Goal: Task Accomplishment & Management: Use online tool/utility

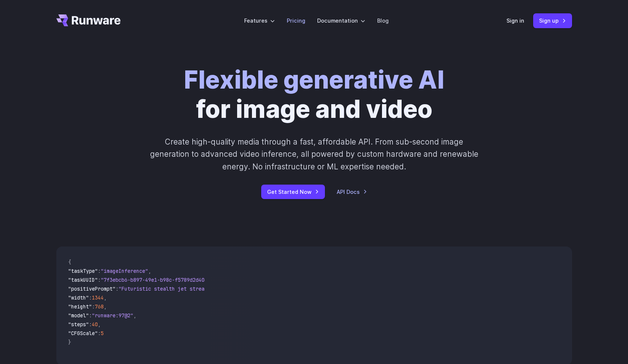
click at [303, 23] on link "Pricing" at bounding box center [296, 20] width 19 height 9
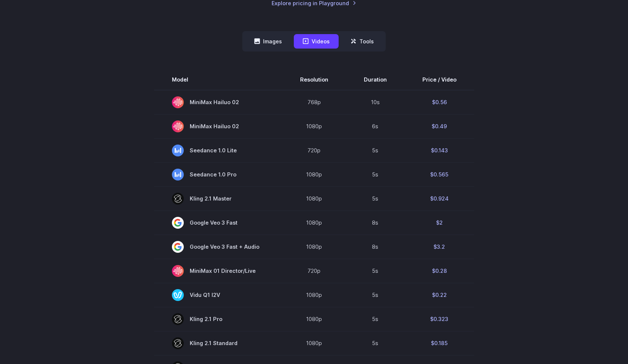
scroll to position [187, 0]
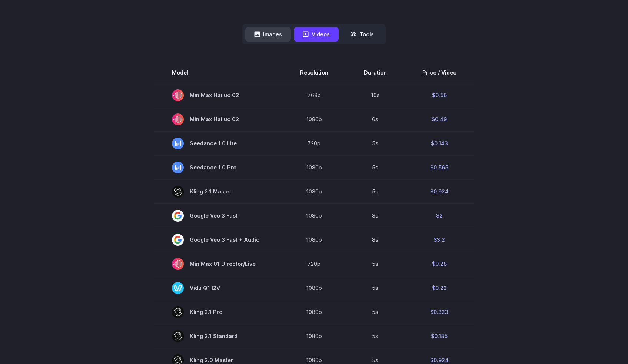
click at [262, 34] on button "Images" at bounding box center [268, 34] width 46 height 14
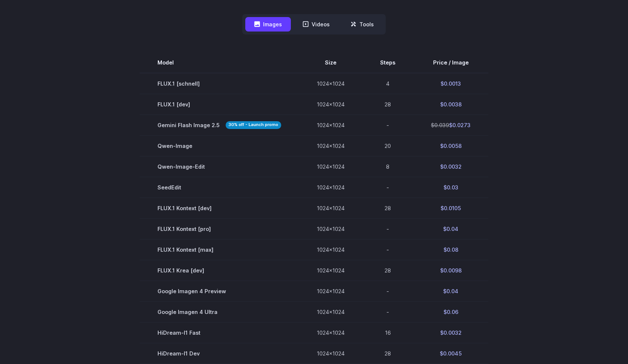
scroll to position [96, 0]
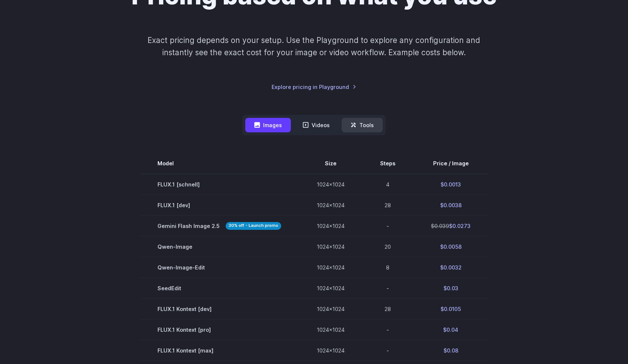
click at [357, 127] on button "Tools" at bounding box center [362, 125] width 41 height 14
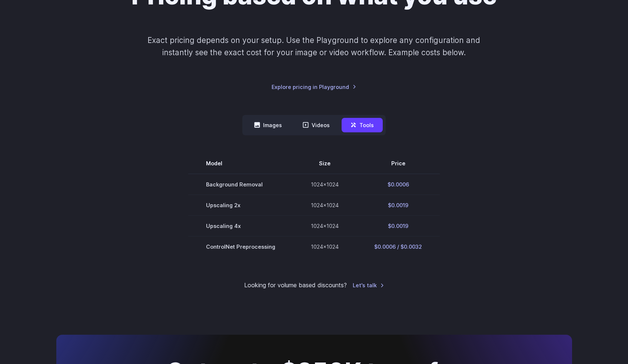
click at [263, 116] on nav "Images Videos Tools ****** ****** *****" at bounding box center [313, 125] width 143 height 20
click at [267, 117] on nav "Images Videos Tools ****** ****** *****" at bounding box center [313, 125] width 143 height 20
click at [267, 123] on button "Images" at bounding box center [268, 125] width 46 height 14
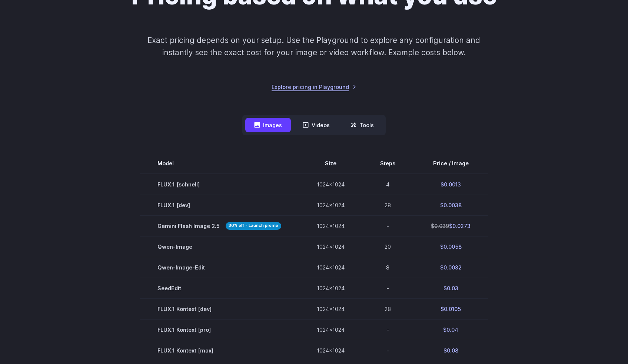
click at [306, 86] on link "Explore pricing in Playground" at bounding box center [314, 87] width 85 height 9
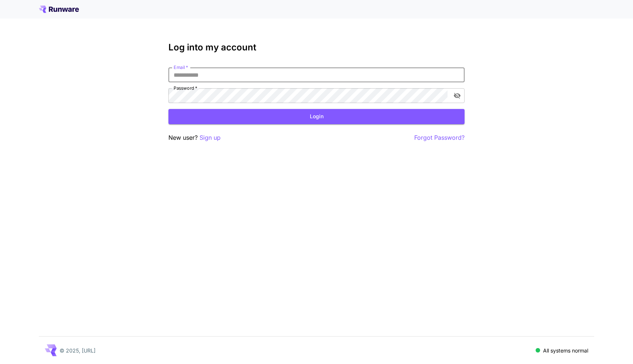
click at [201, 74] on input "Email   *" at bounding box center [317, 74] width 296 height 15
click at [203, 139] on p "Sign up" at bounding box center [210, 137] width 21 height 9
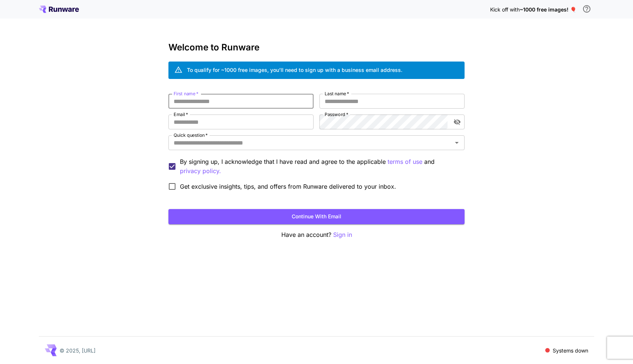
click at [223, 104] on input "First name   *" at bounding box center [241, 101] width 145 height 15
click at [69, 7] on icon at bounding box center [59, 9] width 40 height 7
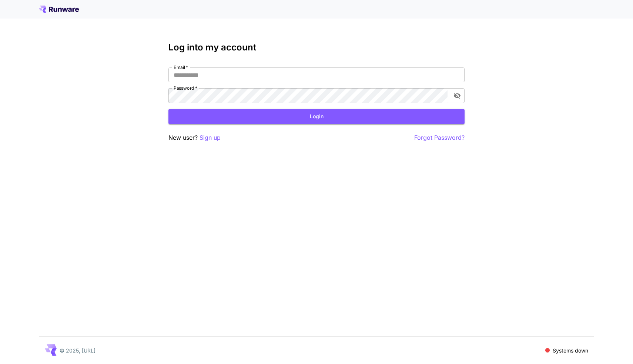
click at [69, 7] on icon at bounding box center [59, 9] width 40 height 7
click at [207, 139] on p "Sign up" at bounding box center [210, 137] width 21 height 9
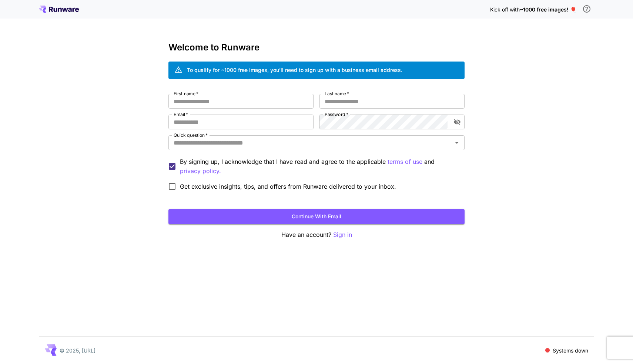
click at [68, 8] on icon at bounding box center [59, 9] width 40 height 7
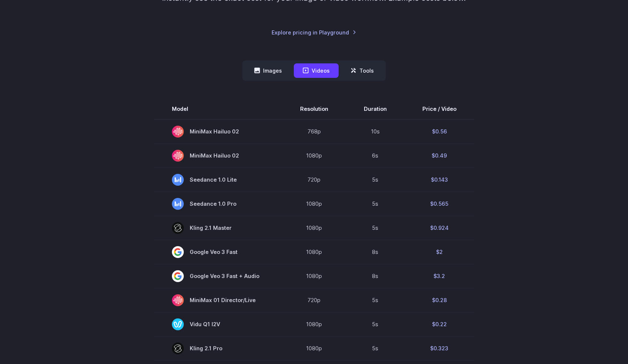
scroll to position [153, 0]
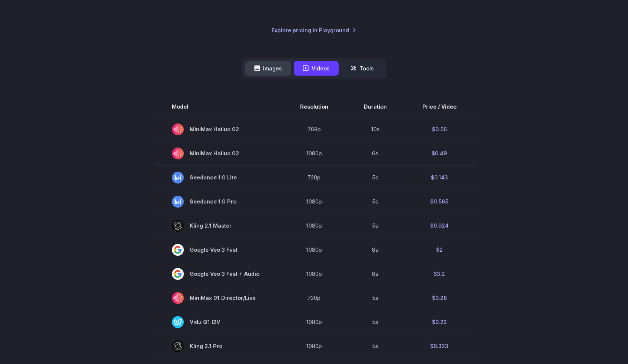
click at [261, 66] on button "Images" at bounding box center [268, 68] width 46 height 14
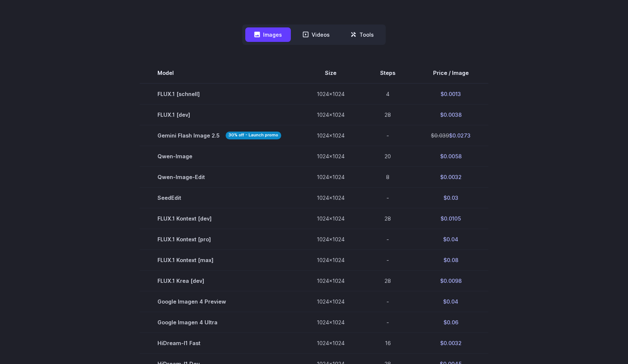
scroll to position [190, 0]
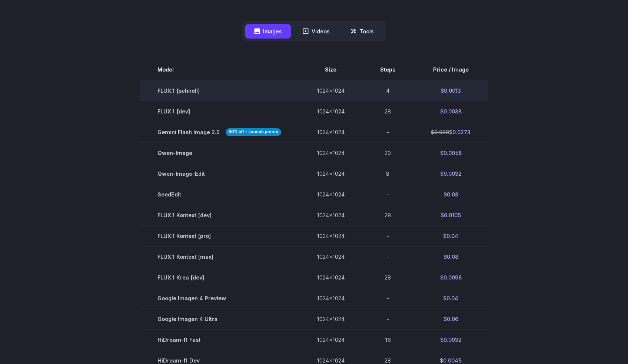
click at [210, 93] on td "FLUX.1 [schnell]" at bounding box center [219, 90] width 159 height 21
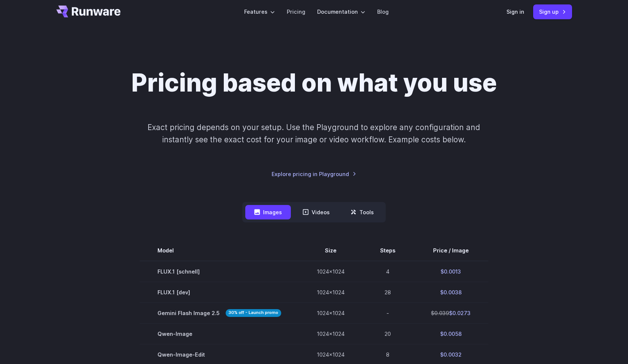
scroll to position [0, 0]
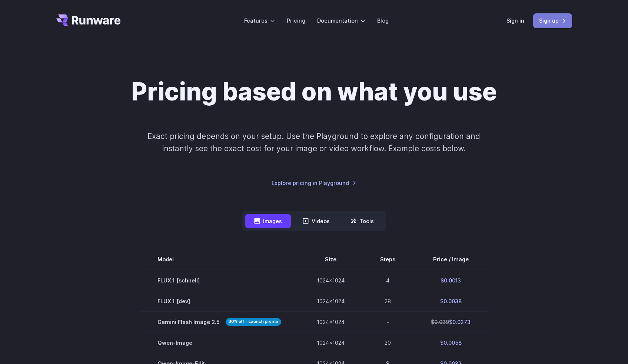
click at [546, 21] on link "Sign up" at bounding box center [552, 20] width 39 height 14
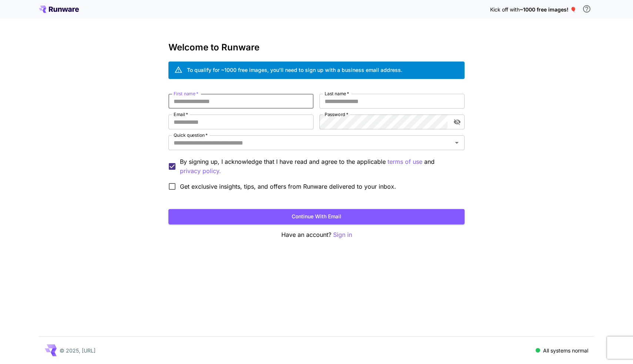
click at [219, 100] on input "First name   *" at bounding box center [241, 101] width 145 height 15
click at [350, 101] on input "Last name   *" at bounding box center [392, 101] width 145 height 15
click at [210, 101] on input "**********" at bounding box center [241, 101] width 145 height 15
type input "*******"
click at [349, 101] on input "Last name   *" at bounding box center [392, 101] width 145 height 15
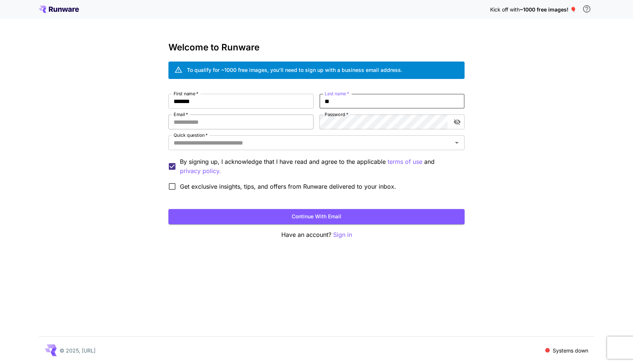
type input "**"
click at [226, 126] on input "Email   *" at bounding box center [241, 121] width 145 height 15
type input "**********"
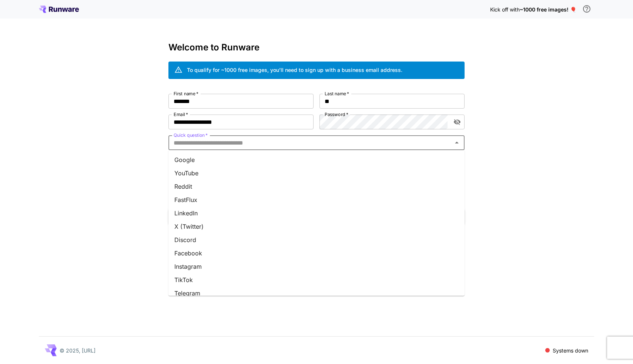
click at [192, 142] on input "Quick question   *" at bounding box center [311, 142] width 280 height 10
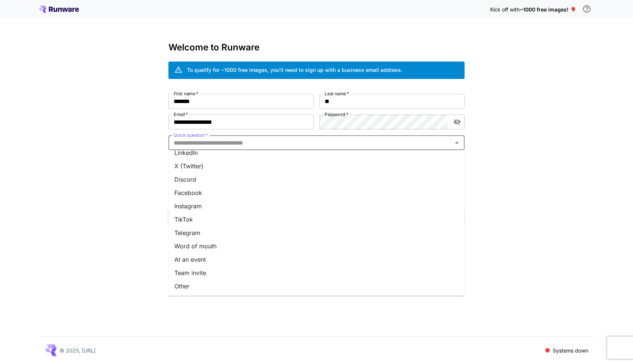
click at [186, 286] on li "Other" at bounding box center [317, 285] width 296 height 13
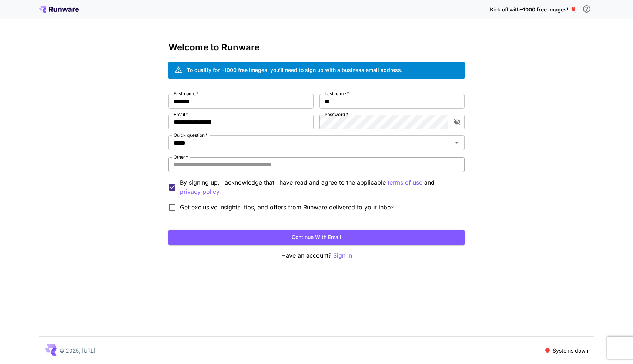
click at [195, 166] on input "Other   *" at bounding box center [317, 164] width 296 height 15
type input "**********"
click at [189, 213] on label "Get exclusive insights, tips, and offers from Runware delivered to your inbox." at bounding box center [280, 207] width 232 height 16
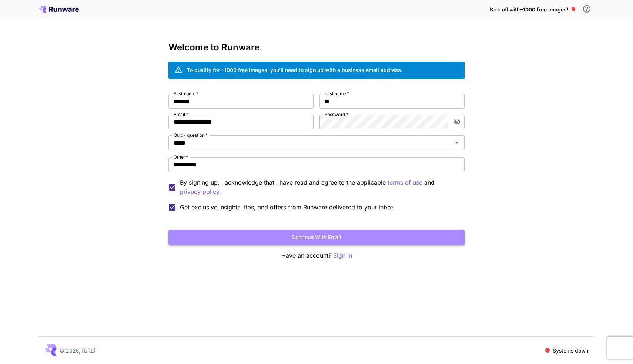
click at [312, 242] on button "Continue with email" at bounding box center [317, 237] width 296 height 15
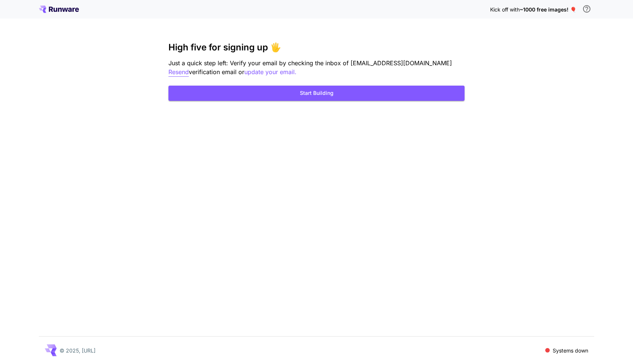
click at [189, 67] on p "Resend" at bounding box center [179, 71] width 20 height 9
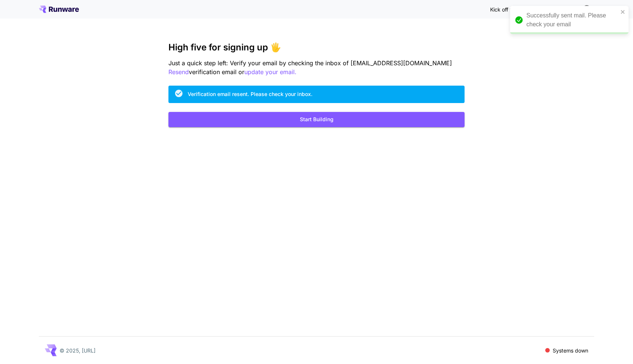
click at [353, 166] on div "Kick off with ~1000 free images! 🎈 High five for signing up 🖐️ Just a quick ste…" at bounding box center [316, 182] width 633 height 364
click at [622, 13] on icon "close" at bounding box center [623, 12] width 5 height 6
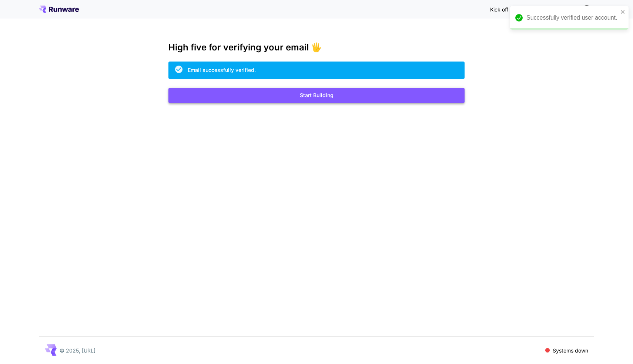
click at [248, 100] on button "Start Building" at bounding box center [317, 95] width 296 height 15
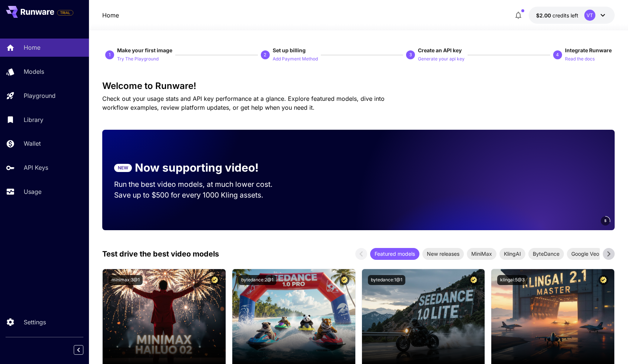
click at [602, 16] on icon at bounding box center [602, 15] width 9 height 9
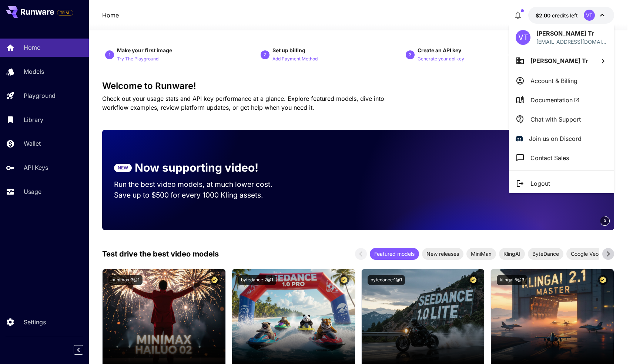
click at [602, 16] on div at bounding box center [316, 182] width 633 height 364
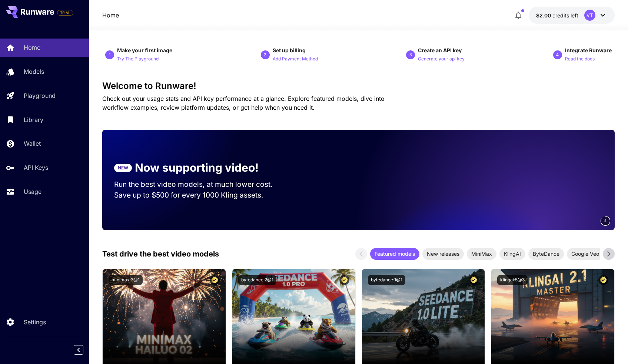
click at [608, 15] on button "$2.00 credits left VT" at bounding box center [572, 15] width 86 height 17
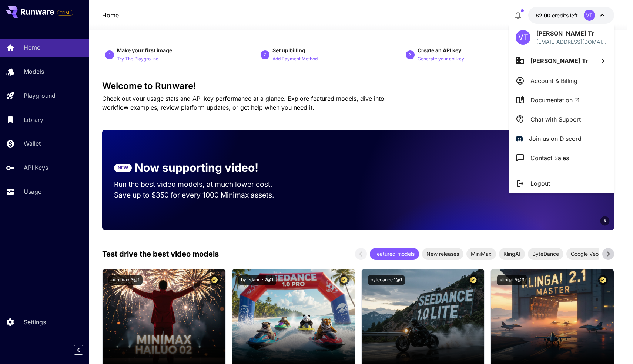
click at [602, 15] on div at bounding box center [316, 182] width 633 height 364
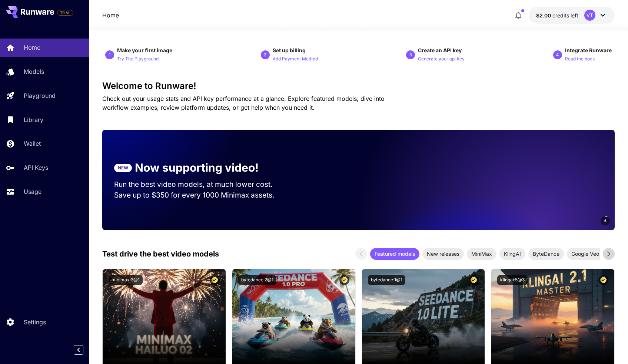
click at [602, 15] on icon at bounding box center [602, 15] width 4 height 3
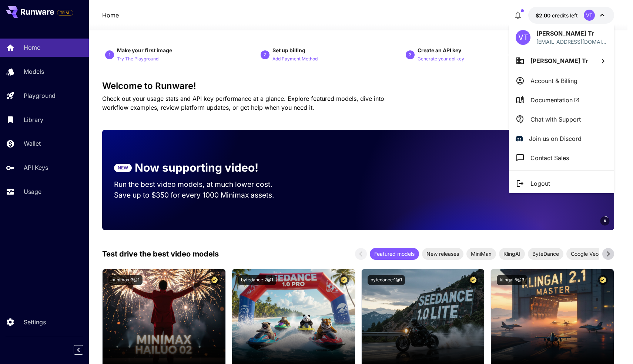
click at [602, 15] on div at bounding box center [316, 182] width 633 height 364
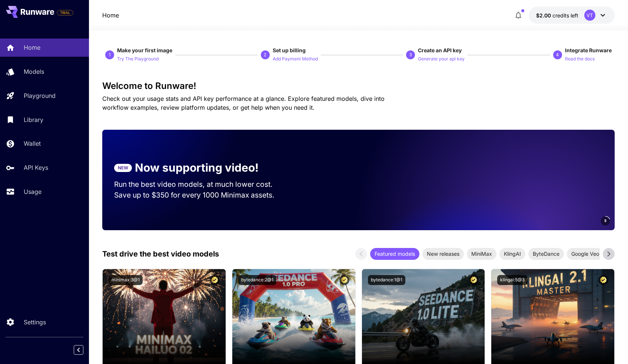
click at [602, 15] on icon at bounding box center [602, 15] width 4 height 3
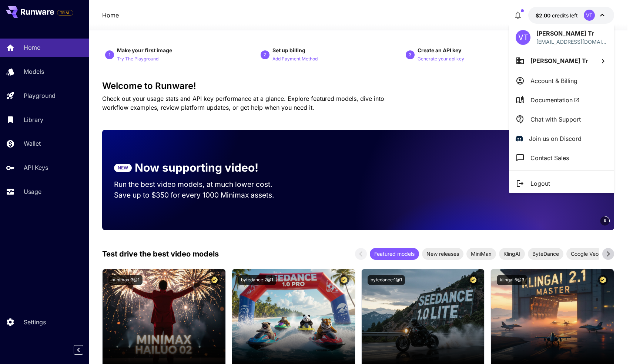
click at [602, 15] on div at bounding box center [316, 182] width 633 height 364
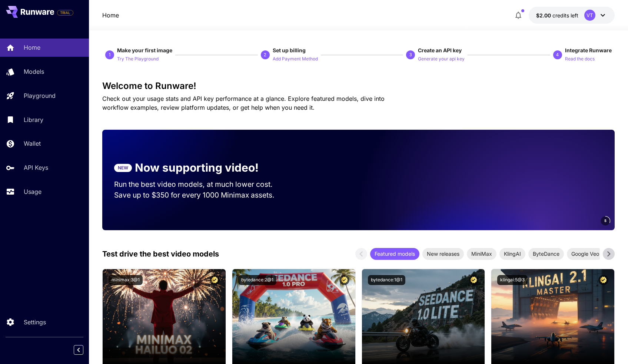
click at [602, 15] on icon at bounding box center [602, 15] width 4 height 3
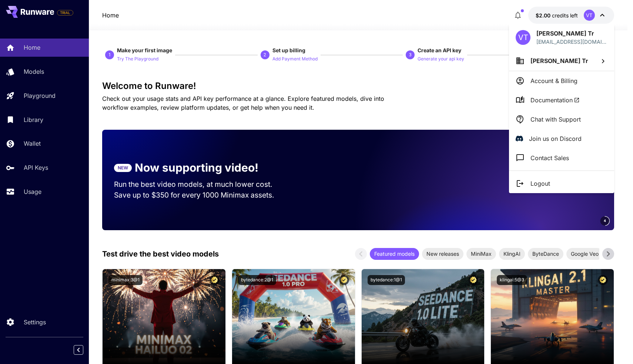
click at [602, 15] on div at bounding box center [316, 182] width 633 height 364
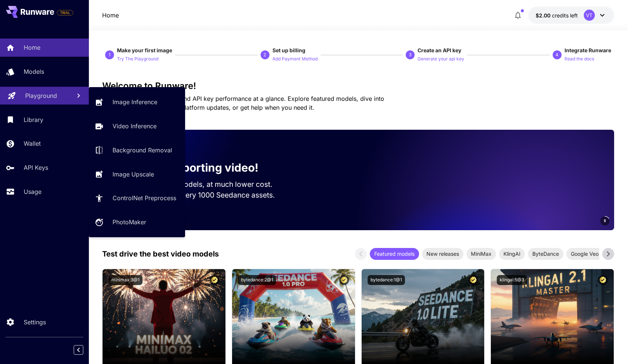
click at [44, 93] on p "Playground" at bounding box center [41, 95] width 32 height 9
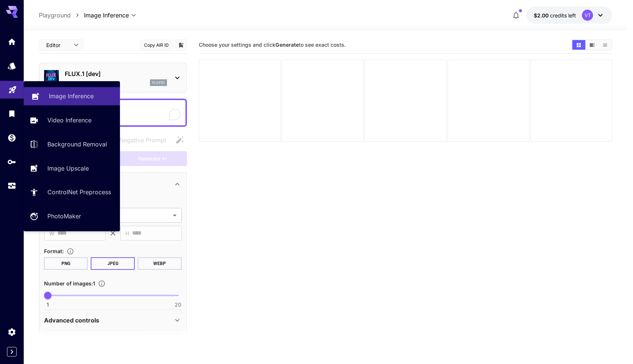
click at [80, 95] on p "Image Inference" at bounding box center [71, 95] width 45 height 9
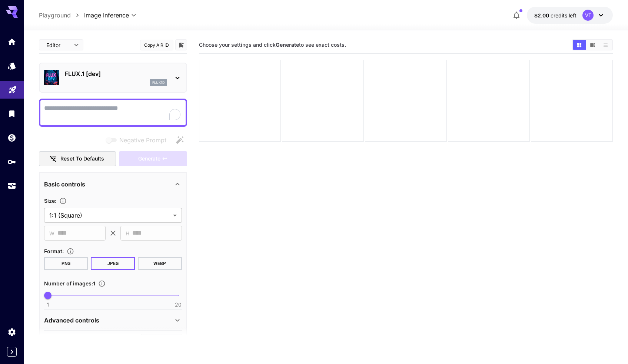
click at [227, 168] on section "Choose your settings and click Generate to see exact costs." at bounding box center [406, 218] width 414 height 364
click at [175, 80] on icon at bounding box center [177, 77] width 9 height 9
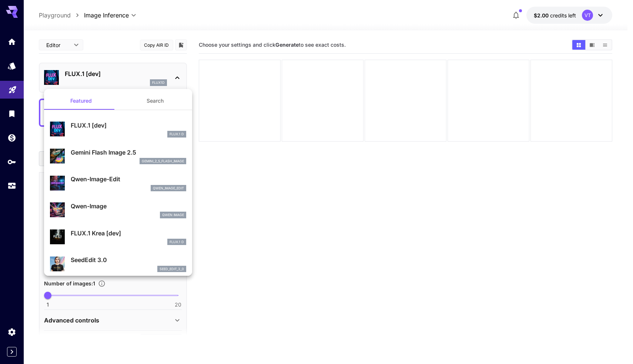
click at [175, 80] on div at bounding box center [316, 182] width 633 height 364
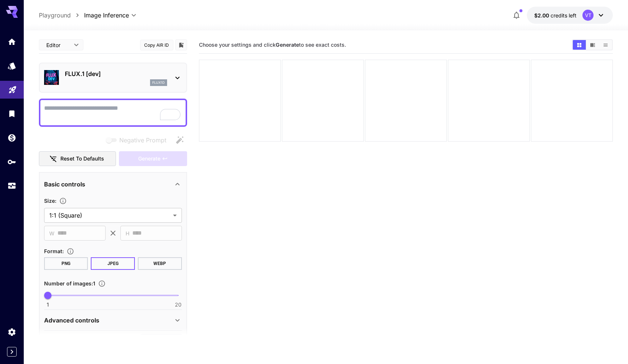
click at [224, 191] on section "Choose your settings and click Generate to see exact costs." at bounding box center [406, 218] width 414 height 364
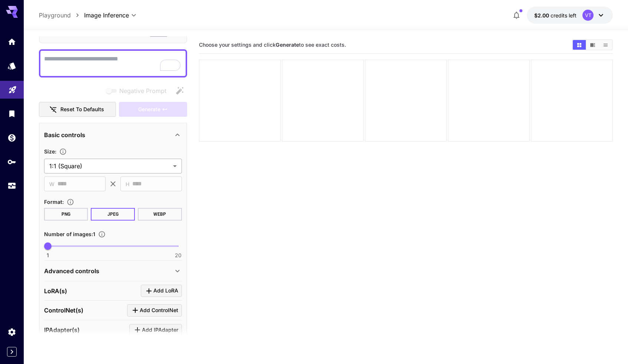
scroll to position [53, 0]
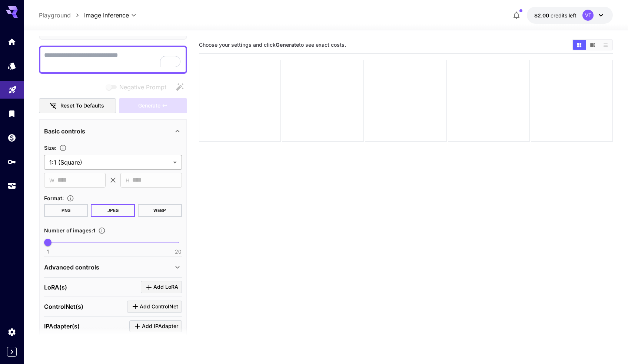
click at [89, 164] on body "**********" at bounding box center [314, 211] width 628 height 422
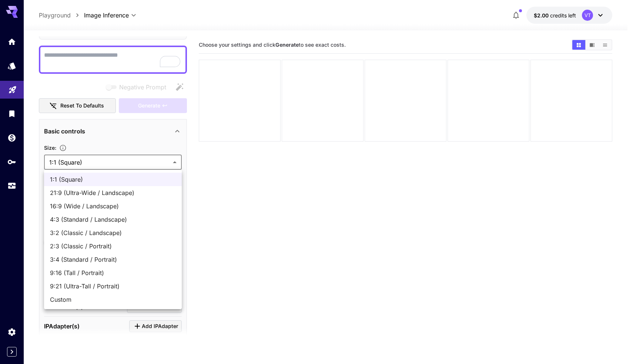
click at [84, 180] on span "1:1 (Square)" at bounding box center [113, 179] width 126 height 9
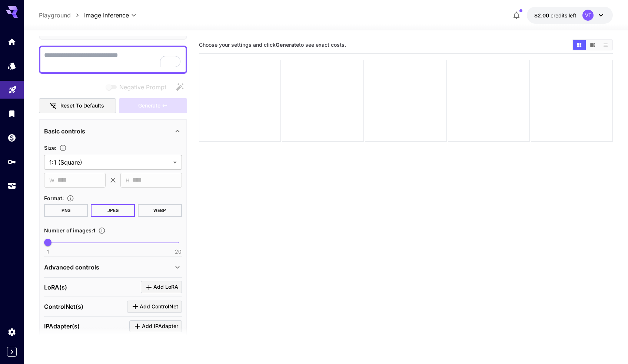
click at [73, 209] on button "PNG" at bounding box center [66, 210] width 44 height 13
click at [96, 214] on button "JPEG" at bounding box center [113, 210] width 44 height 13
drag, startPoint x: 46, startPoint y: 241, endPoint x: 39, endPoint y: 241, distance: 7.0
click at [39, 241] on div "**********" at bounding box center [113, 268] width 148 height 298
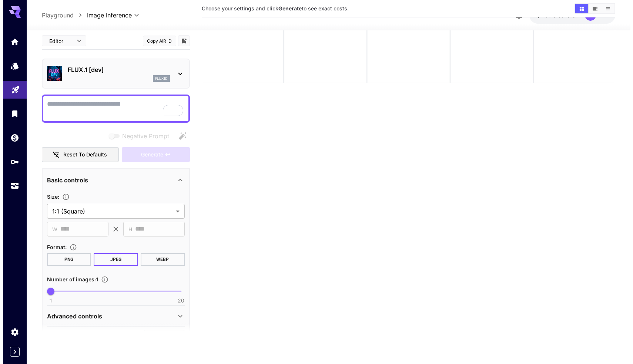
scroll to position [0, 0]
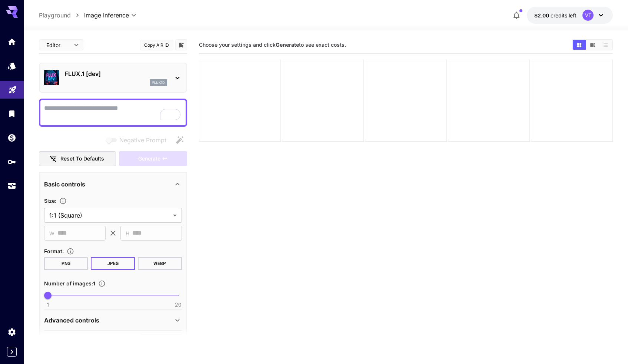
click at [173, 77] on icon at bounding box center [177, 77] width 9 height 9
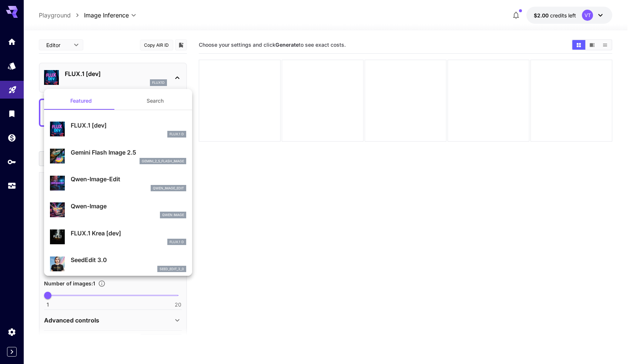
click at [66, 44] on div at bounding box center [316, 182] width 633 height 364
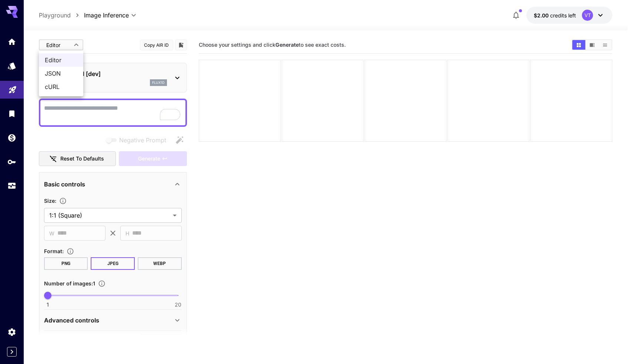
click at [76, 46] on body "**********" at bounding box center [316, 211] width 633 height 422
click at [76, 46] on div at bounding box center [316, 182] width 633 height 364
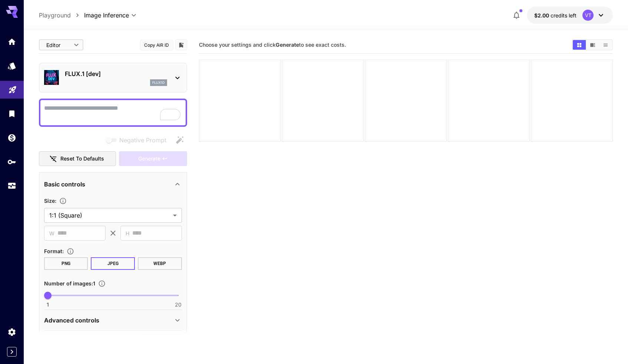
click at [176, 80] on icon at bounding box center [177, 77] width 9 height 9
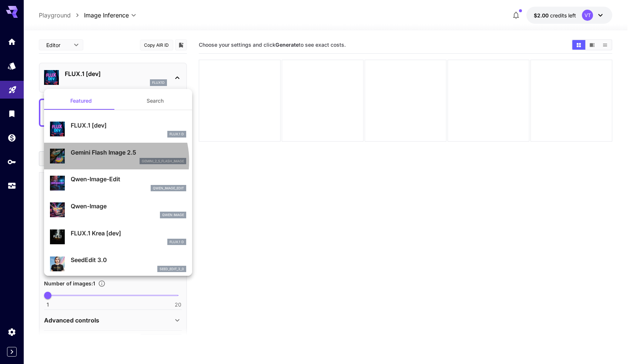
click at [102, 161] on div "gemini_2_5_flash_image" at bounding box center [129, 161] width 116 height 7
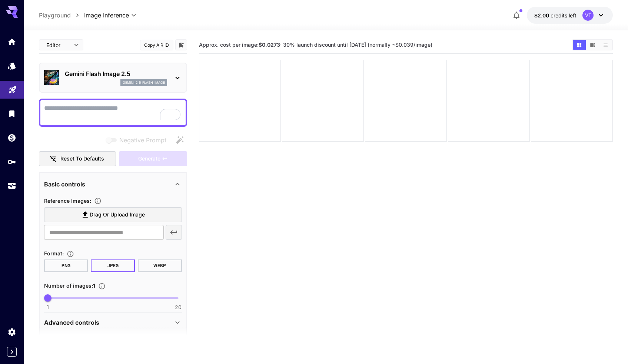
click at [116, 84] on div "gemini_2_5_flash_image" at bounding box center [116, 82] width 102 height 7
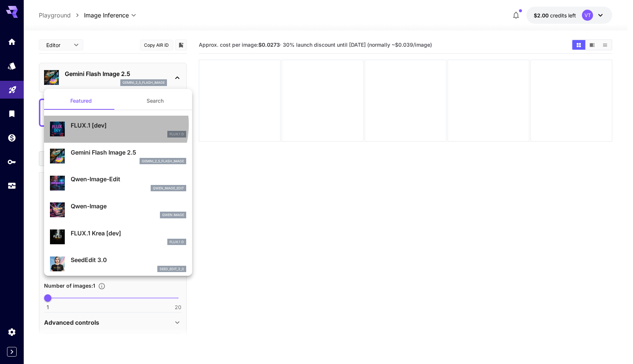
click at [101, 124] on p "FLUX.1 [dev]" at bounding box center [129, 125] width 116 height 9
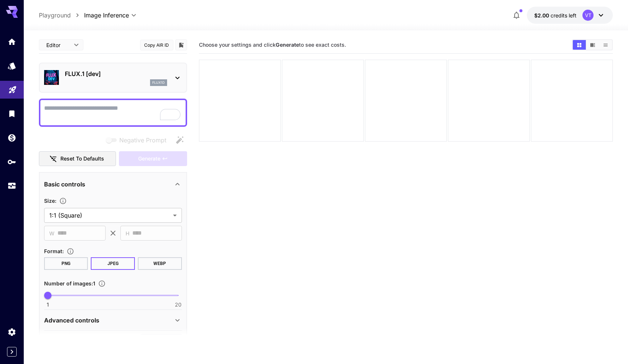
click at [123, 78] on p "FLUX.1 [dev]" at bounding box center [116, 73] width 102 height 9
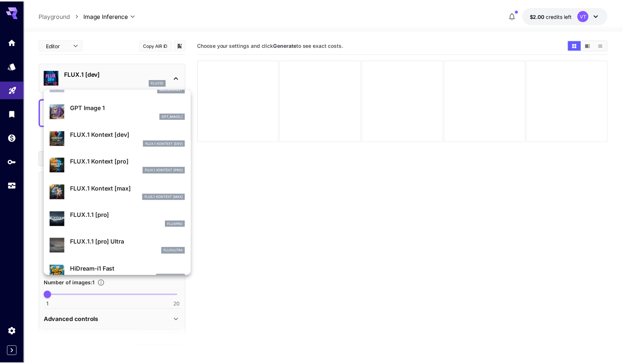
scroll to position [425, 0]
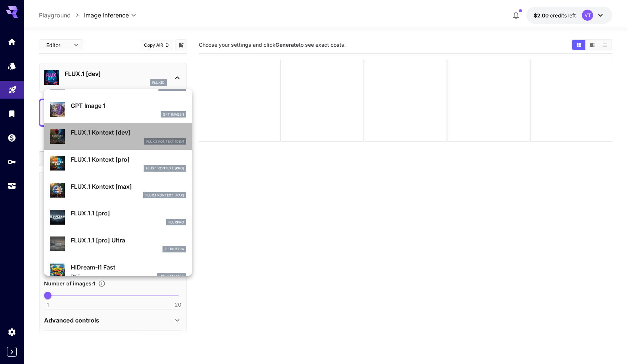
click at [119, 140] on div "FLUX.1 Kontext [dev]" at bounding box center [129, 141] width 116 height 7
type input "****"
type input "***"
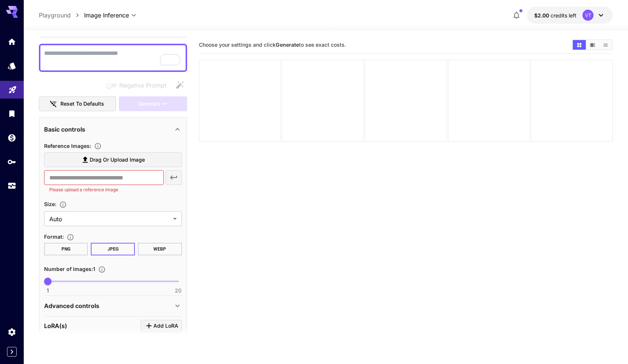
scroll to position [59, 0]
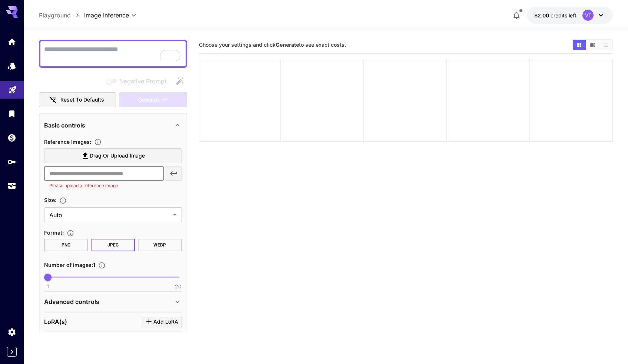
click at [129, 170] on input "text" at bounding box center [104, 173] width 120 height 15
click at [127, 193] on section "Reference Images : Drag or upload image ​ Please upload a reference image Size …" at bounding box center [113, 179] width 138 height 85
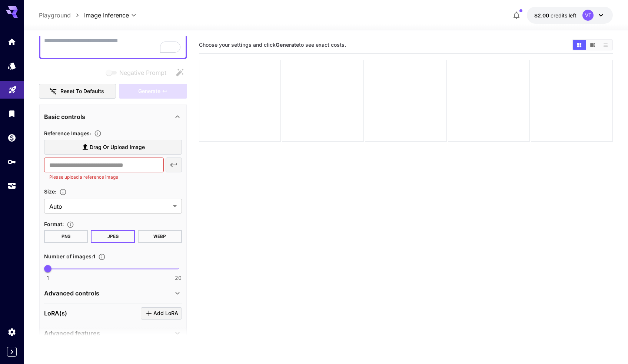
scroll to position [70, 0]
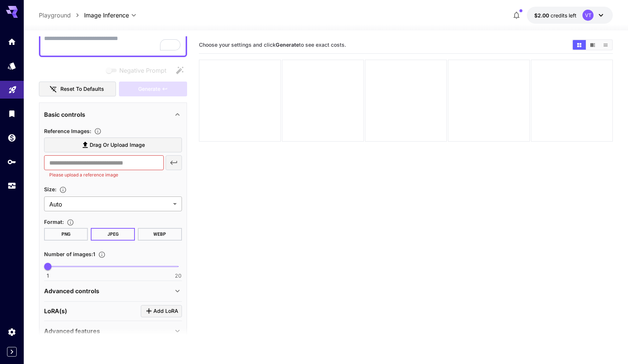
click at [103, 210] on body "**********" at bounding box center [314, 211] width 628 height 422
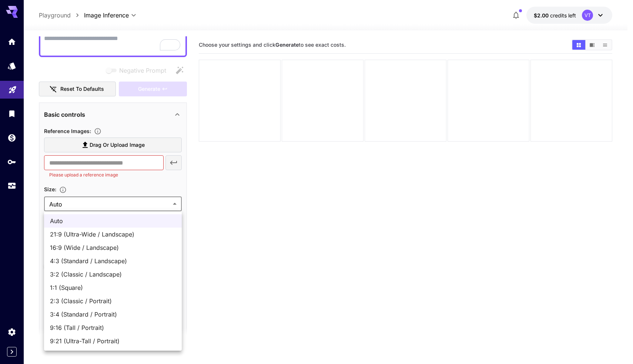
click at [80, 290] on span "1:1 (Square)" at bounding box center [113, 287] width 126 height 9
type input "**********"
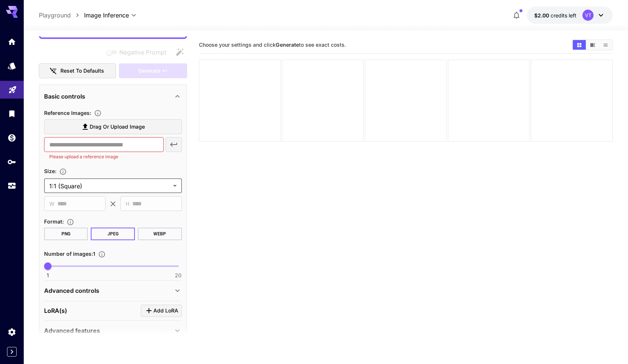
scroll to position [94, 0]
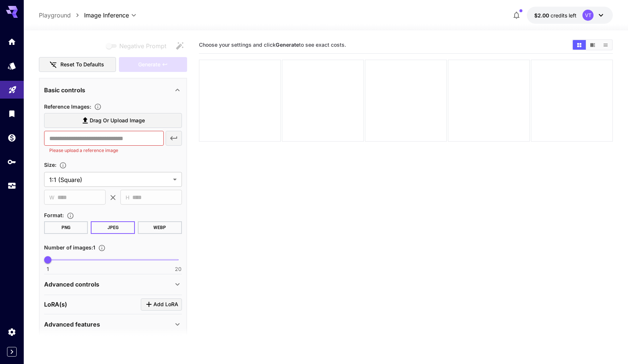
click at [111, 217] on div "Format :" at bounding box center [113, 214] width 138 height 9
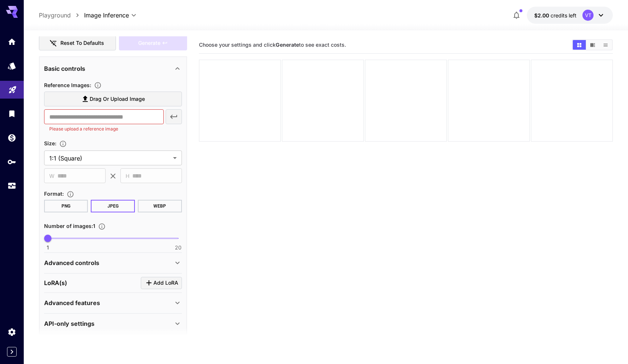
scroll to position [120, 0]
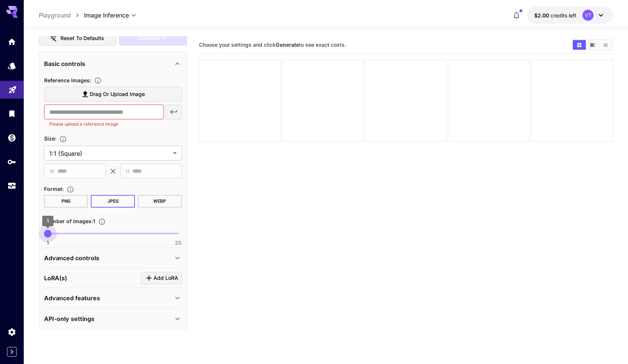
drag, startPoint x: 49, startPoint y: 236, endPoint x: 42, endPoint y: 236, distance: 7.0
click at [44, 236] on span "1" at bounding box center [47, 233] width 7 height 7
click at [172, 260] on div "Advanced controls" at bounding box center [108, 257] width 129 height 9
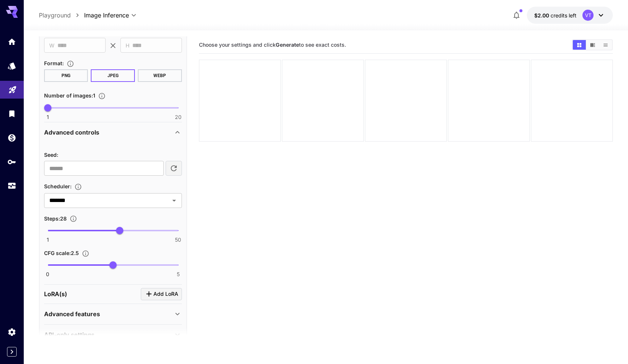
scroll to position [249, 0]
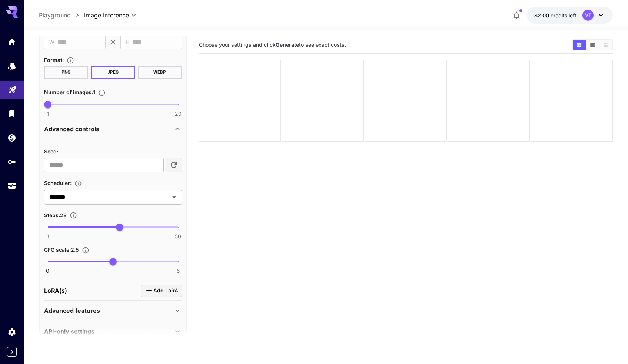
click at [177, 130] on icon at bounding box center [177, 128] width 9 height 9
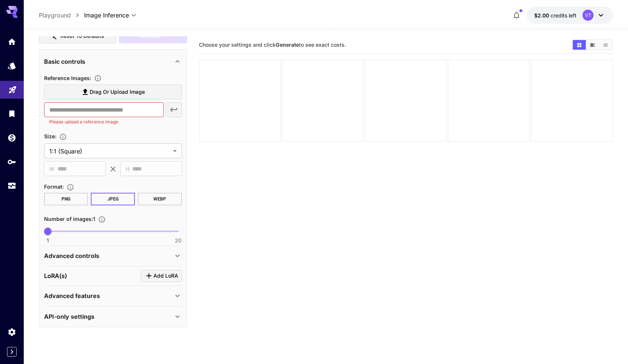
scroll to position [0, 0]
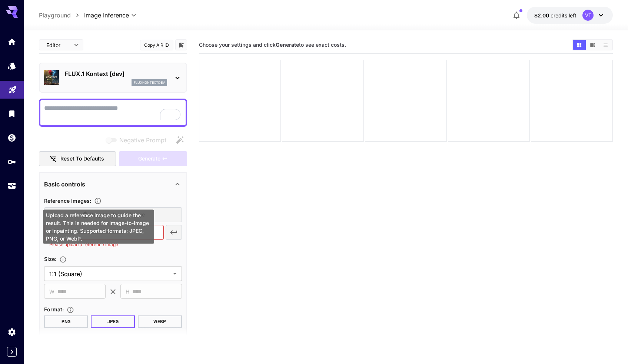
click at [103, 212] on div "Upload a reference image to guide the result. This is needed for Image-to-Image…" at bounding box center [98, 227] width 111 height 34
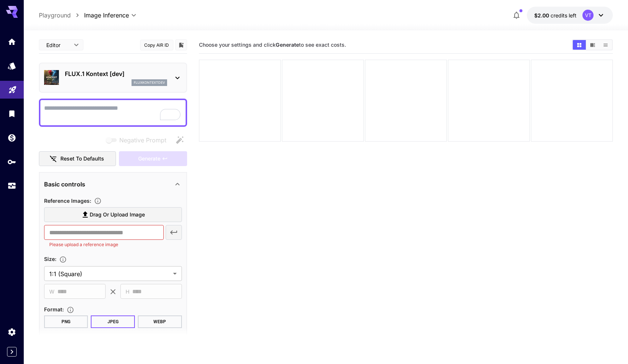
click at [112, 218] on span "Drag or upload image" at bounding box center [117, 214] width 55 height 9
click at [0, 0] on input "Drag or upload image" at bounding box center [0, 0] width 0 height 0
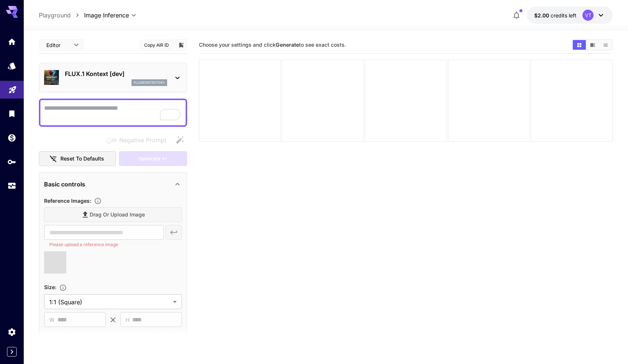
type input "**********"
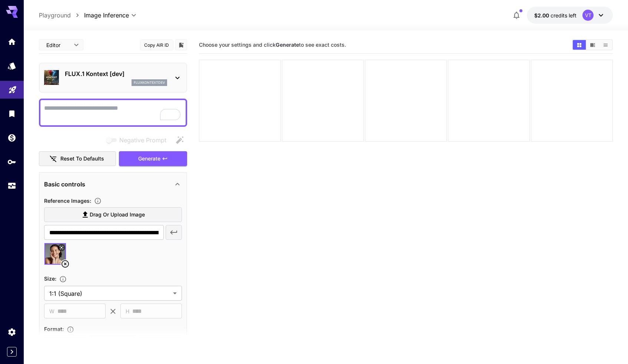
click at [76, 104] on textarea "Negative Prompt" at bounding box center [113, 113] width 138 height 18
paste textarea "**********"
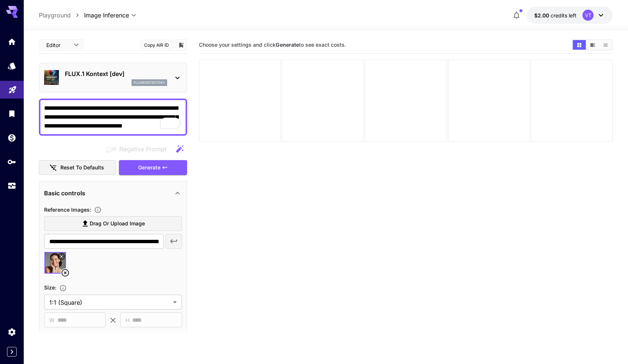
type textarea "**********"
click at [246, 215] on section "Choose your settings and click Generate to see exact costs." at bounding box center [406, 218] width 414 height 364
click at [165, 168] on icon "button" at bounding box center [165, 167] width 6 height 6
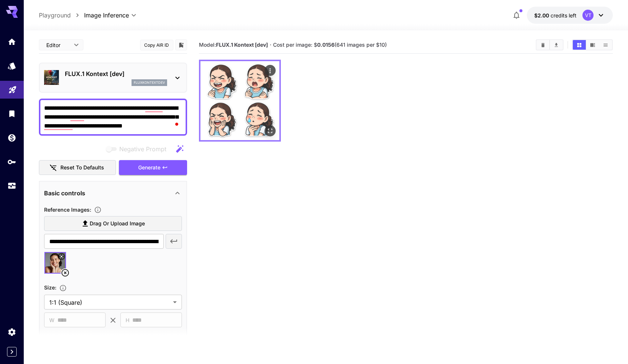
click at [229, 90] on img at bounding box center [239, 100] width 79 height 79
click at [270, 67] on div "Actions" at bounding box center [269, 70] width 7 height 9
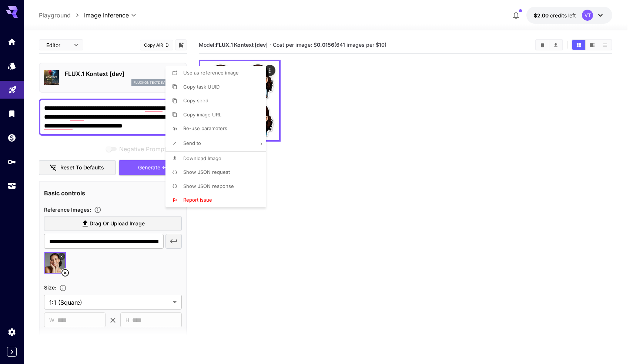
click at [312, 76] on div at bounding box center [316, 182] width 633 height 364
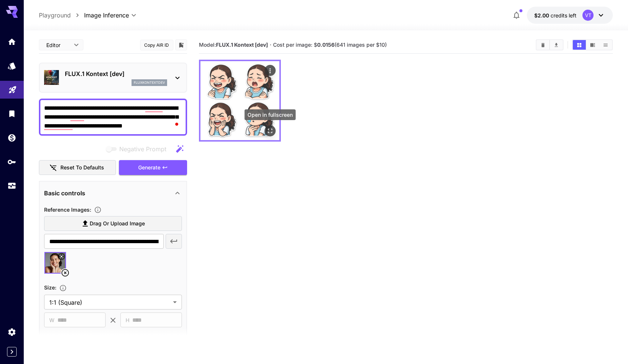
click at [272, 133] on icon "Open in fullscreen" at bounding box center [270, 131] width 4 height 4
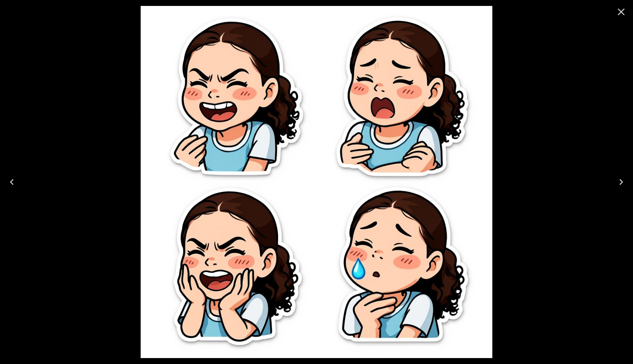
click at [624, 13] on icon "Close" at bounding box center [622, 12] width 12 height 12
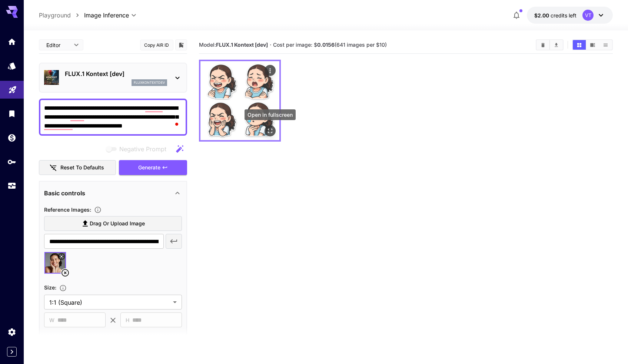
click at [268, 131] on icon "Open in fullscreen" at bounding box center [270, 131] width 4 height 4
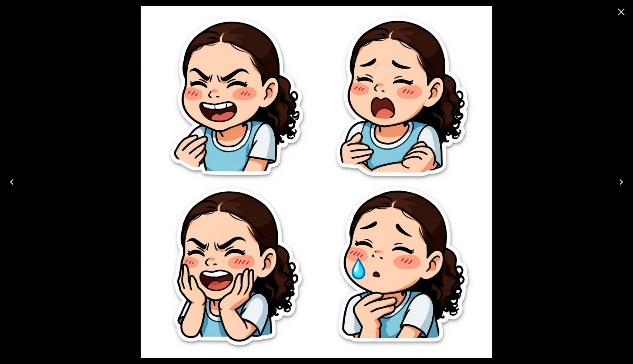
click at [623, 11] on icon "Close" at bounding box center [622, 12] width 12 height 12
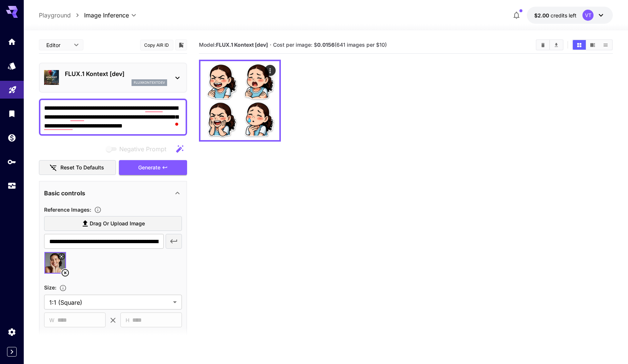
click at [178, 81] on icon at bounding box center [177, 77] width 9 height 9
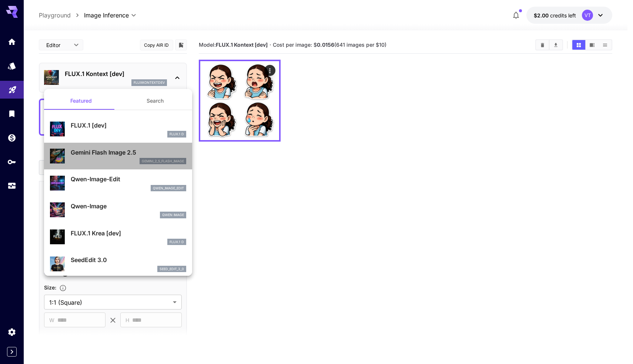
click at [124, 163] on div "gemini_2_5_flash_image" at bounding box center [129, 161] width 116 height 7
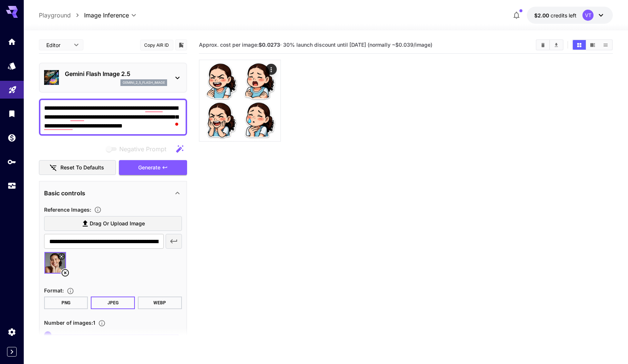
click at [156, 72] on p "Gemini Flash Image 2.5" at bounding box center [116, 73] width 102 height 9
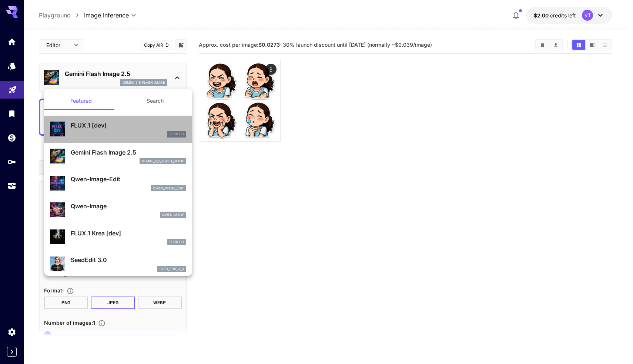
click at [129, 129] on p "FLUX.1 [dev]" at bounding box center [129, 125] width 116 height 9
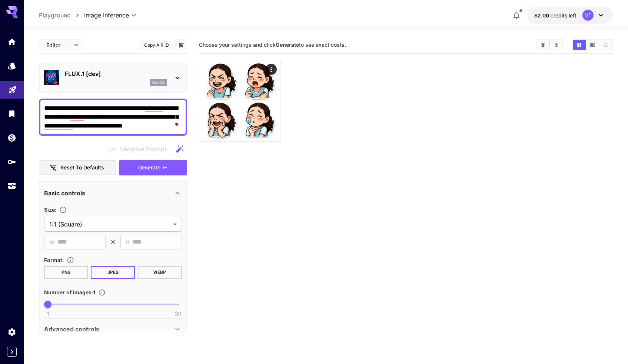
click at [174, 81] on icon at bounding box center [177, 77] width 9 height 9
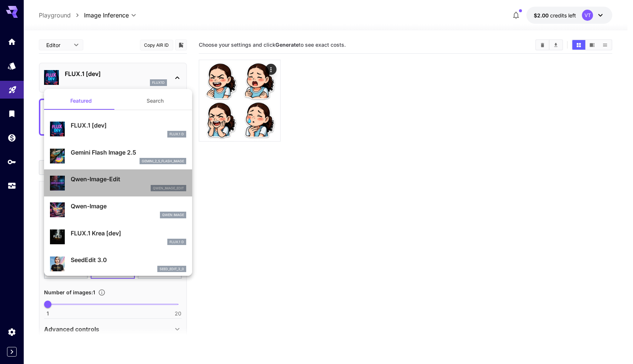
click at [131, 191] on div "Qwen-Image-Edit qwen_image_edit" at bounding box center [118, 183] width 136 height 23
type input "*"
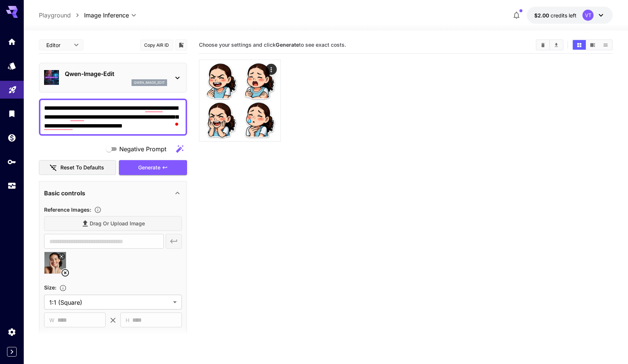
click at [167, 74] on p "Qwen-Image-Edit" at bounding box center [116, 73] width 102 height 9
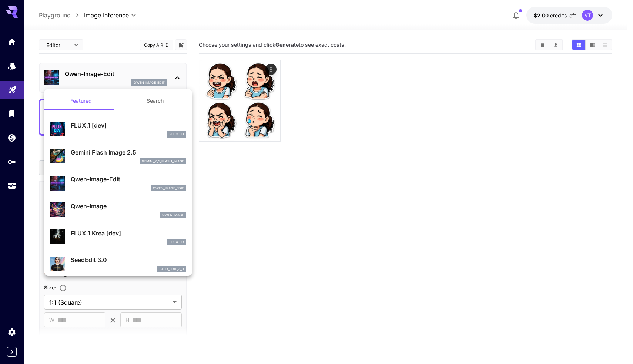
click at [141, 187] on div "qwen_image_edit" at bounding box center [129, 188] width 116 height 7
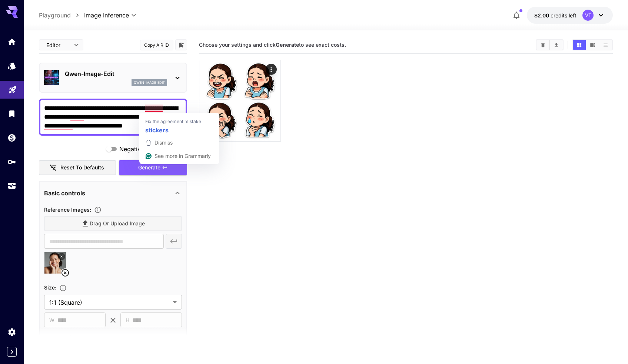
click at [170, 85] on div "Qwen-Image-Edit qwen_image_edit" at bounding box center [113, 77] width 138 height 23
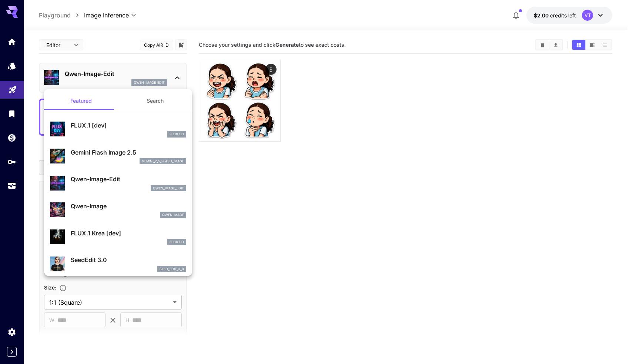
click at [136, 206] on p "Qwen-Image" at bounding box center [129, 206] width 116 height 9
type input "**"
type input "***"
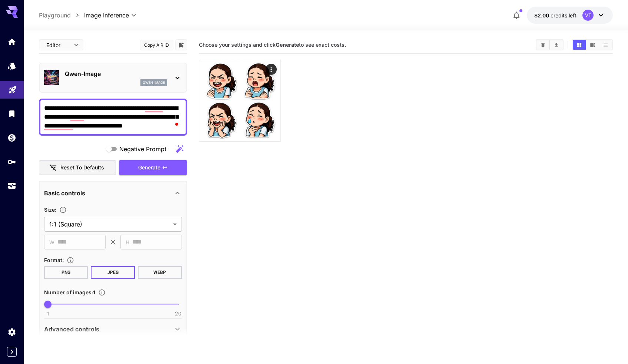
click at [168, 83] on div "Qwen-Image qwen_image" at bounding box center [113, 77] width 138 height 23
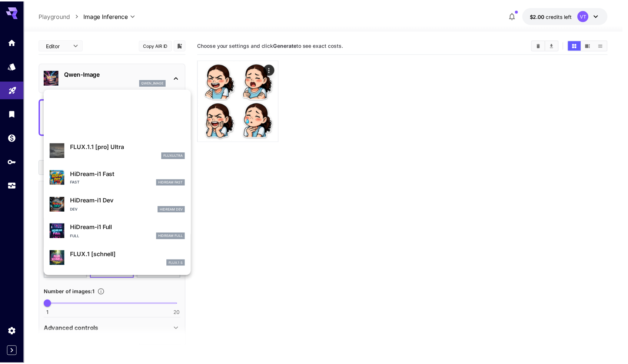
scroll to position [572, 0]
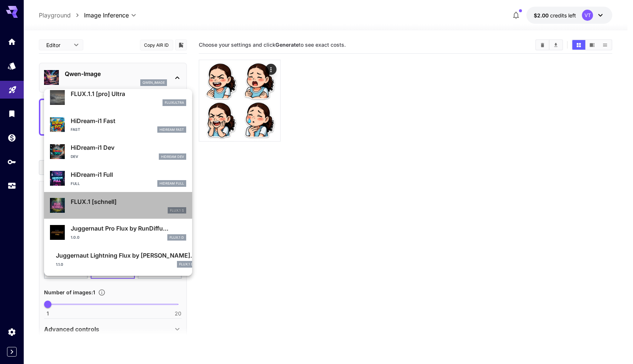
click at [121, 208] on div "FLUX.1 S" at bounding box center [129, 210] width 116 height 7
type input "*"
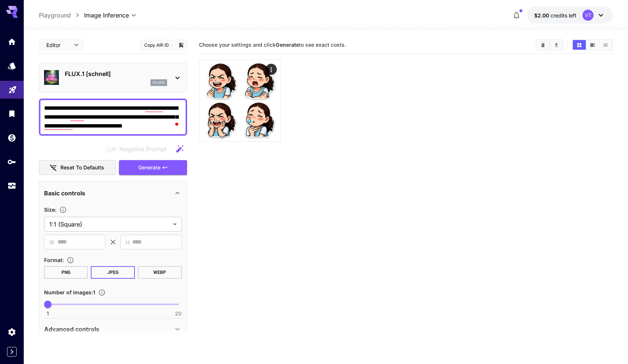
click at [245, 213] on section "Choose your settings and click Generate to see exact costs." at bounding box center [406, 218] width 414 height 364
click at [158, 76] on p "FLUX.1 [schnell]" at bounding box center [116, 73] width 102 height 9
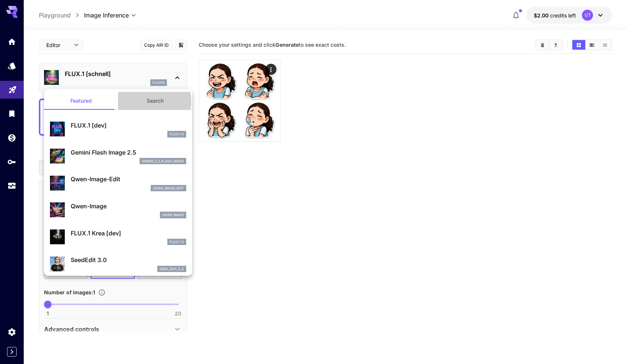
click at [151, 101] on button "Search" at bounding box center [155, 101] width 74 height 18
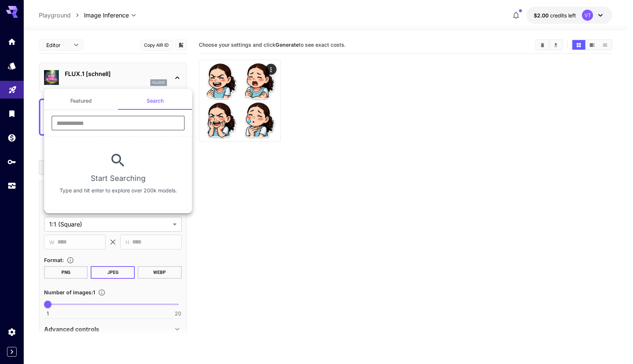
click at [102, 130] on input "text" at bounding box center [117, 123] width 133 height 15
click at [84, 108] on button "Featured" at bounding box center [81, 101] width 74 height 18
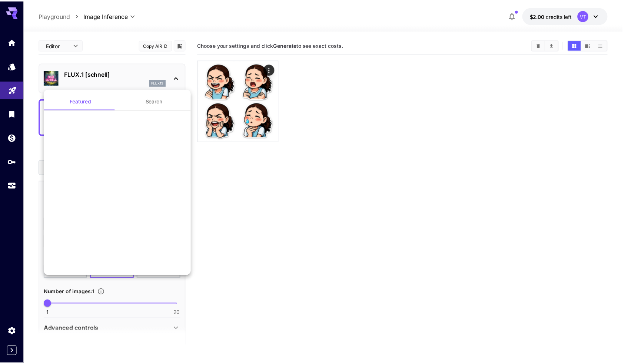
scroll to position [572, 0]
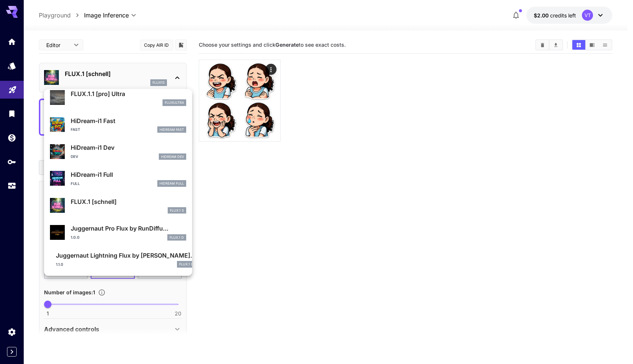
click at [270, 187] on div at bounding box center [316, 182] width 633 height 364
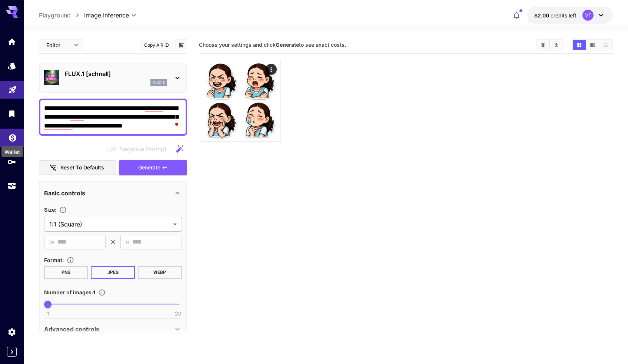
click at [13, 137] on icon "Wallet" at bounding box center [12, 135] width 9 height 9
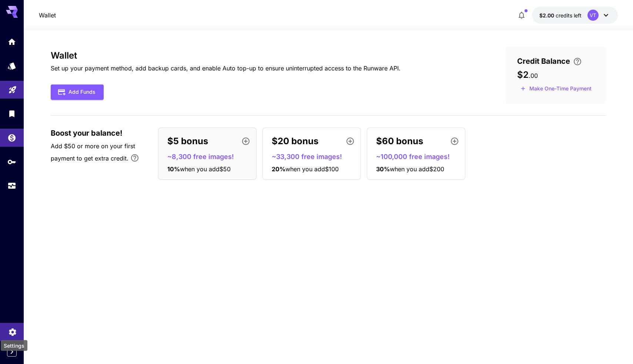
click at [11, 330] on icon "Settings" at bounding box center [12, 329] width 7 height 7
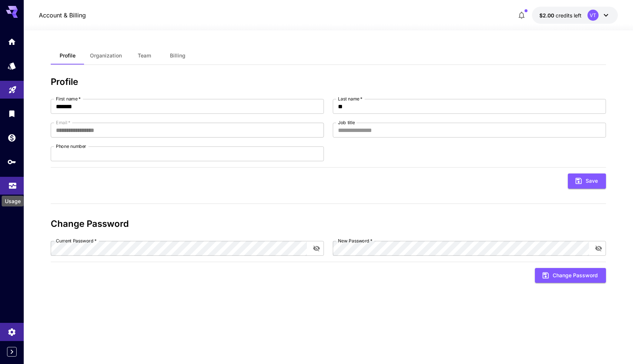
click at [13, 183] on icon "Usage" at bounding box center [12, 183] width 9 height 9
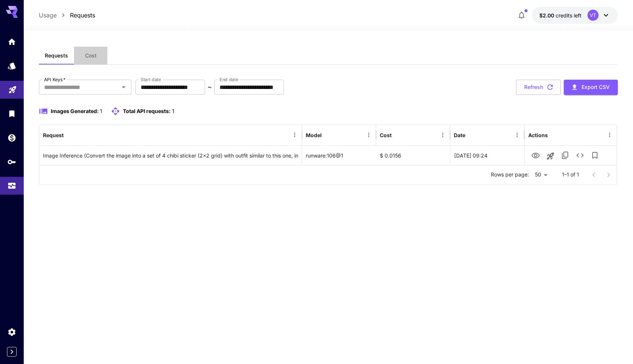
click at [86, 58] on span "Cost" at bounding box center [90, 55] width 11 height 7
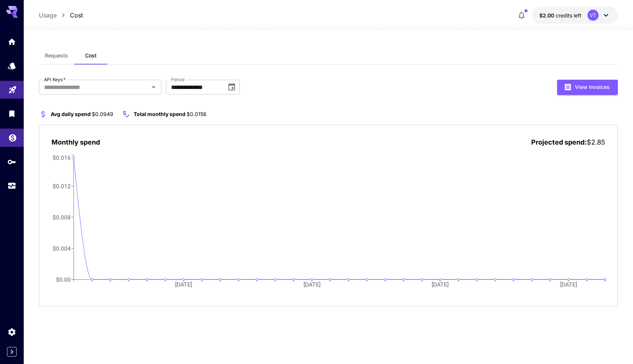
click at [9, 130] on link at bounding box center [12, 138] width 24 height 18
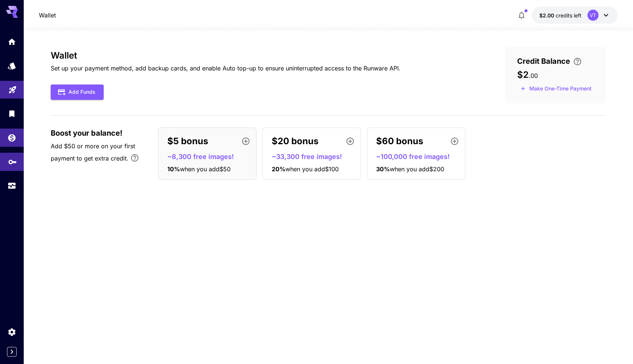
click at [12, 167] on link at bounding box center [12, 162] width 24 height 18
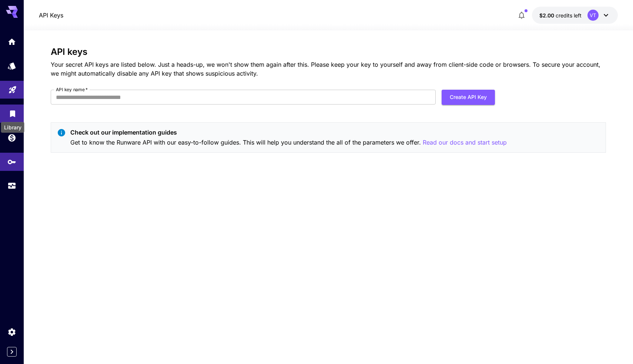
click at [16, 110] on icon "Library" at bounding box center [12, 111] width 9 height 9
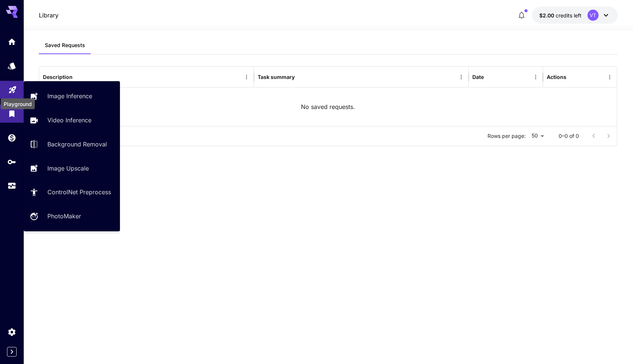
click at [11, 87] on icon "Playground" at bounding box center [12, 87] width 7 height 7
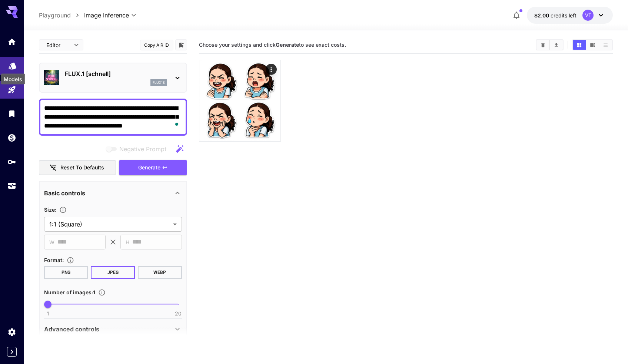
click at [13, 64] on icon "Models" at bounding box center [13, 63] width 8 height 7
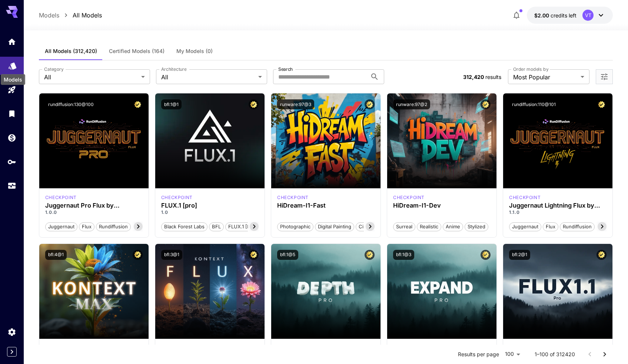
click at [13, 64] on icon "Models" at bounding box center [13, 63] width 8 height 7
click at [9, 43] on icon "Home" at bounding box center [12, 39] width 9 height 9
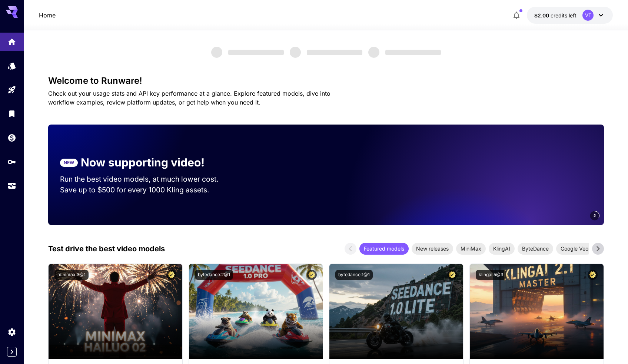
click at [605, 12] on icon at bounding box center [600, 15] width 9 height 9
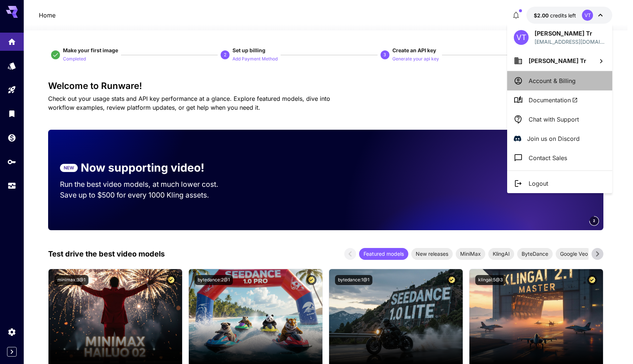
click at [555, 86] on li "Account & Billing" at bounding box center [559, 80] width 105 height 19
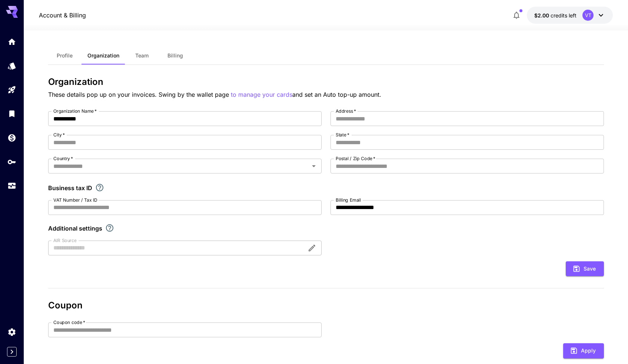
click at [66, 52] on button "Profile" at bounding box center [64, 56] width 33 height 18
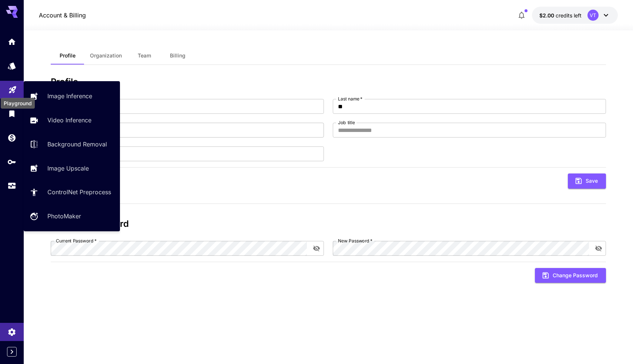
click at [11, 92] on icon "Playground" at bounding box center [12, 87] width 9 height 9
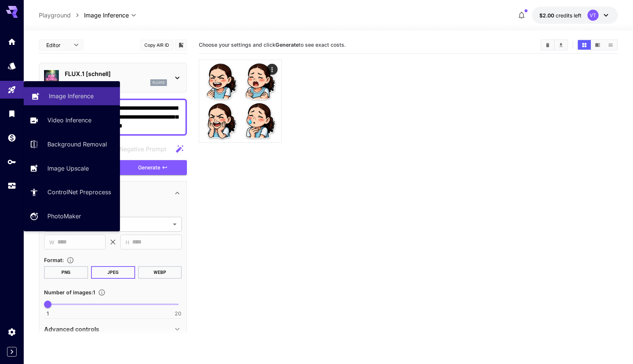
click at [60, 96] on p "Image Inference" at bounding box center [71, 95] width 45 height 9
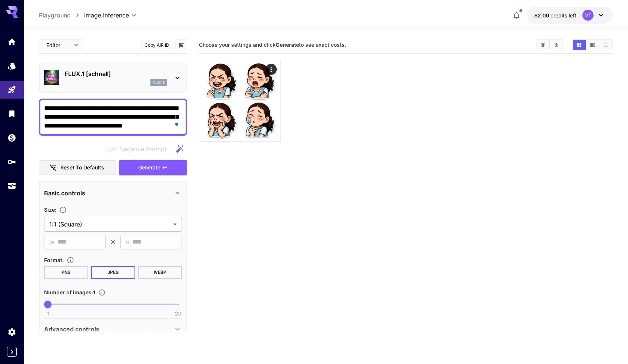
click at [100, 77] on p "FLUX.1 [schnell]" at bounding box center [116, 73] width 102 height 9
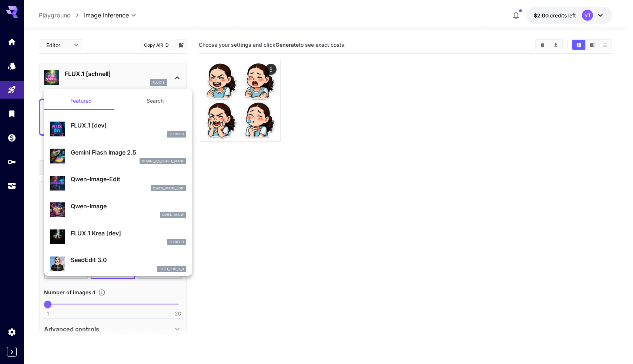
click at [134, 104] on button "Search" at bounding box center [155, 101] width 74 height 18
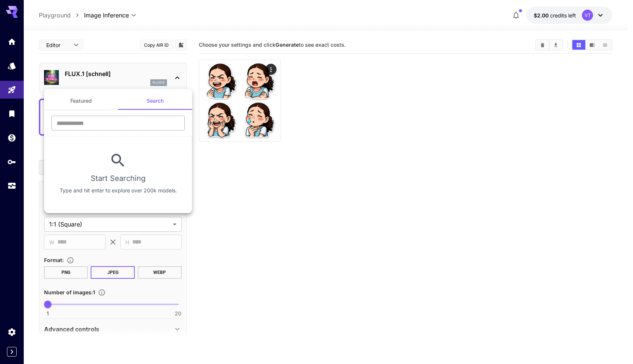
click at [100, 121] on input "text" at bounding box center [117, 123] width 133 height 15
type input "**"
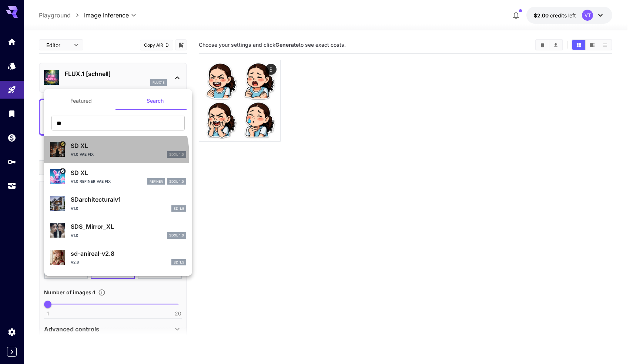
click at [100, 155] on div "v1.0 VAE fix SDXL 1.0" at bounding box center [129, 154] width 116 height 7
type input "**"
type input "***"
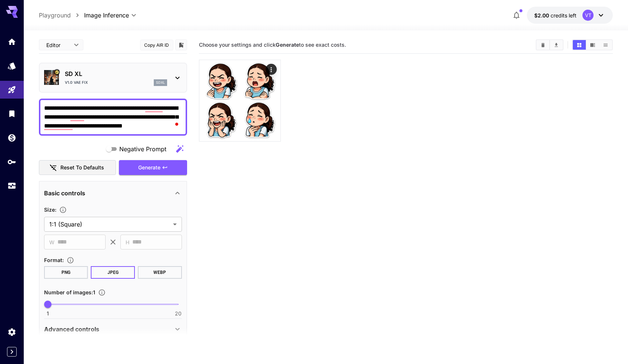
click at [116, 74] on p "SD XL" at bounding box center [116, 73] width 102 height 9
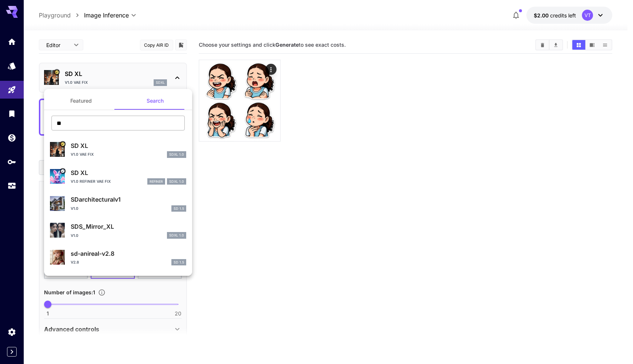
click at [79, 120] on input "**" at bounding box center [117, 123] width 133 height 15
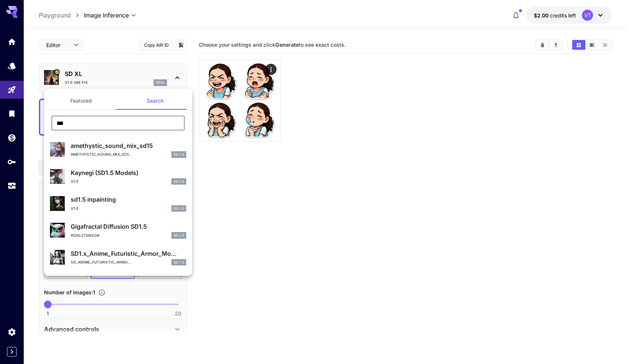
drag, startPoint x: 111, startPoint y: 125, endPoint x: 103, endPoint y: 125, distance: 8.9
click at [103, 125] on input "***" at bounding box center [117, 123] width 133 height 15
type input "**"
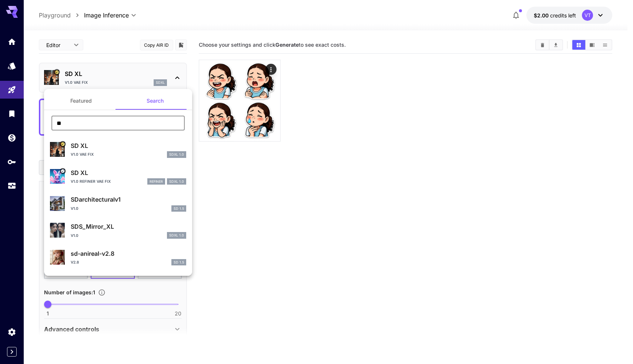
click at [111, 150] on p "SD XL" at bounding box center [129, 145] width 116 height 9
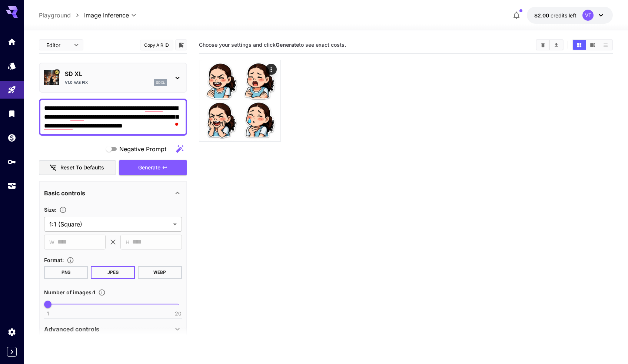
click at [230, 177] on section "Choose your settings and click Generate to see exact costs." at bounding box center [406, 218] width 414 height 364
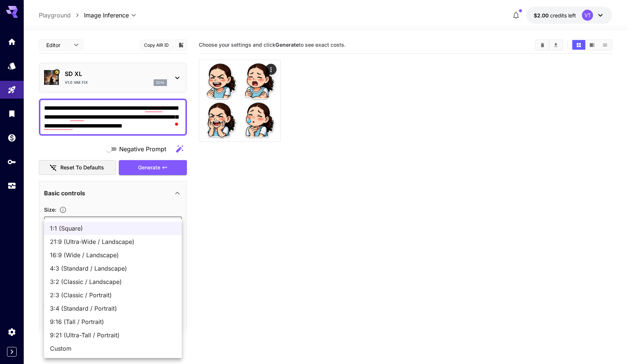
click at [94, 229] on body "**********" at bounding box center [316, 211] width 633 height 422
click at [94, 229] on span "1:1 (Square)" at bounding box center [113, 228] width 126 height 9
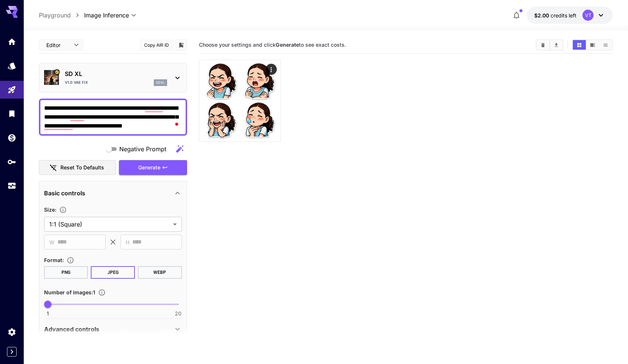
click at [106, 194] on div "Basic controls" at bounding box center [108, 193] width 129 height 9
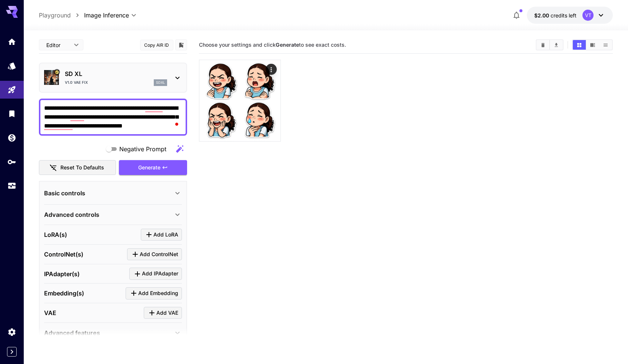
click at [106, 196] on div "Basic controls" at bounding box center [108, 193] width 129 height 9
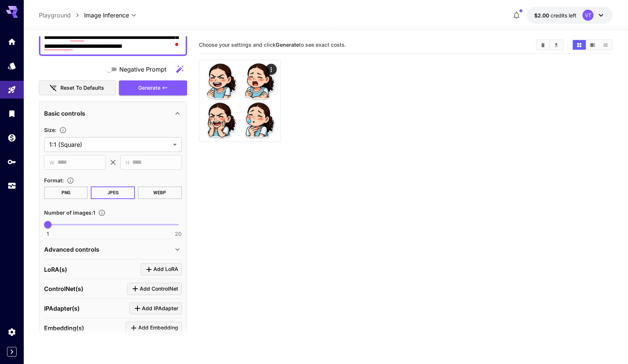
scroll to position [80, 0]
click at [113, 162] on icon at bounding box center [112, 161] width 5 height 5
click at [64, 128] on icon "Adjust the dimensions of the generated image by specifying its width and height…" at bounding box center [63, 129] width 6 height 6
click at [107, 123] on div "**********" at bounding box center [113, 178] width 138 height 114
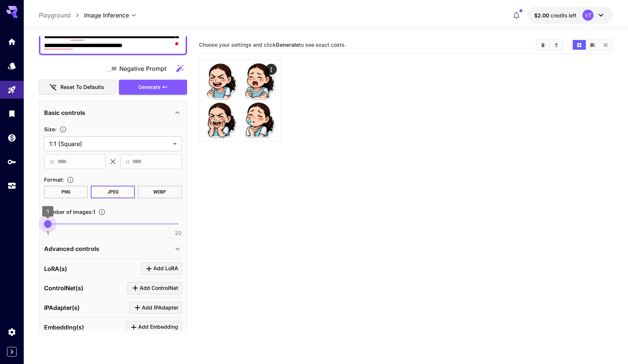
drag, startPoint x: 46, startPoint y: 223, endPoint x: 39, endPoint y: 223, distance: 6.7
click at [44, 223] on span "1" at bounding box center [47, 223] width 7 height 7
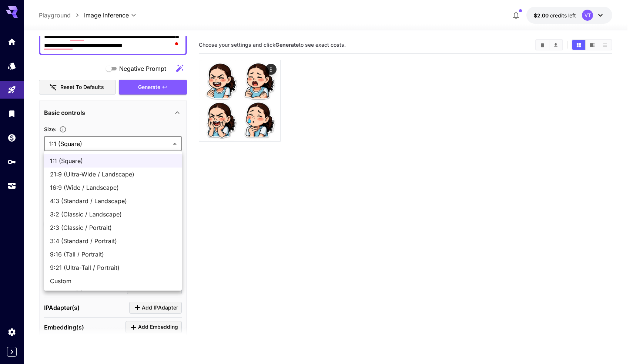
click at [166, 143] on body "**********" at bounding box center [316, 211] width 633 height 422
click at [96, 282] on span "Custom" at bounding box center [113, 280] width 126 height 9
type input "******"
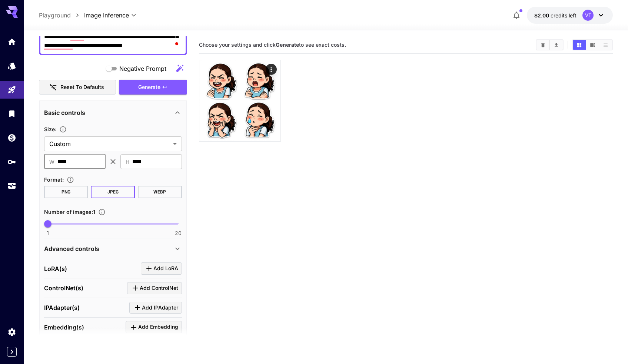
drag, startPoint x: 81, startPoint y: 160, endPoint x: 47, endPoint y: 158, distance: 34.5
click at [47, 158] on div "​ W **** ​" at bounding box center [74, 161] width 61 height 15
type input "***"
click at [159, 161] on input "****" at bounding box center [157, 161] width 50 height 15
drag, startPoint x: 159, startPoint y: 161, endPoint x: 135, endPoint y: 161, distance: 23.3
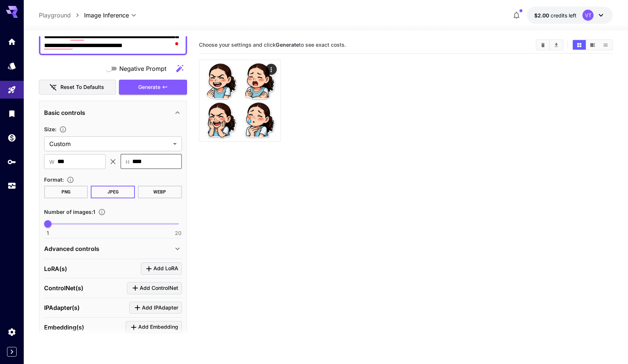
click at [135, 161] on input "****" at bounding box center [157, 161] width 50 height 15
type input "***"
click at [140, 179] on div "Format :" at bounding box center [113, 179] width 138 height 9
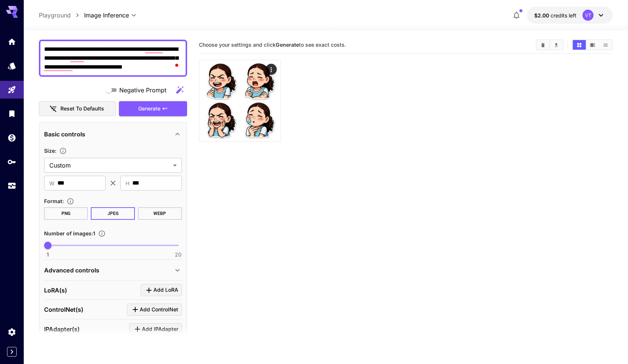
scroll to position [70, 0]
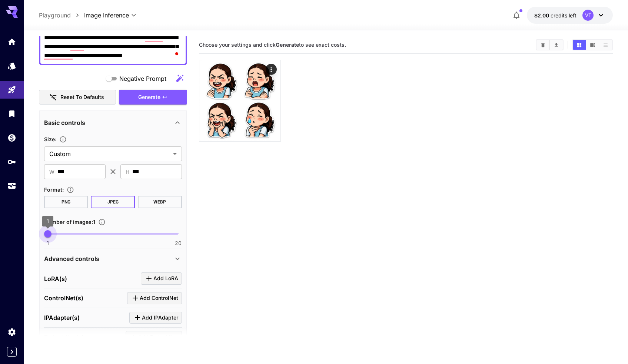
drag, startPoint x: 50, startPoint y: 233, endPoint x: 35, endPoint y: 234, distance: 15.2
click at [35, 234] on section "**********" at bounding box center [326, 226] width 604 height 392
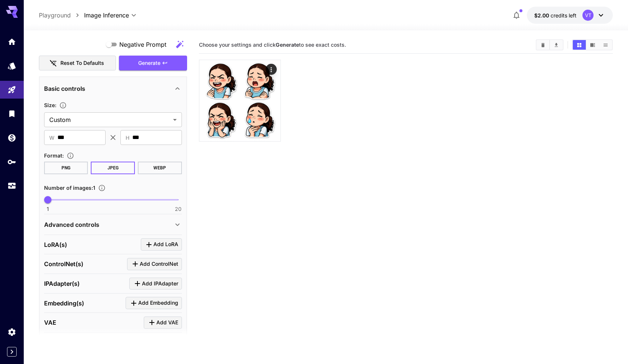
scroll to position [107, 0]
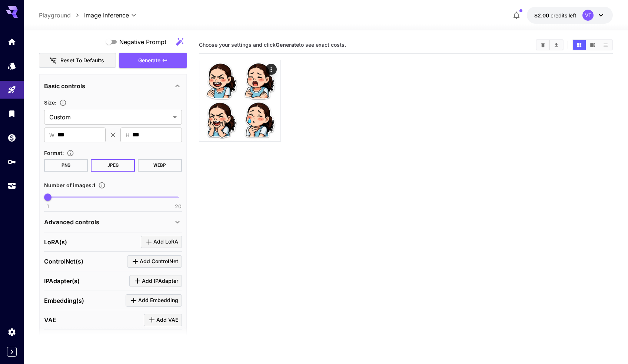
click at [170, 223] on div "Advanced controls" at bounding box center [108, 221] width 129 height 9
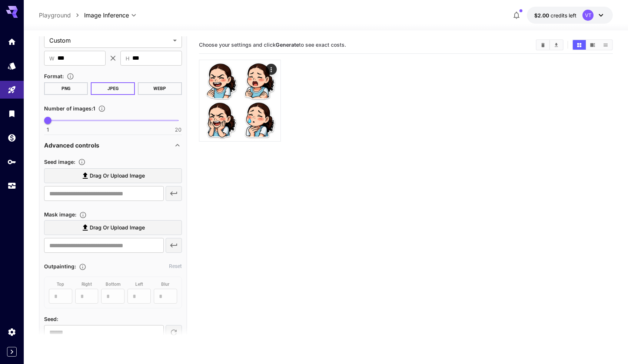
scroll to position [184, 0]
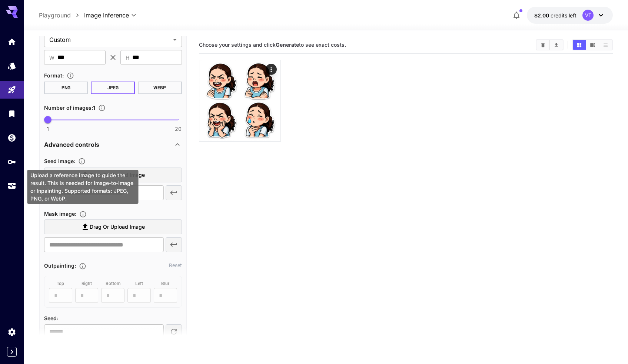
click at [86, 164] on icon "Upload a reference image to guide the result. This is needed for Image-to-Image…" at bounding box center [81, 160] width 7 height 7
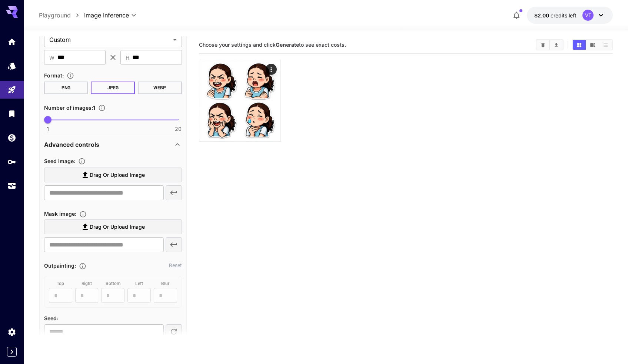
click at [134, 151] on div "Advanced controls" at bounding box center [113, 145] width 138 height 18
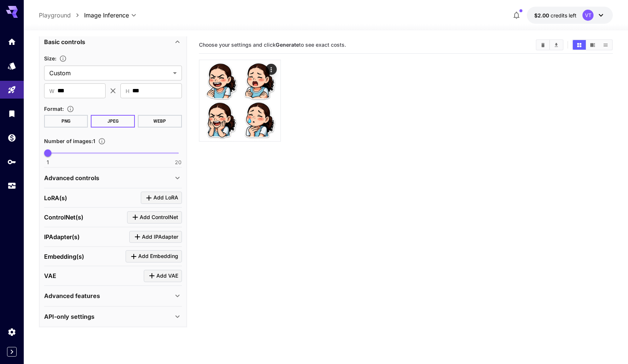
click at [125, 176] on div "Advanced controls" at bounding box center [108, 177] width 129 height 9
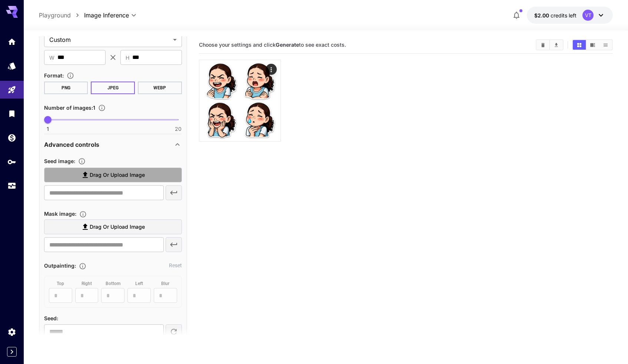
click at [100, 176] on span "Drag or upload image" at bounding box center [117, 174] width 55 height 9
click at [0, 0] on input "Drag or upload image" at bounding box center [0, 0] width 0 height 0
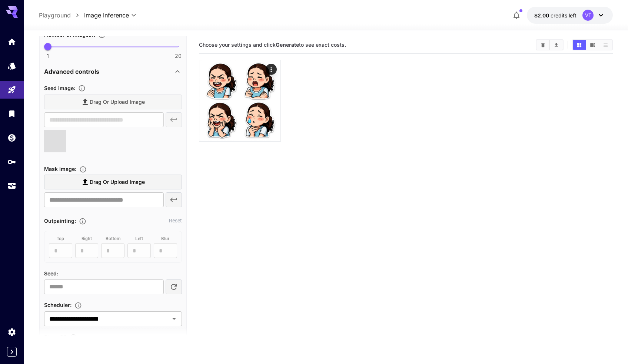
type input "**********"
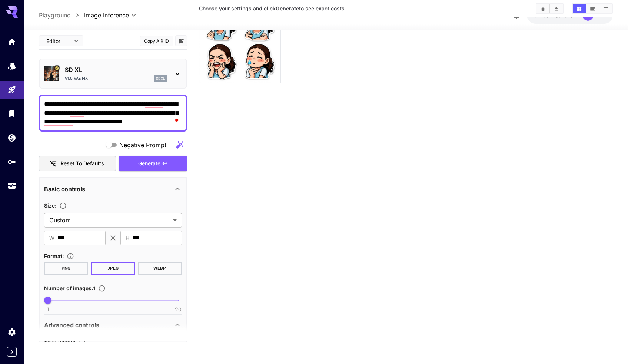
scroll to position [0, 0]
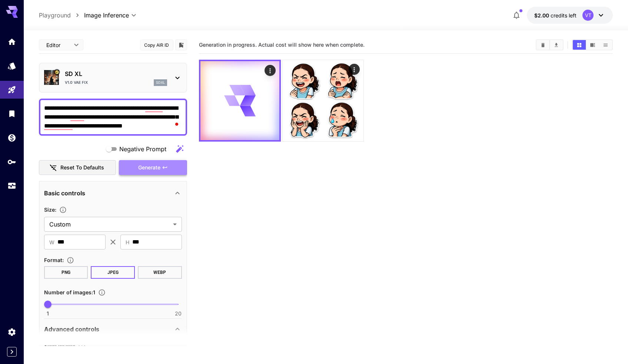
click at [160, 166] on span "Generate" at bounding box center [149, 167] width 22 height 9
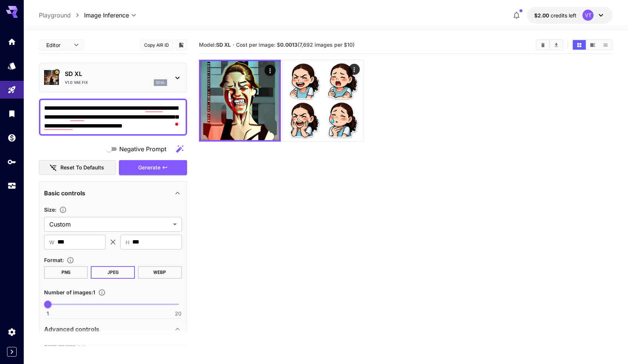
click at [177, 74] on icon at bounding box center [177, 77] width 9 height 9
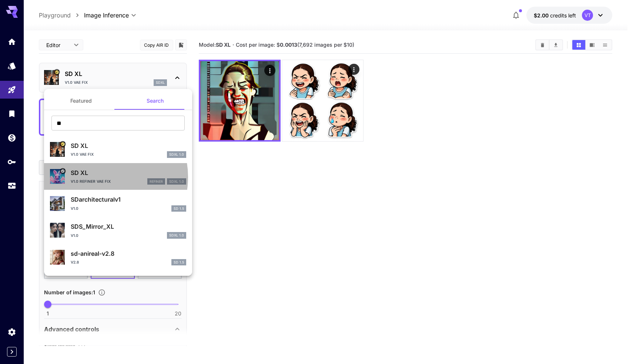
click at [100, 177] on div "SD XL v1.0 Refiner VAE fix refiner SDXL 1.0" at bounding box center [129, 176] width 116 height 17
type input "*"
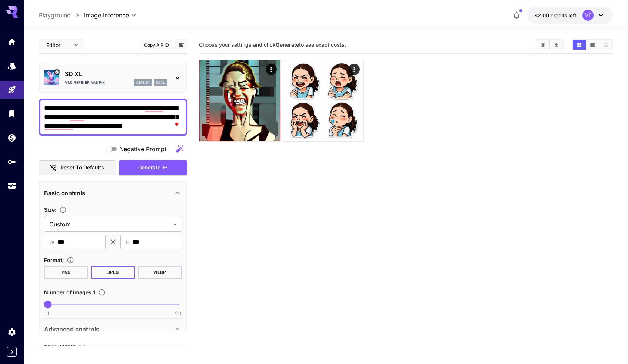
click at [248, 206] on section "Choose your settings and click Generate to see exact costs." at bounding box center [406, 218] width 414 height 364
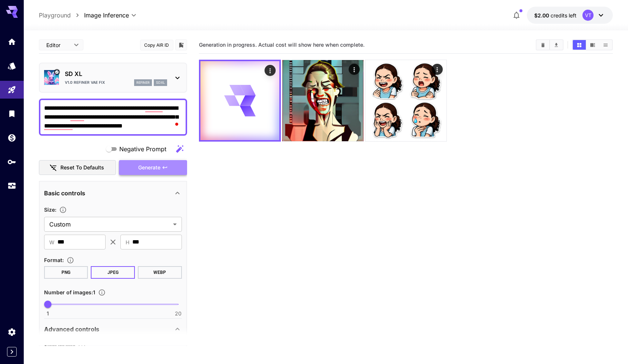
click at [152, 169] on span "Generate" at bounding box center [149, 167] width 22 height 9
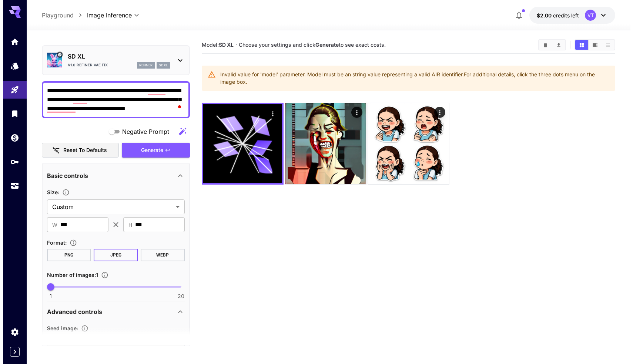
scroll to position [15, 0]
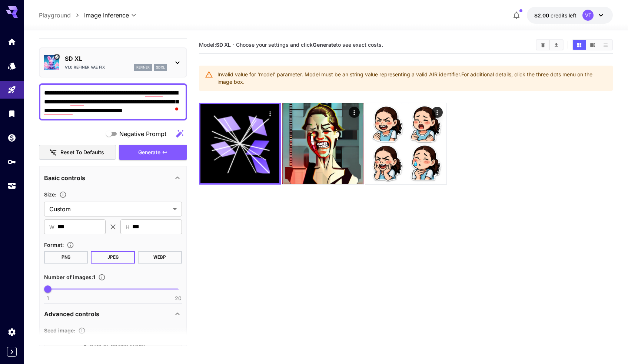
click at [155, 58] on p "SD XL" at bounding box center [116, 58] width 102 height 9
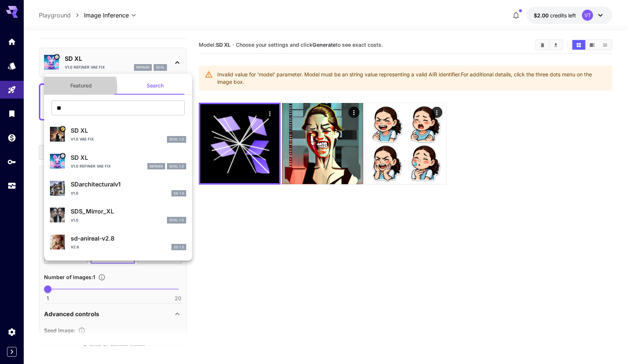
click at [77, 87] on button "Featured" at bounding box center [81, 86] width 74 height 18
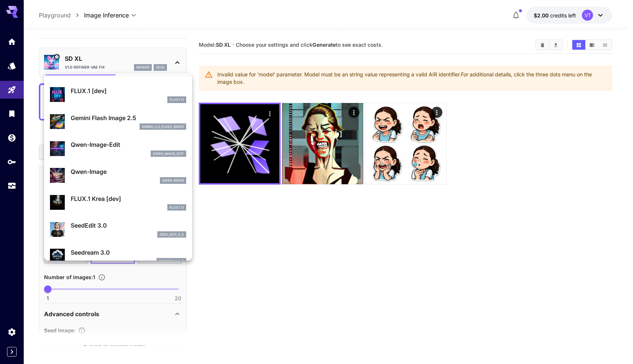
scroll to position [0, 0]
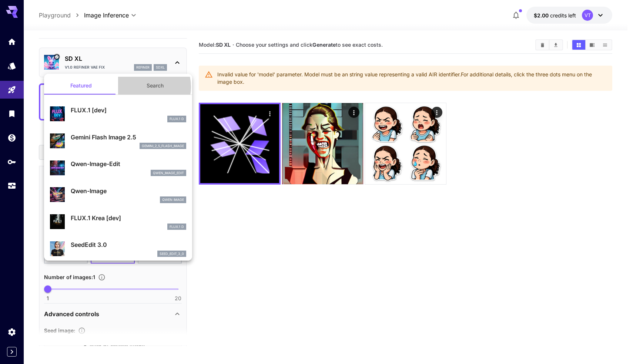
click at [140, 87] on button "Search" at bounding box center [155, 86] width 74 height 18
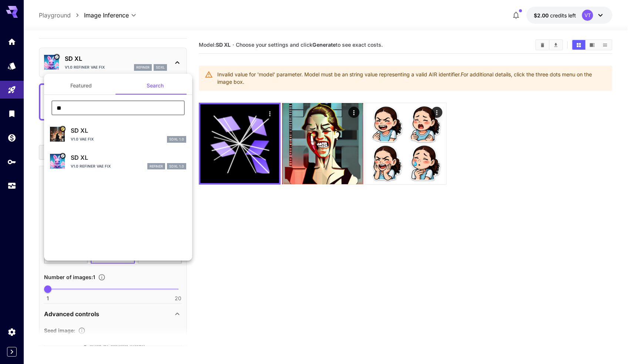
click at [97, 107] on input "**" at bounding box center [117, 107] width 133 height 15
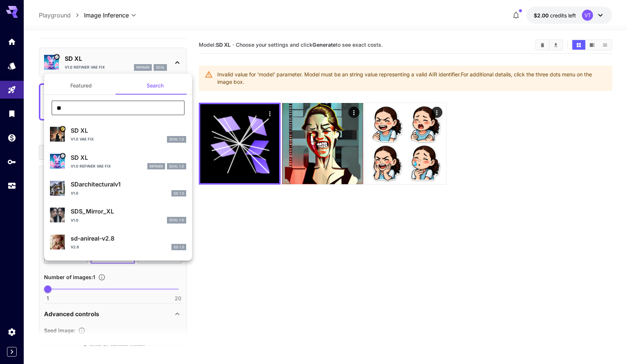
click at [86, 90] on button "Featured" at bounding box center [81, 86] width 74 height 18
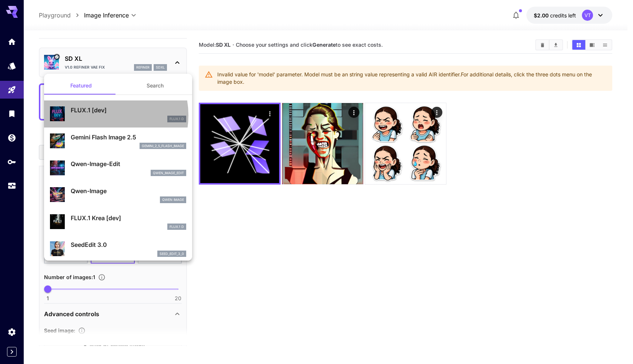
click at [101, 116] on div "FLUX.1 D" at bounding box center [129, 119] width 116 height 7
type input "**"
type input "***"
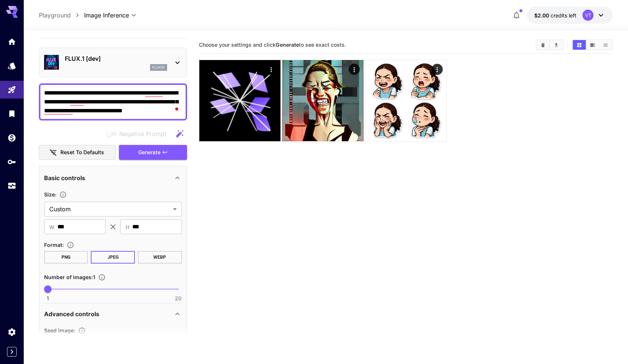
click at [85, 67] on div "flux1d" at bounding box center [116, 67] width 102 height 7
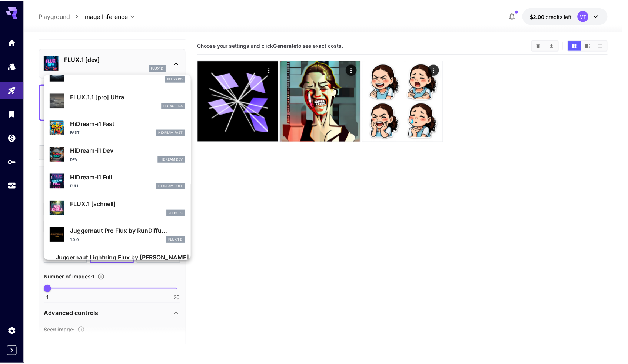
scroll to position [572, 0]
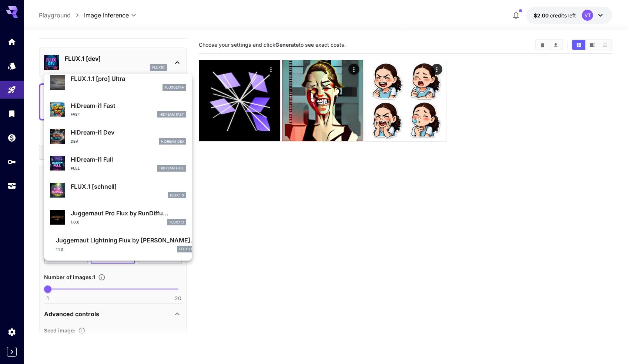
click at [96, 193] on div "FLUX.1 S" at bounding box center [129, 195] width 116 height 7
type input "*"
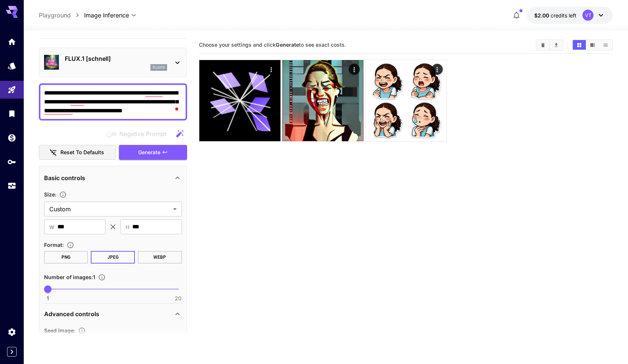
click at [212, 197] on section "Choose your settings and click Generate to see exact costs." at bounding box center [406, 218] width 414 height 364
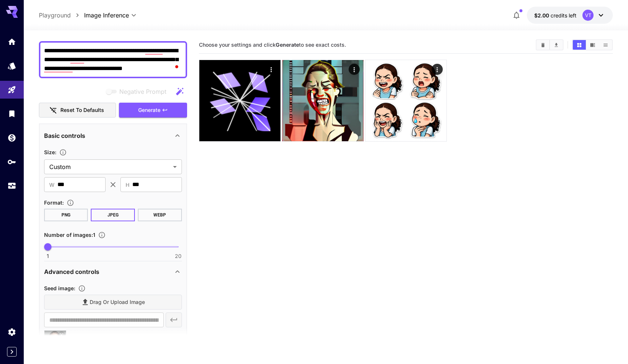
scroll to position [23, 0]
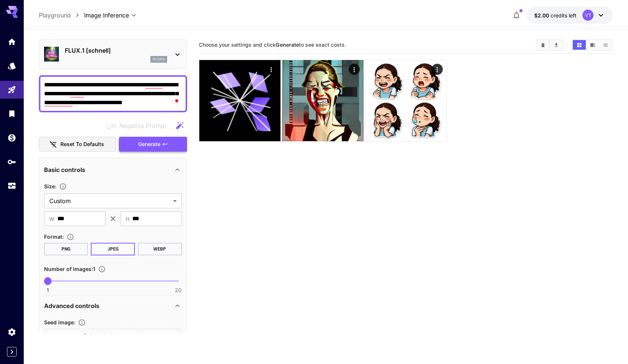
click at [149, 146] on span "Generate" at bounding box center [149, 144] width 22 height 9
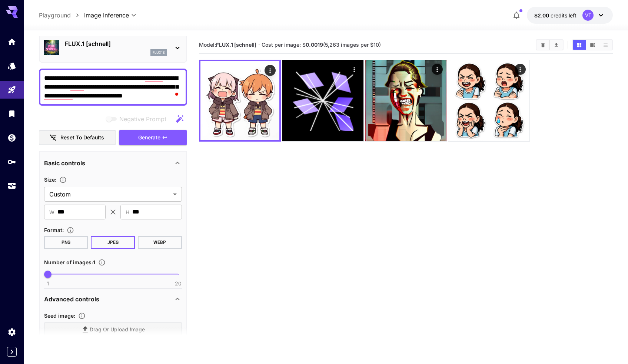
scroll to position [36, 0]
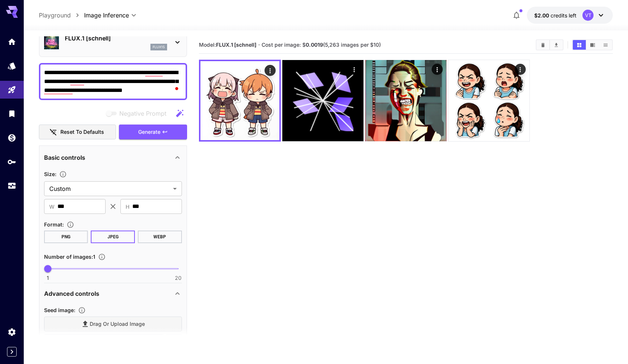
click at [114, 179] on section "Size : Custom ****** ​" at bounding box center [113, 182] width 138 height 27
click at [114, 189] on body "**********" at bounding box center [314, 211] width 628 height 422
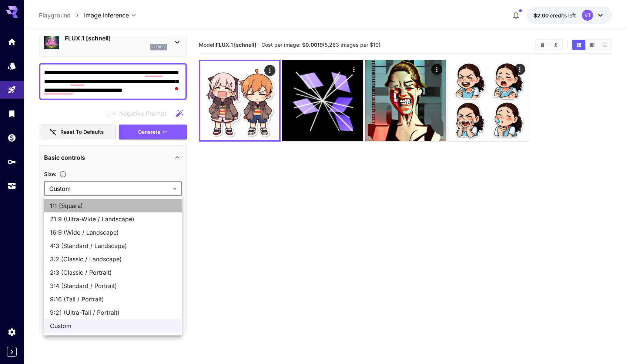
click at [89, 207] on span "1:1 (Square)" at bounding box center [113, 205] width 126 height 9
type input "**********"
type input "****"
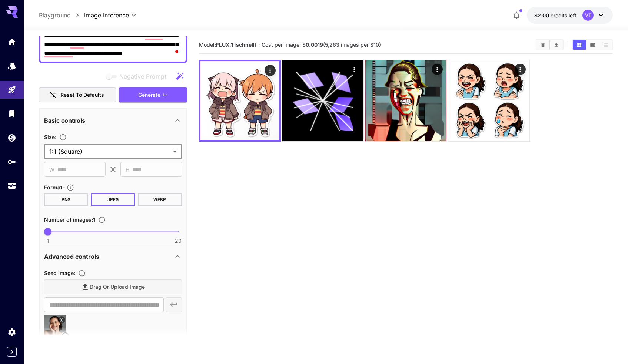
scroll to position [73, 0]
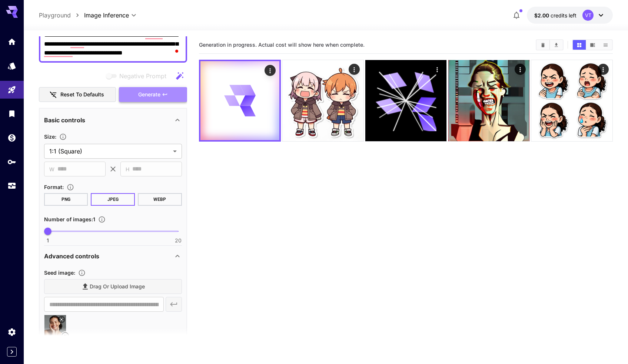
click at [159, 95] on span "Generate" at bounding box center [149, 94] width 22 height 9
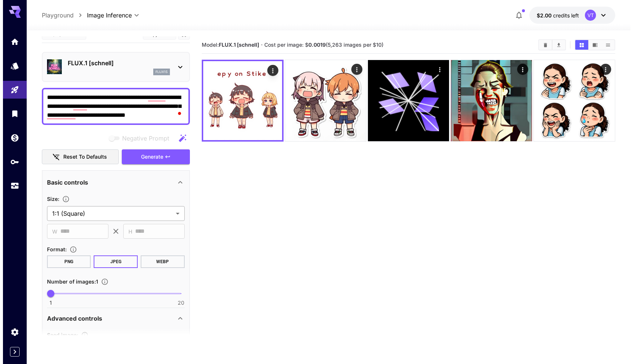
scroll to position [0, 0]
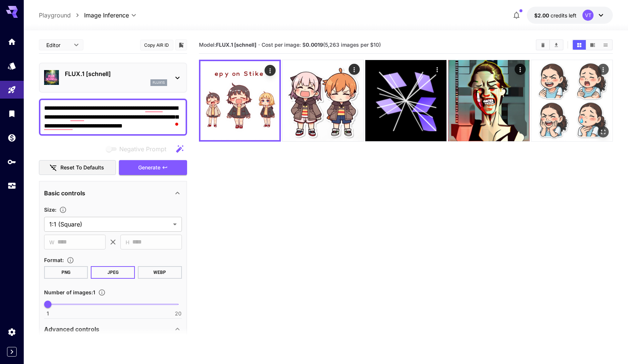
click at [573, 99] on img at bounding box center [571, 100] width 81 height 81
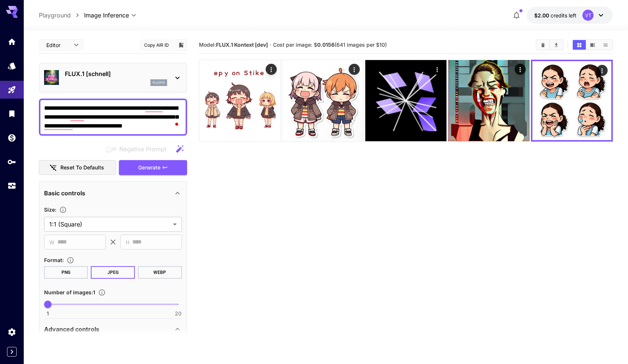
click at [114, 79] on div "flux1s" at bounding box center [116, 82] width 102 height 7
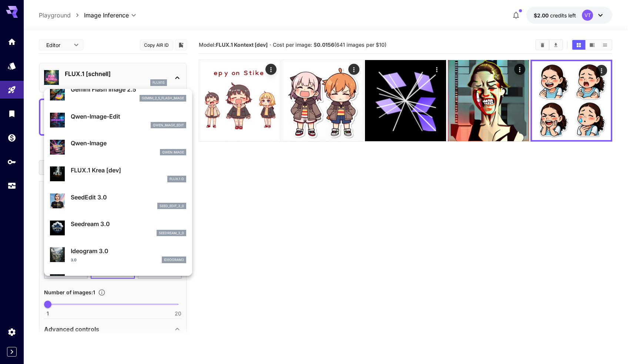
scroll to position [61, 0]
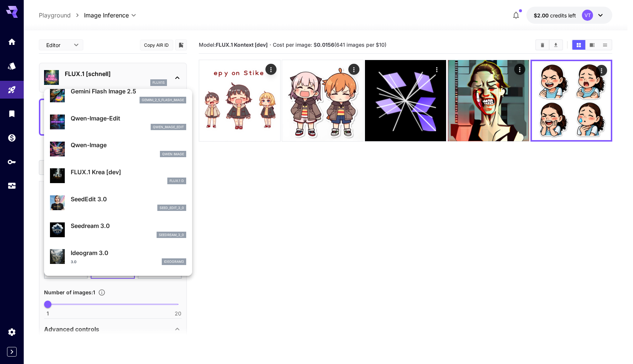
click at [119, 175] on p "FLUX.1 Krea [dev]" at bounding box center [129, 171] width 116 height 9
type input "**"
type input "***"
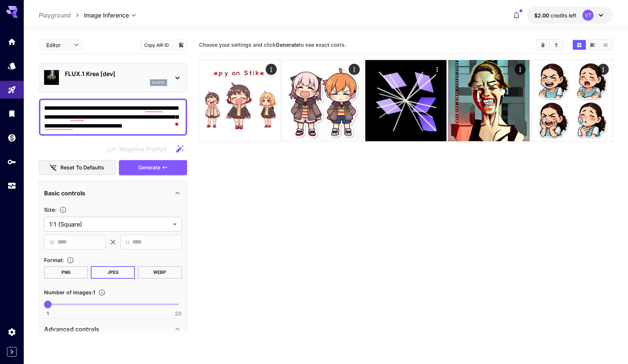
click at [269, 186] on section "Choose your settings and click Generate to see exact costs." at bounding box center [406, 218] width 414 height 364
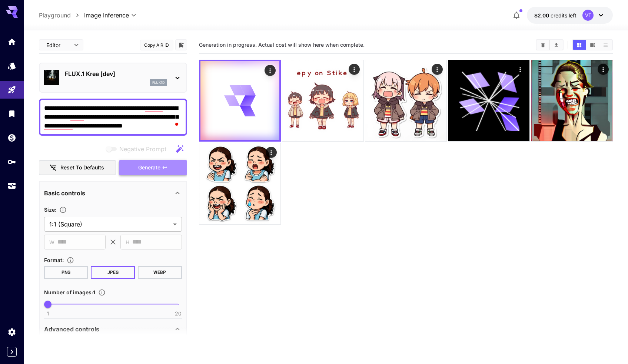
click at [170, 168] on button "Generate" at bounding box center [153, 167] width 68 height 15
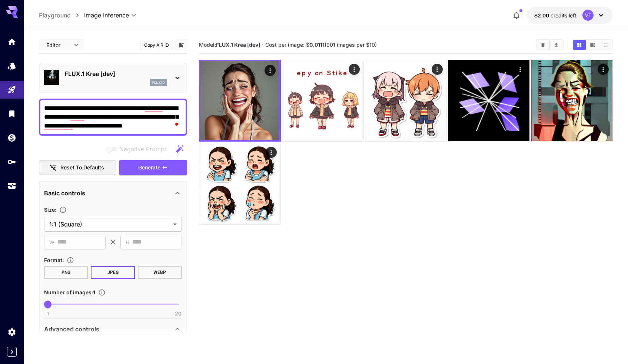
click at [136, 84] on div "flux1d" at bounding box center [116, 82] width 102 height 7
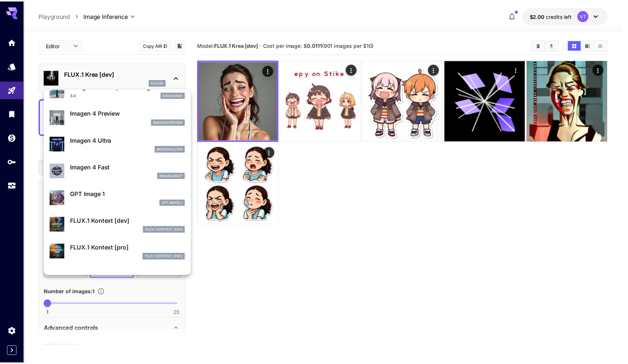
scroll to position [339, 0]
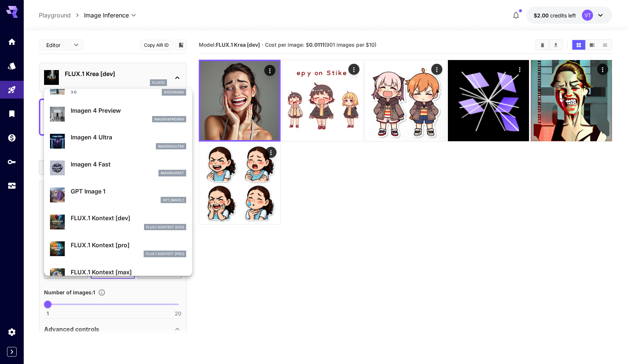
click at [121, 227] on div "FLUX.1 Kontext [dev]" at bounding box center [129, 227] width 116 height 7
type input "****"
type input "***"
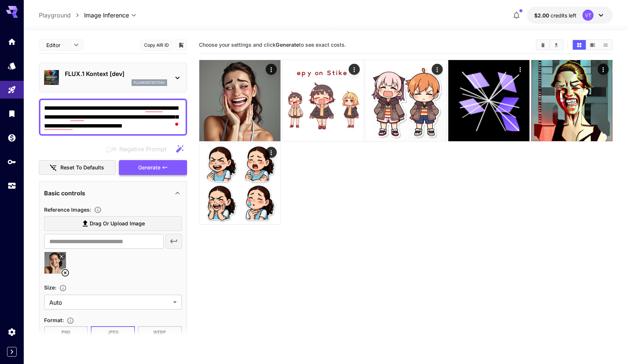
click at [158, 167] on span "Generate" at bounding box center [149, 167] width 22 height 9
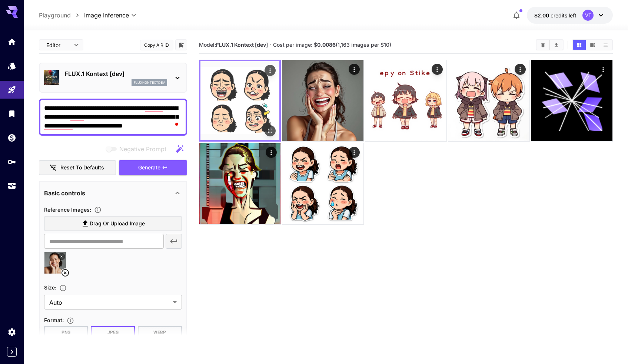
click at [244, 94] on img at bounding box center [239, 100] width 79 height 79
click at [242, 98] on img at bounding box center [239, 100] width 79 height 79
click at [269, 132] on icon "Open in fullscreen" at bounding box center [269, 130] width 7 height 7
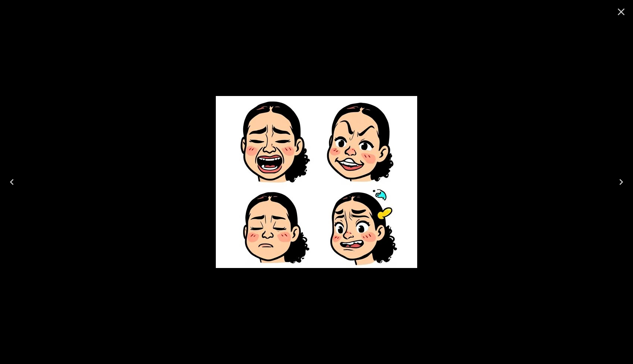
click at [294, 263] on img at bounding box center [317, 182] width 202 height 172
click at [619, 12] on icon "Close" at bounding box center [622, 12] width 12 height 12
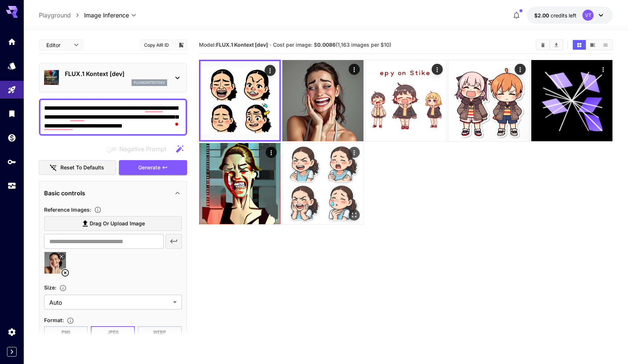
click at [314, 174] on img at bounding box center [322, 183] width 81 height 81
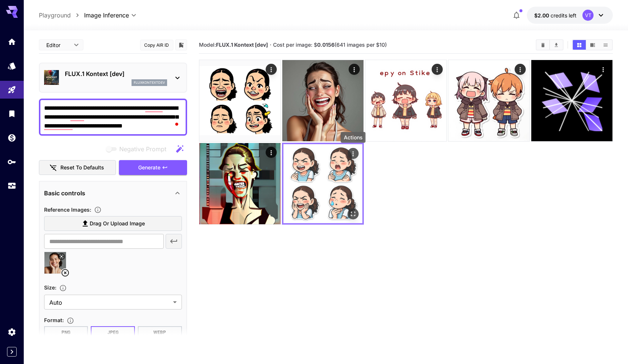
click at [354, 152] on icon "Actions" at bounding box center [352, 153] width 7 height 7
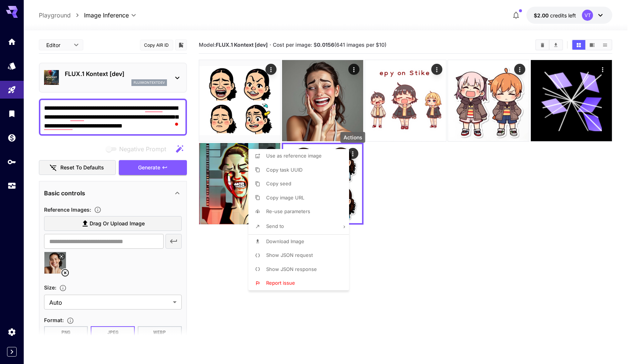
click at [373, 264] on div at bounding box center [316, 182] width 633 height 364
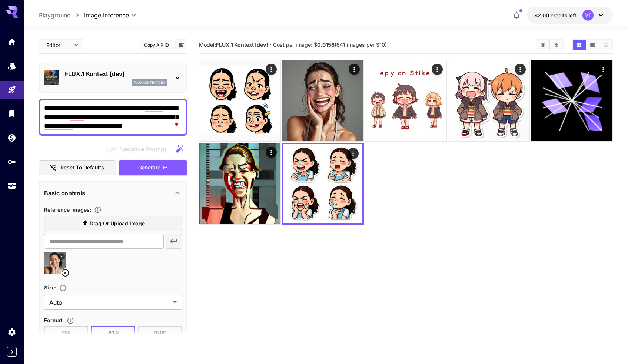
click at [327, 258] on section "Model: FLUX.1 Kontext [dev] · Cost per image: $ 0.0156 (641 images per $10)" at bounding box center [406, 218] width 414 height 364
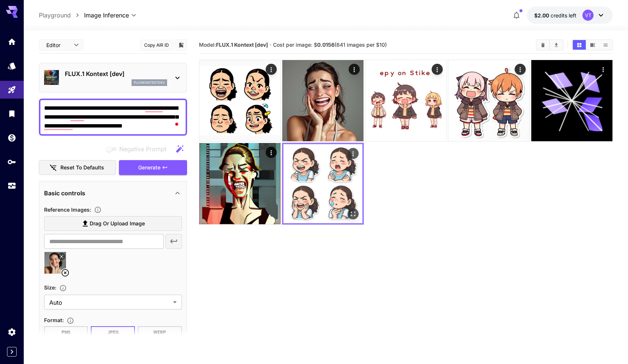
click at [329, 196] on img at bounding box center [322, 183] width 79 height 79
click at [305, 194] on img at bounding box center [322, 183] width 79 height 79
click at [326, 159] on img at bounding box center [322, 183] width 79 height 79
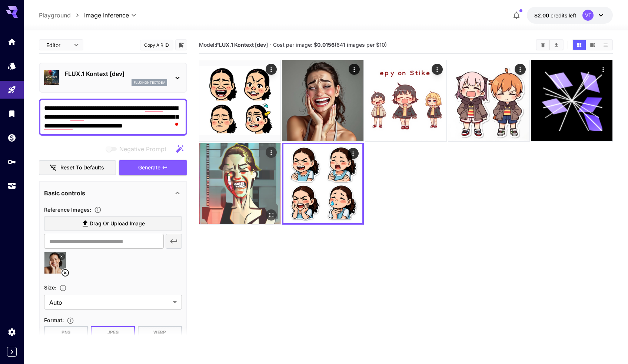
click at [230, 191] on img at bounding box center [239, 183] width 81 height 81
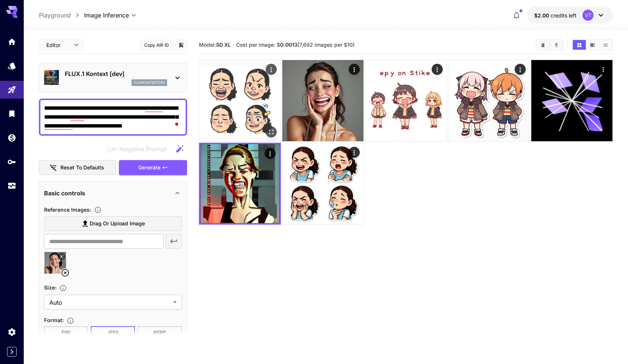
click at [249, 118] on img at bounding box center [239, 100] width 81 height 81
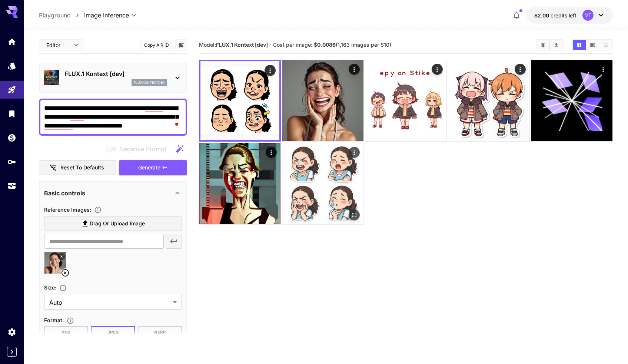
click at [301, 187] on img at bounding box center [322, 183] width 81 height 81
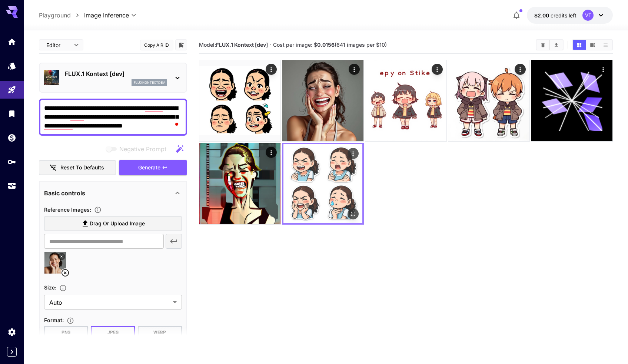
click at [354, 157] on icon "Actions" at bounding box center [352, 153] width 7 height 7
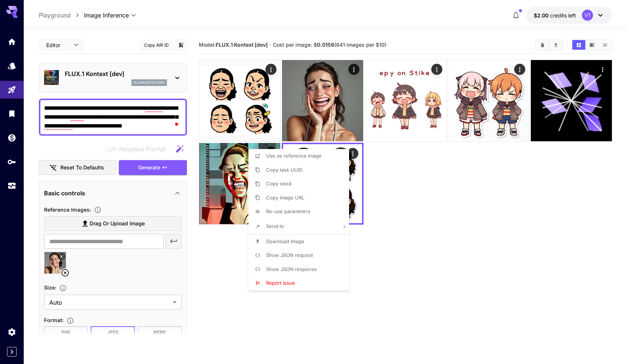
click at [370, 265] on div at bounding box center [316, 182] width 633 height 364
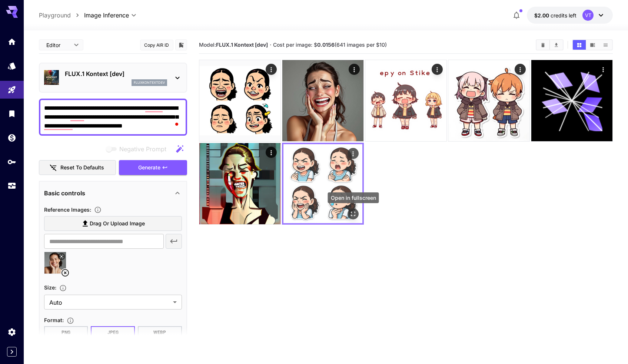
click at [356, 217] on icon "Open in fullscreen" at bounding box center [352, 213] width 7 height 7
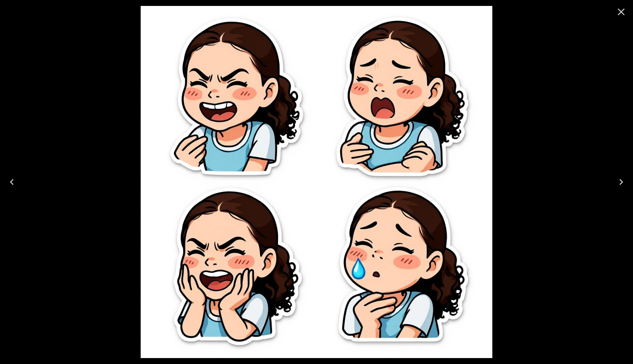
click at [623, 17] on icon "Close" at bounding box center [622, 12] width 12 height 12
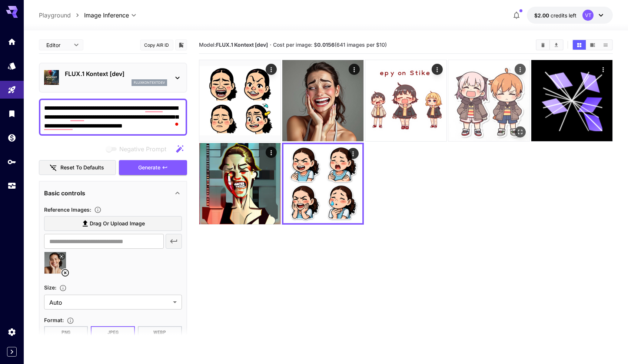
click at [487, 113] on img at bounding box center [488, 100] width 81 height 81
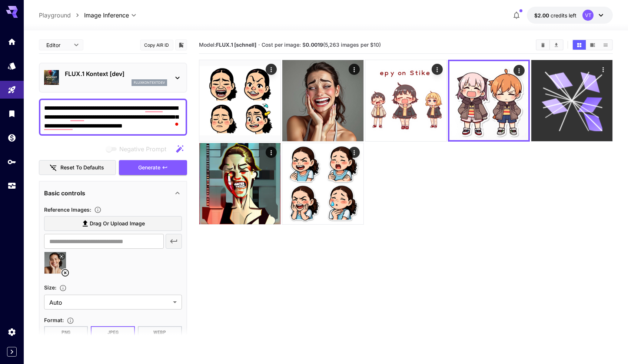
click at [562, 112] on icon at bounding box center [572, 100] width 61 height 61
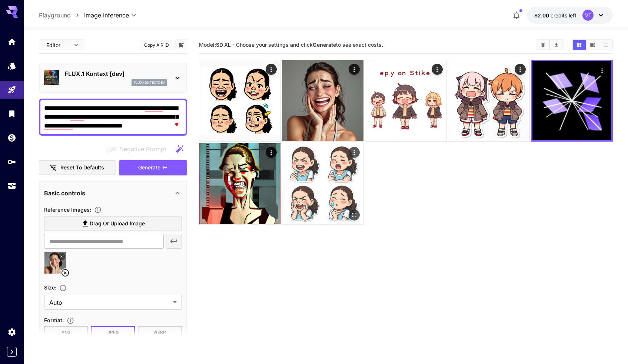
click at [303, 190] on img at bounding box center [322, 183] width 81 height 81
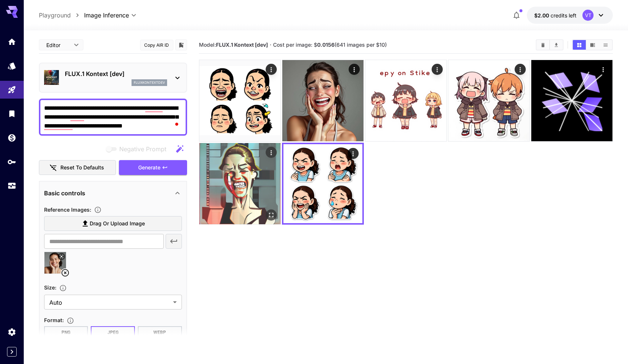
click at [264, 194] on img at bounding box center [239, 183] width 81 height 81
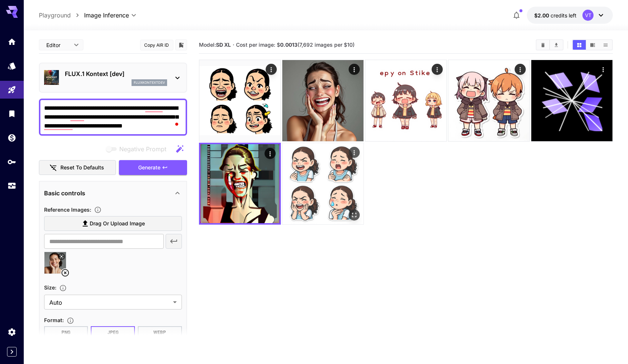
click at [309, 195] on img at bounding box center [322, 183] width 81 height 81
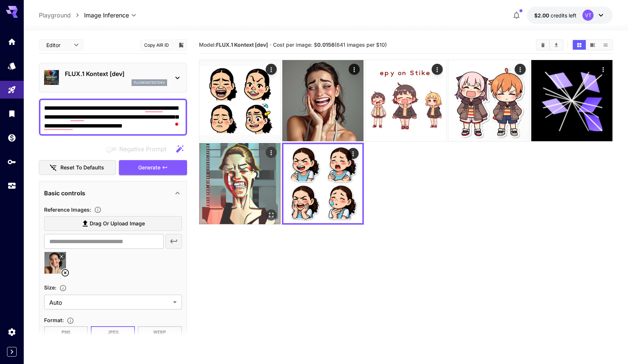
click at [243, 196] on img at bounding box center [239, 183] width 81 height 81
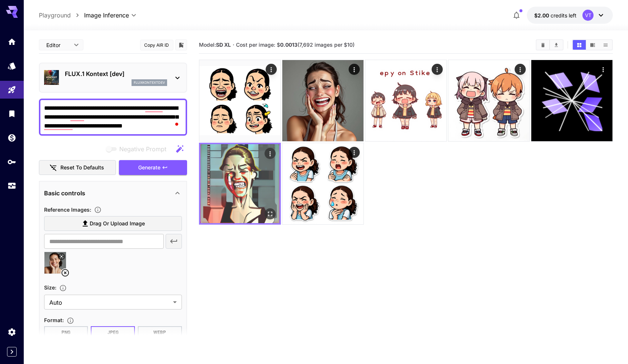
click at [280, 196] on div at bounding box center [240, 184] width 82 height 82
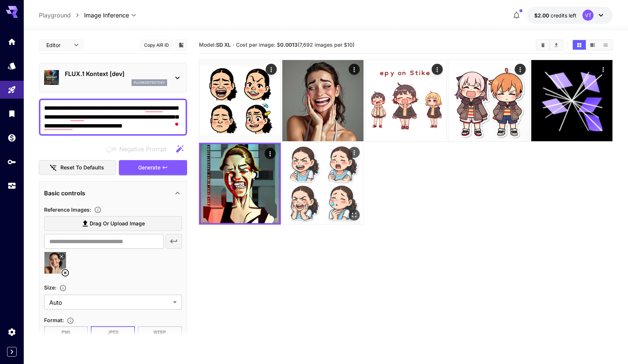
click at [294, 195] on img at bounding box center [322, 183] width 81 height 81
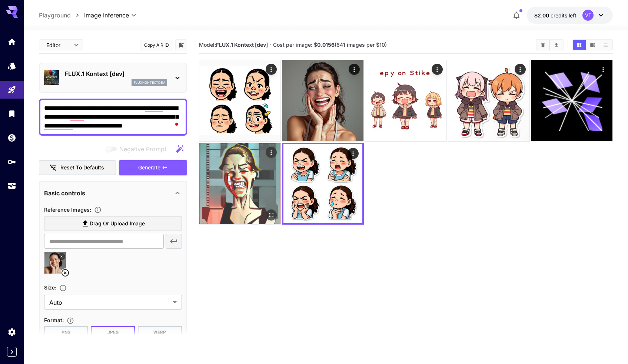
click at [234, 189] on img at bounding box center [239, 183] width 81 height 81
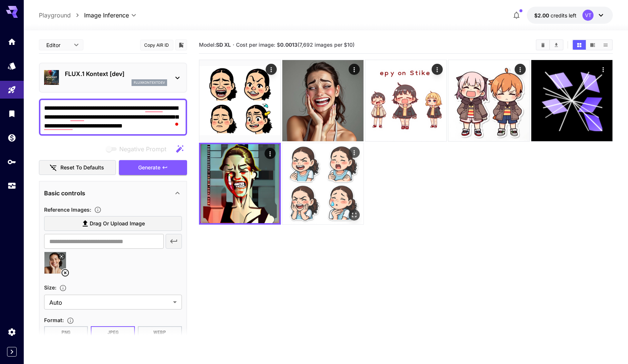
click at [293, 189] on img at bounding box center [322, 183] width 81 height 81
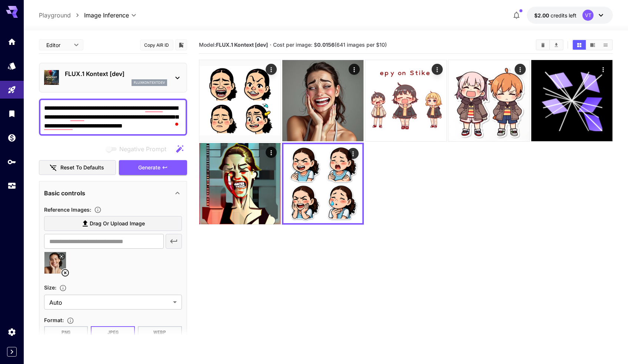
click at [530, 14] on button "$2.00 credits left VT" at bounding box center [570, 15] width 86 height 17
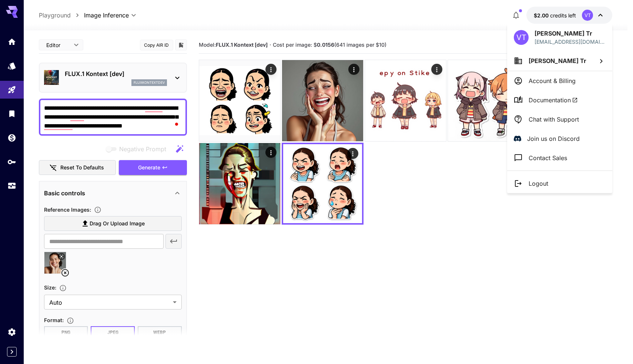
click at [537, 33] on p "Vyshnav Tr" at bounding box center [570, 33] width 71 height 9
click at [525, 31] on div "VT" at bounding box center [521, 37] width 15 height 15
click at [607, 17] on div at bounding box center [316, 182] width 633 height 364
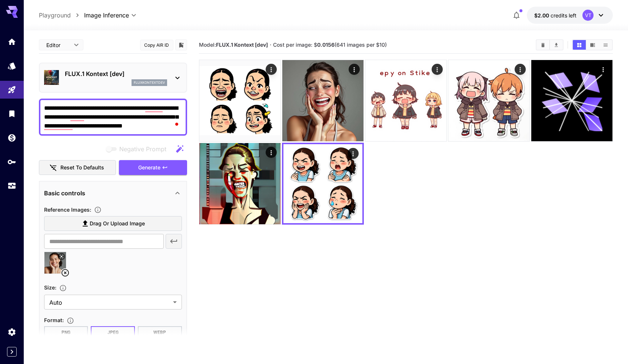
click at [602, 16] on icon at bounding box center [600, 15] width 9 height 9
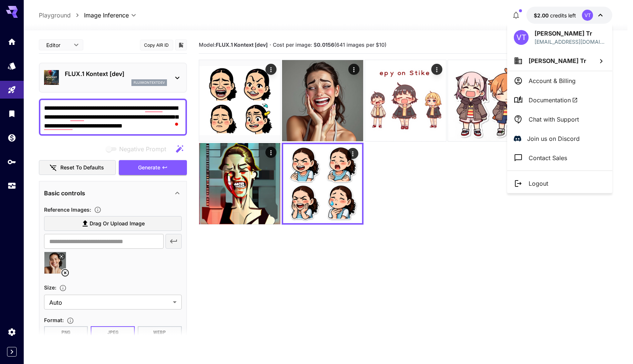
click at [602, 16] on div at bounding box center [316, 182] width 633 height 364
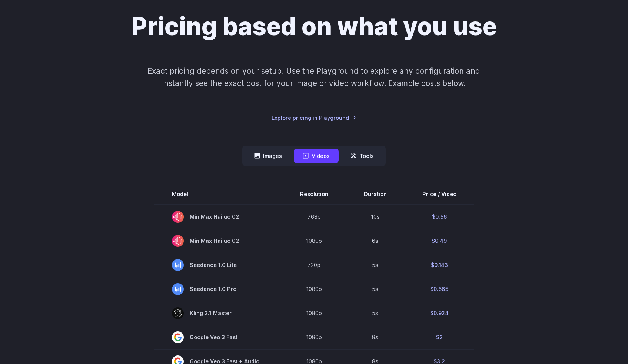
scroll to position [72, 0]
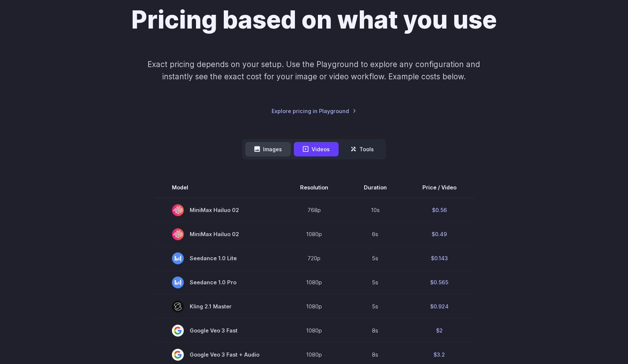
click at [270, 152] on button "Images" at bounding box center [268, 149] width 46 height 14
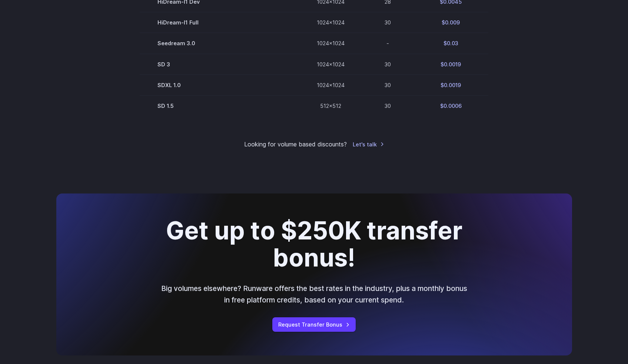
scroll to position [548, 0]
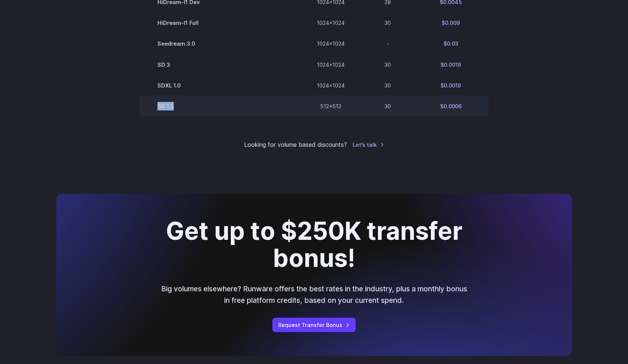
drag, startPoint x: 154, startPoint y: 109, endPoint x: 186, endPoint y: 109, distance: 32.2
click at [186, 109] on td "SD 1.5" at bounding box center [219, 106] width 159 height 21
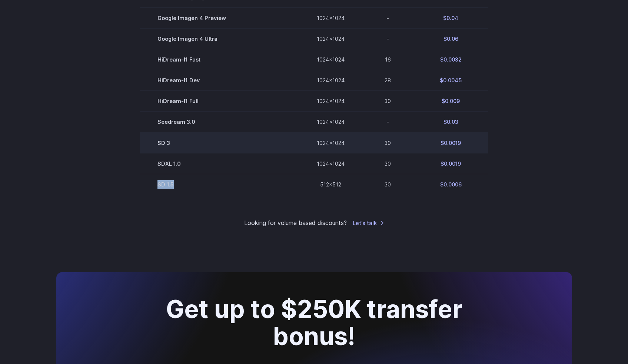
scroll to position [469, 0]
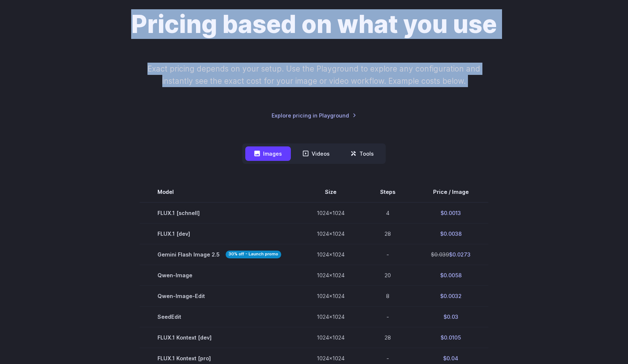
scroll to position [0, 0]
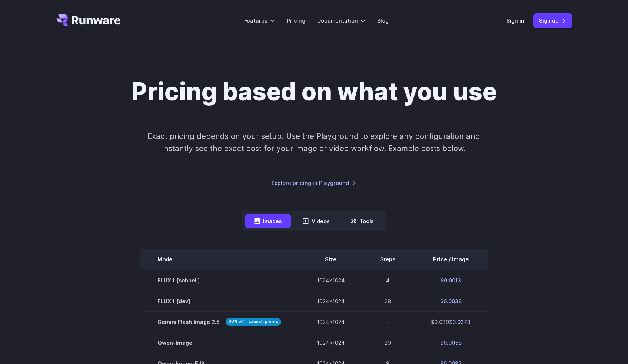
drag, startPoint x: 463, startPoint y: 309, endPoint x: 142, endPoint y: 249, distance: 326.7
copy table
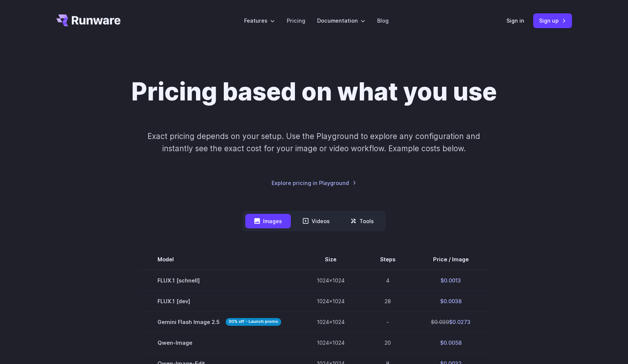
click at [198, 182] on div "Pricing based on what you use Exact pricing depends on your setup. Use the Play…" at bounding box center [314, 132] width 516 height 110
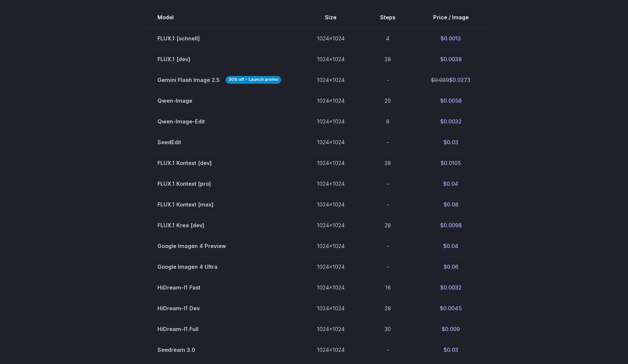
scroll to position [235, 0]
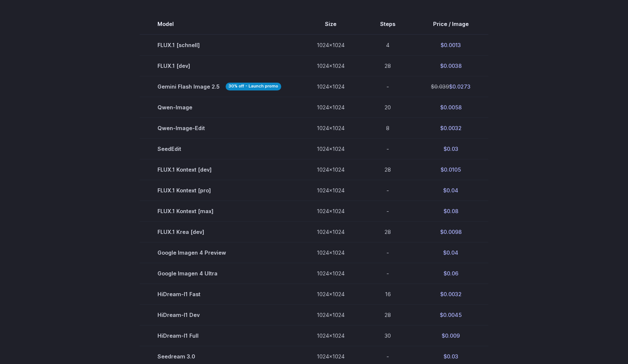
click at [107, 269] on section "Model Size Steps Price / Image FLUX.1 [schnell] 1024x1024 4 $0.0013 FLUX.1 [dev…" at bounding box center [314, 221] width 516 height 415
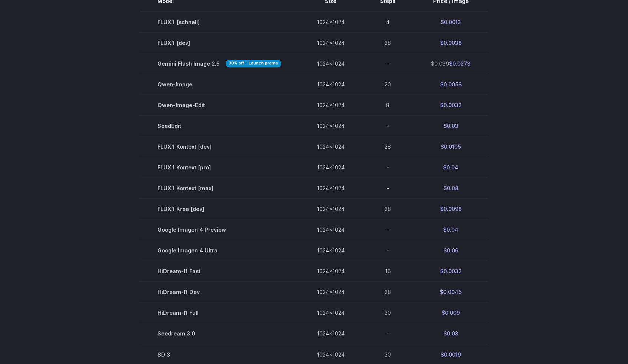
scroll to position [259, 0]
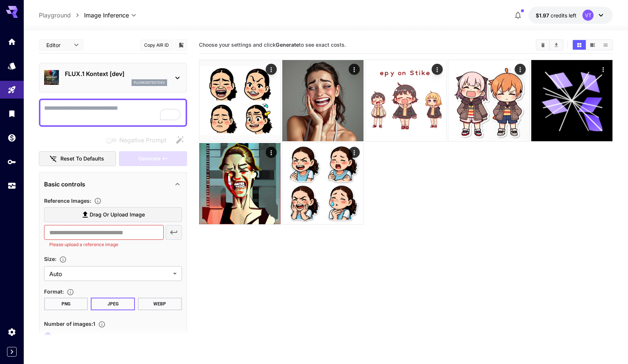
click at [284, 264] on section "Choose your settings and click Generate to see exact costs." at bounding box center [406, 218] width 414 height 364
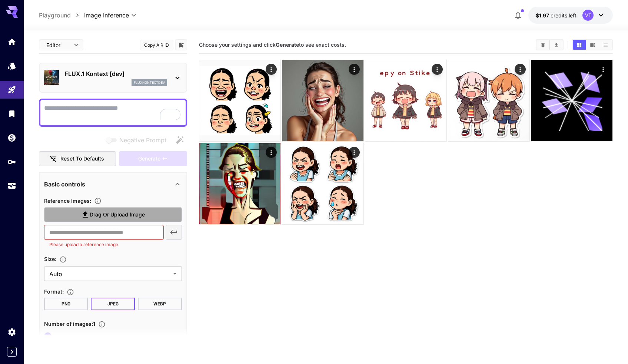
click at [67, 216] on label "Drag or upload image" at bounding box center [113, 214] width 138 height 15
click at [0, 0] on input "Drag or upload image" at bounding box center [0, 0] width 0 height 0
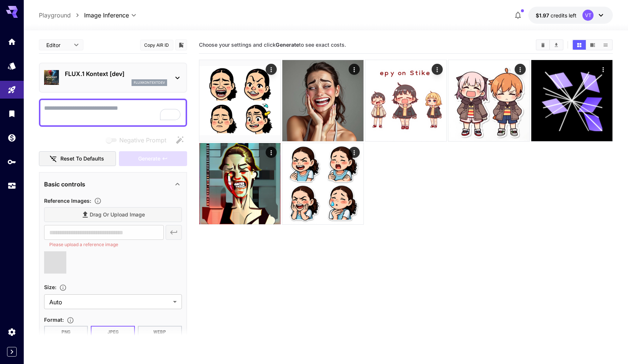
click at [110, 113] on textarea "Negative Prompt" at bounding box center [113, 113] width 138 height 18
paste textarea "**********"
type textarea "**********"
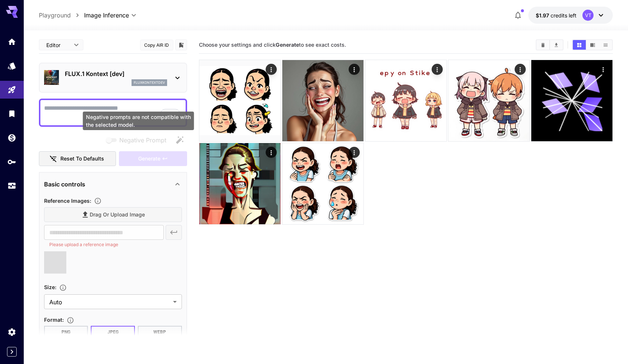
click at [113, 116] on div "Negative prompts are not compatible with the selected model." at bounding box center [138, 120] width 111 height 19
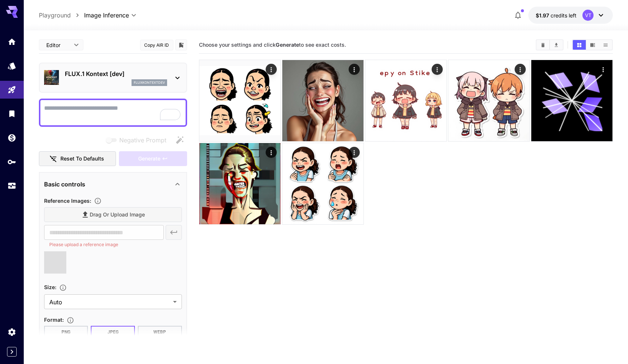
click at [100, 107] on textarea "Negative Prompt" at bounding box center [113, 113] width 138 height 18
type input "**********"
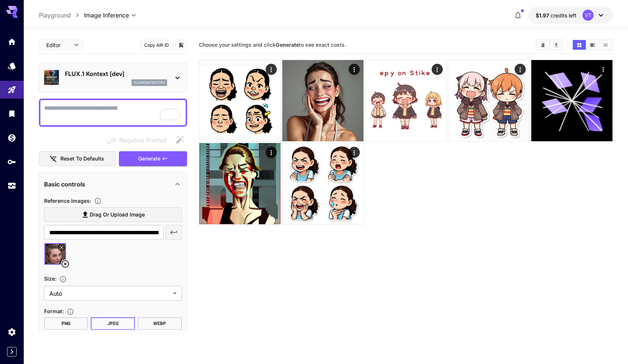
paste textarea "**********"
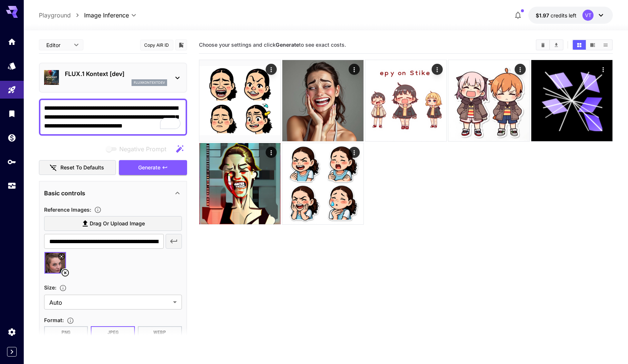
type textarea "**********"
click at [319, 302] on section "Choose your settings and click Generate to see exact costs." at bounding box center [406, 218] width 414 height 364
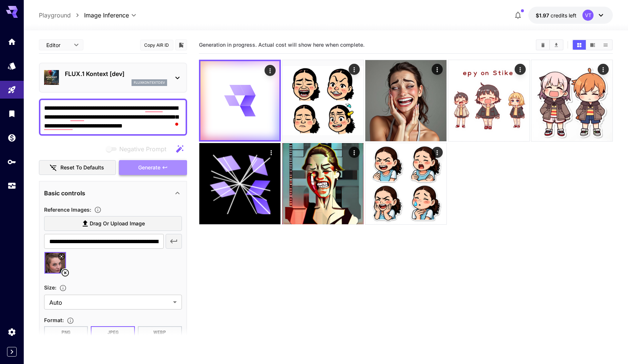
click at [182, 172] on button "Generate" at bounding box center [153, 167] width 68 height 15
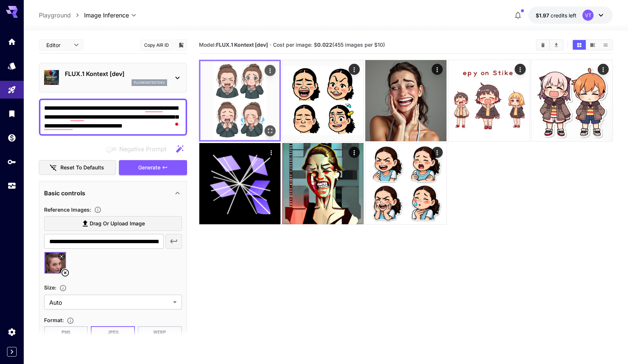
click at [245, 93] on img at bounding box center [239, 100] width 79 height 79
click at [270, 131] on icon "Open in fullscreen" at bounding box center [269, 130] width 7 height 7
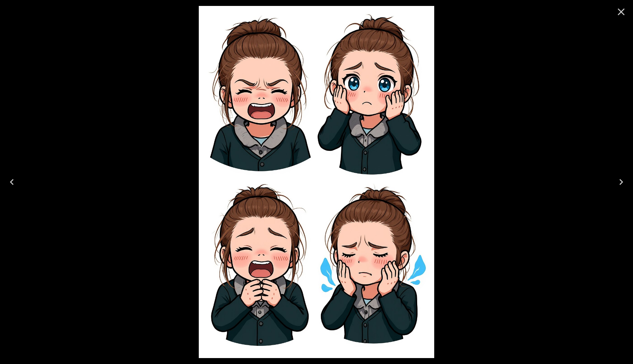
click at [621, 13] on icon "Close" at bounding box center [622, 12] width 12 height 12
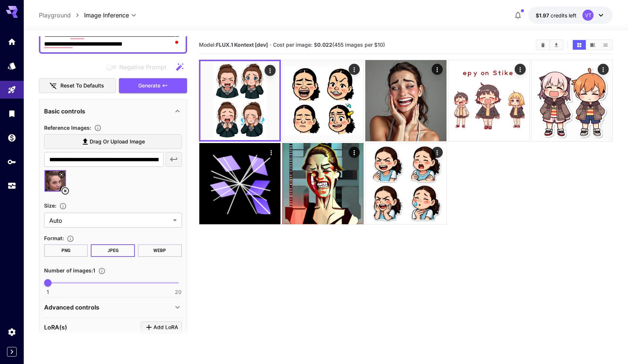
scroll to position [83, 0]
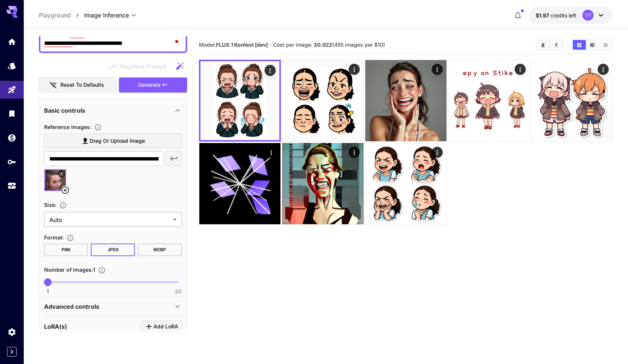
click at [114, 218] on body "**********" at bounding box center [314, 211] width 628 height 422
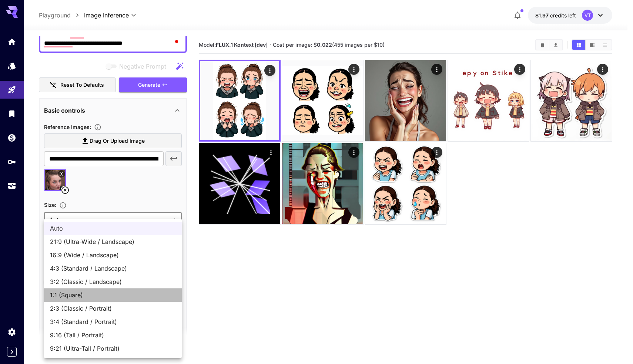
click at [88, 295] on span "1:1 (Square)" at bounding box center [113, 294] width 126 height 9
type input "**********"
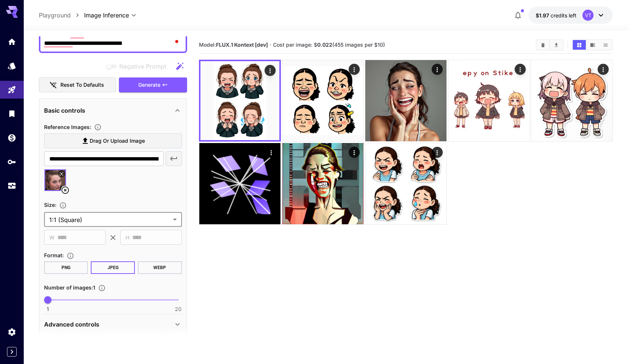
scroll to position [0, 0]
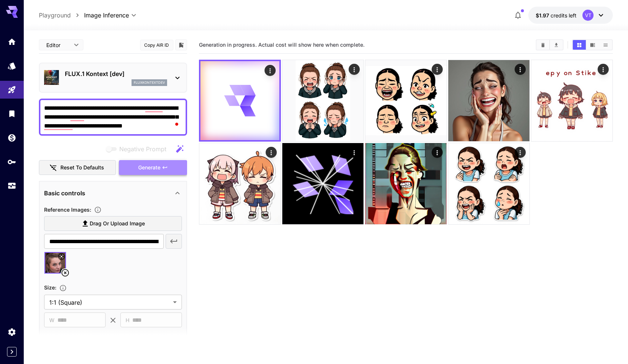
click at [157, 172] on button "Generate" at bounding box center [153, 167] width 68 height 15
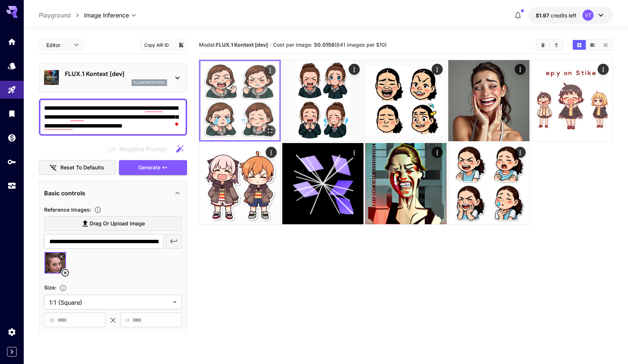
click at [247, 104] on img at bounding box center [239, 100] width 79 height 79
click at [268, 132] on icon "Open in fullscreen" at bounding box center [269, 130] width 7 height 7
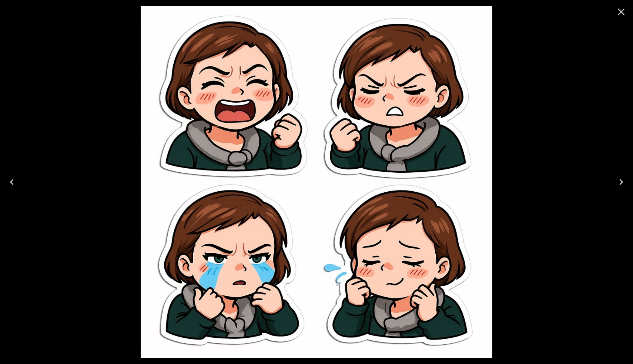
click at [620, 11] on icon "Close" at bounding box center [622, 12] width 12 height 12
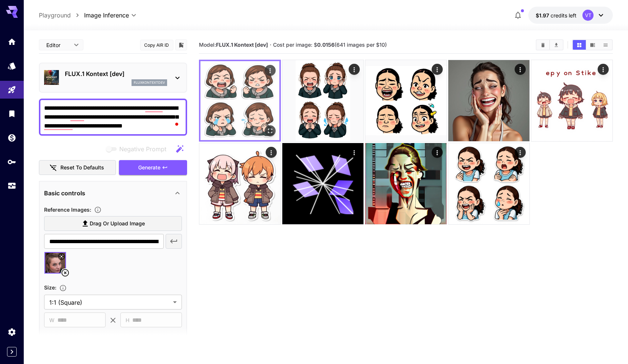
click at [249, 102] on img at bounding box center [239, 100] width 79 height 79
click at [272, 130] on icon "Open in fullscreen" at bounding box center [269, 130] width 7 height 7
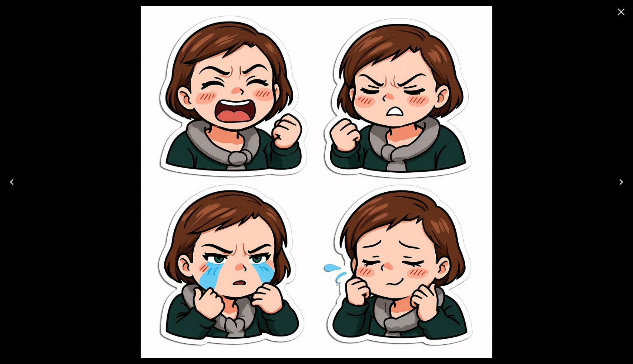
click at [622, 14] on icon "Close" at bounding box center [622, 12] width 12 height 12
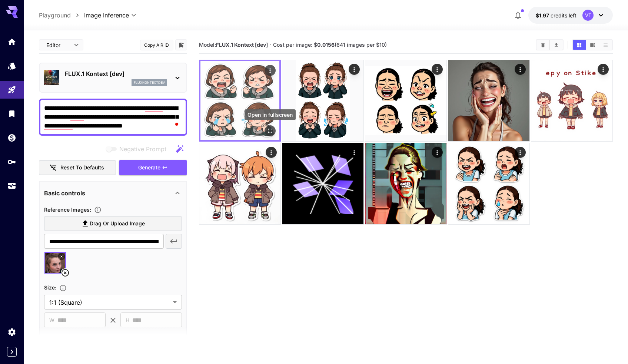
click at [274, 133] on button "Open in fullscreen" at bounding box center [269, 130] width 11 height 11
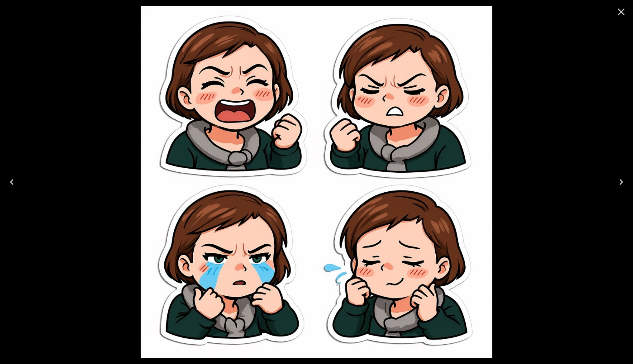
click at [621, 13] on icon "Close" at bounding box center [622, 12] width 12 height 12
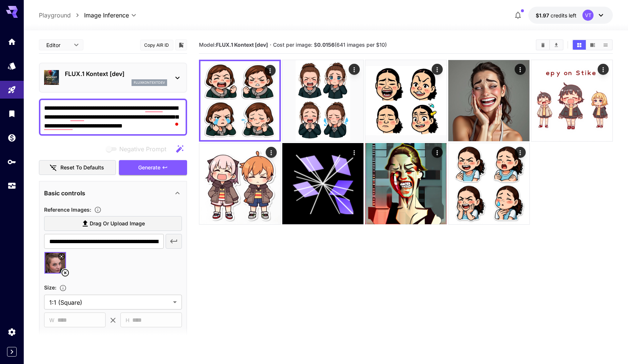
click at [53, 269] on img at bounding box center [54, 262] width 21 height 21
click at [61, 257] on icon at bounding box center [61, 256] width 4 height 4
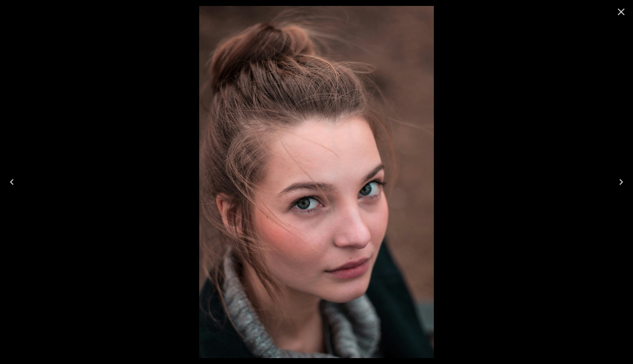
click at [620, 9] on icon "Close" at bounding box center [622, 12] width 12 height 12
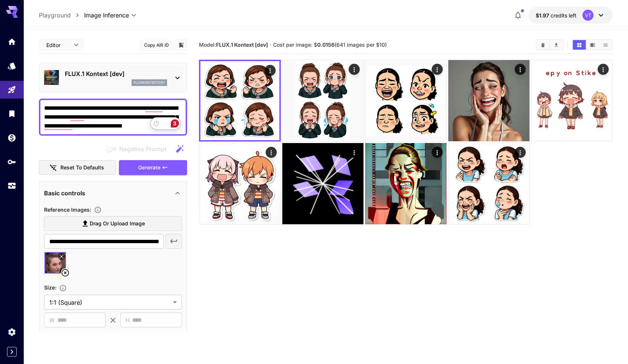
click at [177, 124] on div "3" at bounding box center [175, 123] width 8 height 8
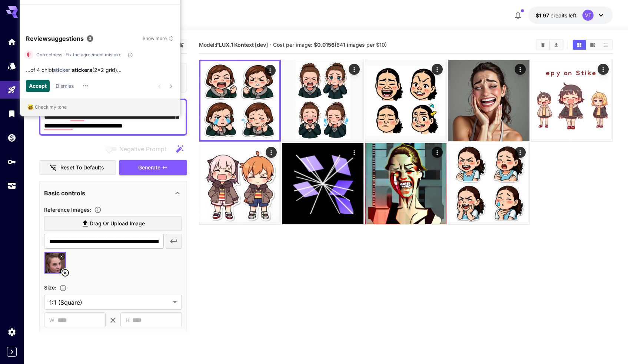
click at [32, 86] on span "Accept" at bounding box center [38, 85] width 18 height 8
click at [39, 87] on span "Accept" at bounding box center [38, 85] width 18 height 8
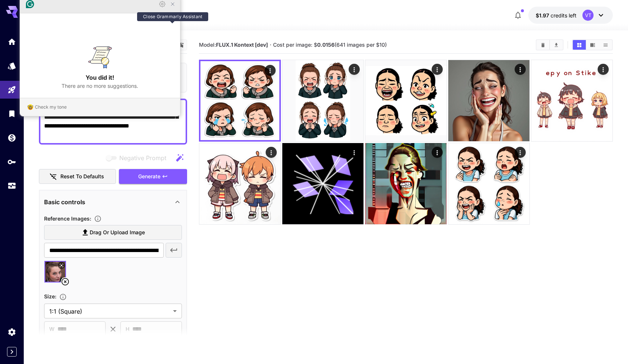
click at [170, 7] on icon "Close Grammarly Assistant" at bounding box center [173, 4] width 6 height 6
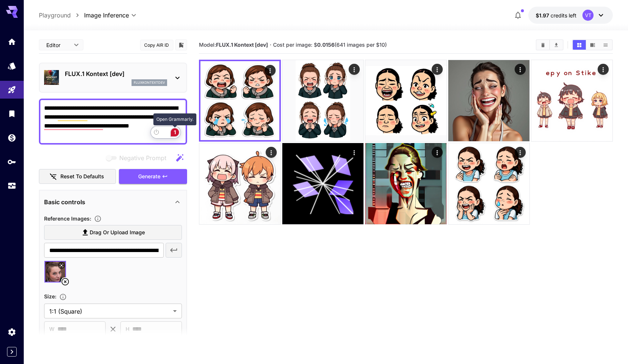
click at [177, 133] on div "1" at bounding box center [175, 132] width 8 height 8
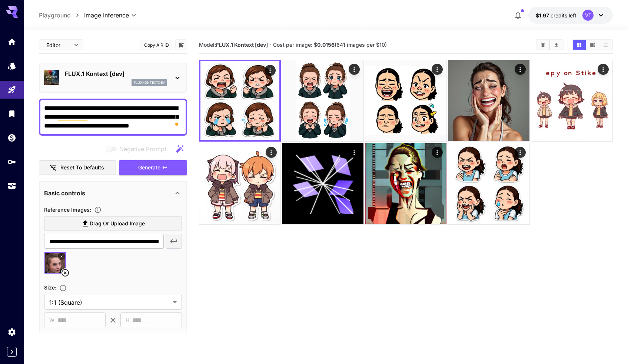
type textarea "**********"
click at [179, 191] on icon at bounding box center [177, 193] width 9 height 9
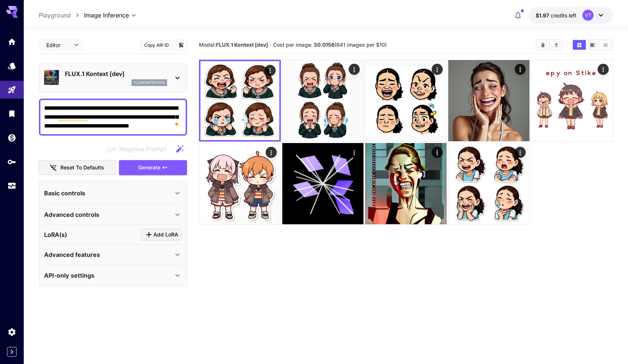
click at [179, 192] on icon at bounding box center [177, 193] width 4 height 3
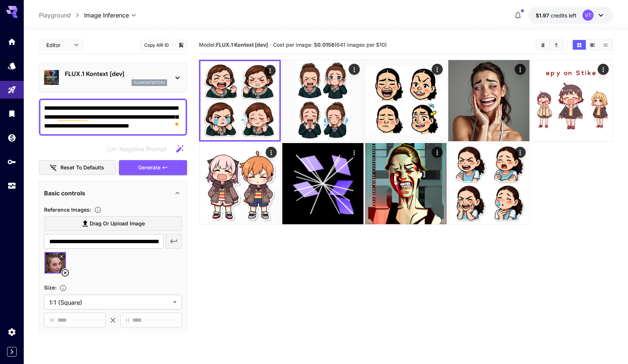
click at [179, 192] on icon at bounding box center [177, 193] width 9 height 9
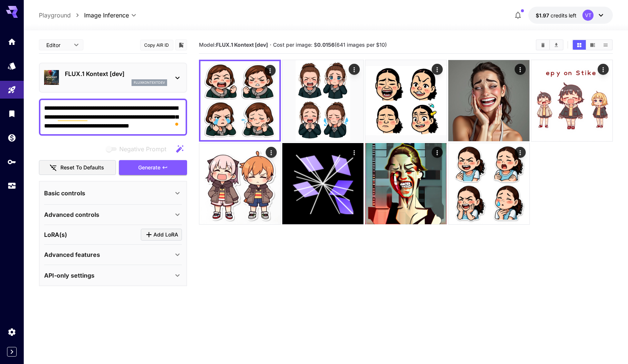
click at [179, 192] on icon at bounding box center [177, 193] width 4 height 3
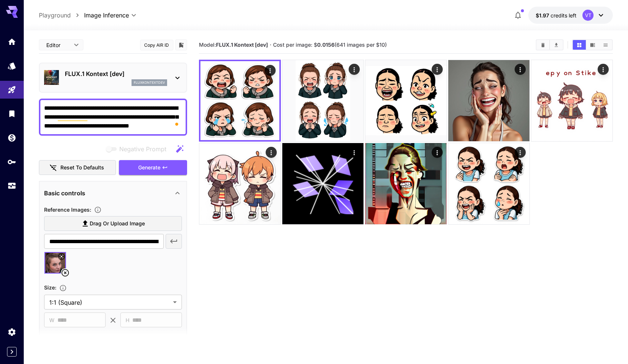
click at [179, 192] on icon at bounding box center [177, 193] width 9 height 9
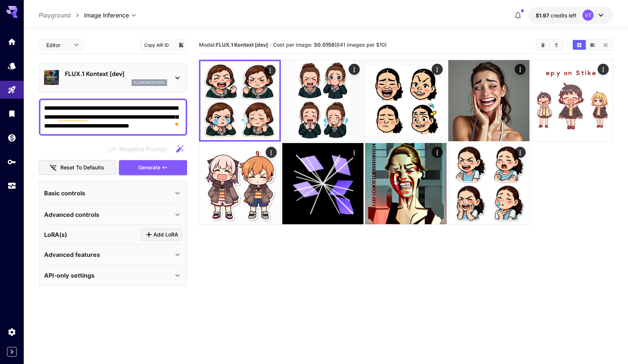
click at [179, 192] on icon at bounding box center [177, 193] width 4 height 3
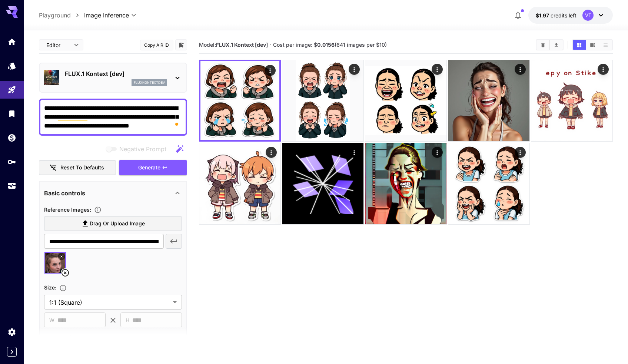
click at [179, 192] on icon at bounding box center [177, 193] width 9 height 9
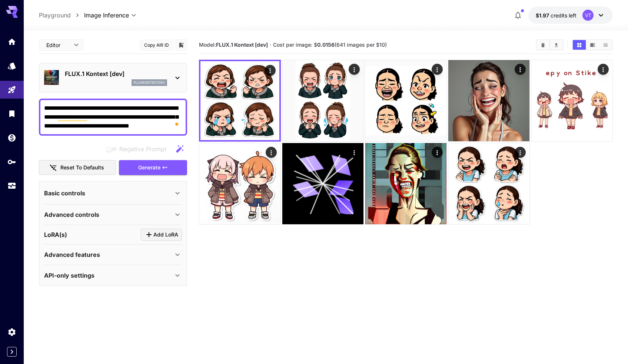
click at [179, 192] on icon at bounding box center [177, 193] width 4 height 3
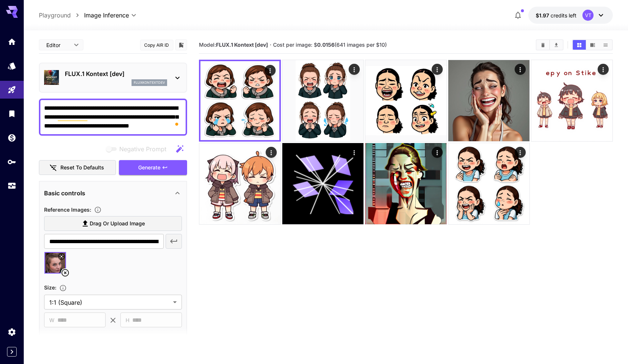
click at [179, 192] on icon at bounding box center [177, 193] width 9 height 9
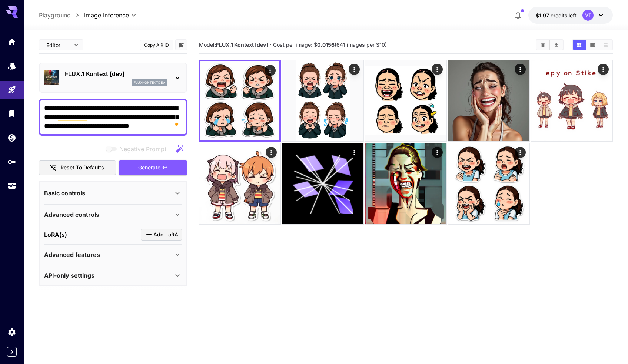
click at [179, 192] on icon at bounding box center [177, 193] width 4 height 3
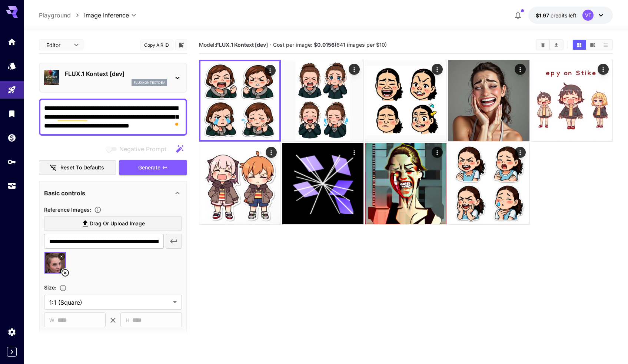
click at [179, 192] on icon at bounding box center [177, 193] width 9 height 9
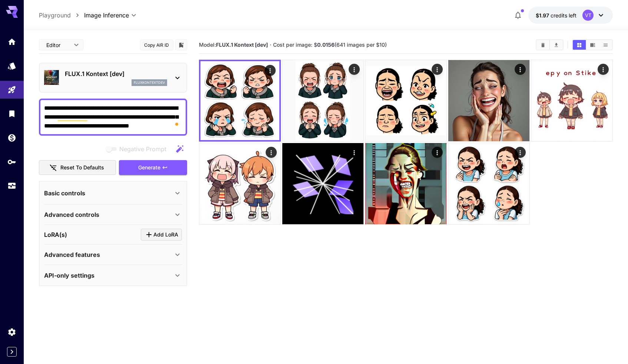
click at [179, 192] on icon at bounding box center [177, 193] width 4 height 3
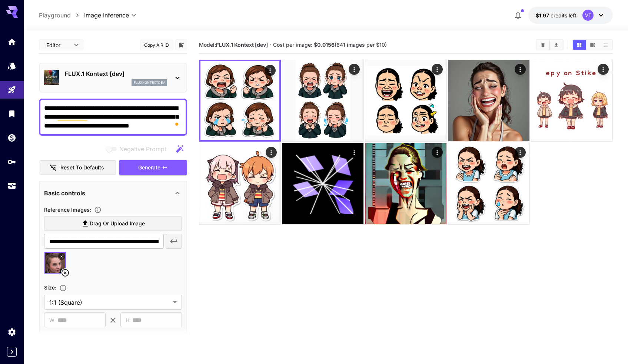
click at [179, 192] on icon at bounding box center [177, 193] width 9 height 9
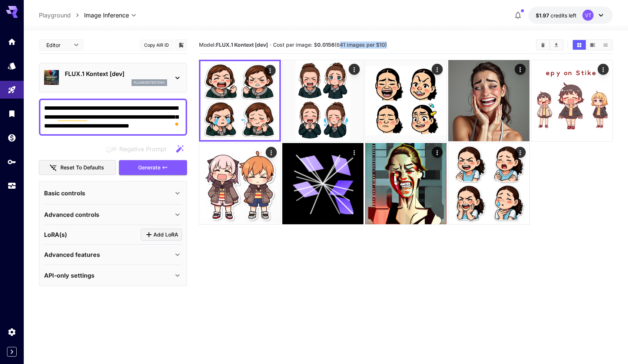
drag, startPoint x: 339, startPoint y: 45, endPoint x: 388, endPoint y: 47, distance: 49.3
click at [387, 47] on span "Cost per image: $ 0.0156 (641 images per $10)" at bounding box center [330, 44] width 114 height 6
drag, startPoint x: 388, startPoint y: 45, endPoint x: 340, endPoint y: 44, distance: 48.2
click at [340, 44] on span "Cost per image: $ 0.0156 (641 images per $10)" at bounding box center [330, 44] width 114 height 6
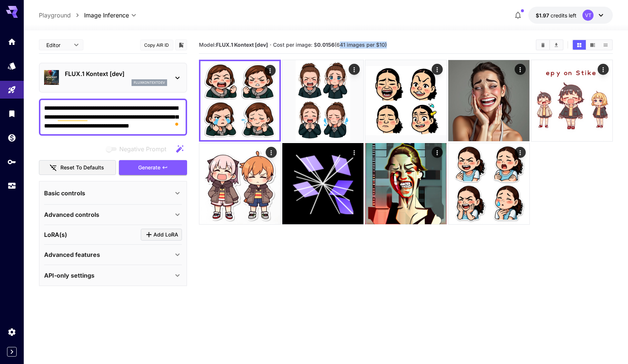
click at [340, 44] on span "Cost per image: $ 0.0156 (641 images per $10)" at bounding box center [330, 44] width 114 height 6
drag, startPoint x: 340, startPoint y: 44, endPoint x: 387, endPoint y: 47, distance: 47.5
click at [387, 47] on span "Cost per image: $ 0.0156 (641 images per $10)" at bounding box center [330, 44] width 114 height 6
drag, startPoint x: 388, startPoint y: 46, endPoint x: 341, endPoint y: 42, distance: 47.2
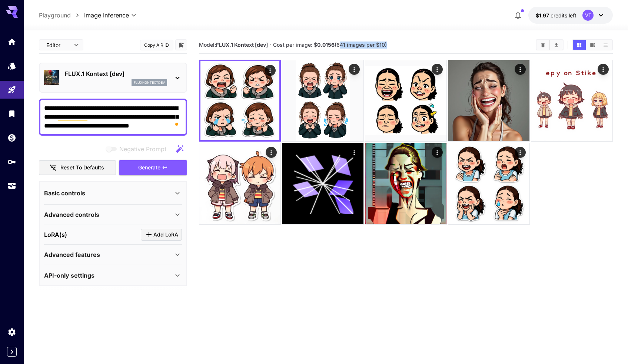
click at [341, 42] on span "Cost per image: $ 0.0156 (641 images per $10)" at bounding box center [330, 44] width 114 height 6
drag, startPoint x: 341, startPoint y: 44, endPoint x: 387, endPoint y: 43, distance: 46.0
click at [387, 43] on span "Cost per image: $ 0.0156 (641 images per $10)" at bounding box center [330, 44] width 114 height 6
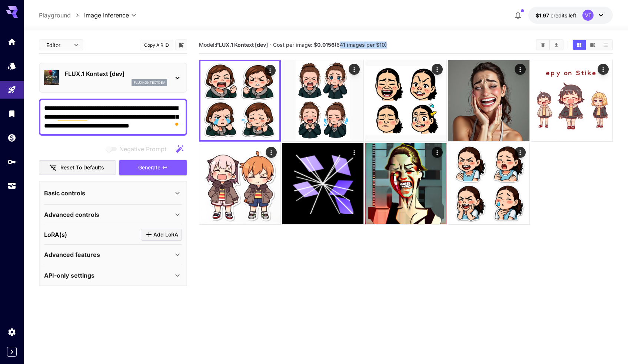
drag, startPoint x: 388, startPoint y: 44, endPoint x: 340, endPoint y: 42, distance: 48.2
click at [340, 42] on span "Cost per image: $ 0.0156 (641 images per $10)" at bounding box center [330, 44] width 114 height 6
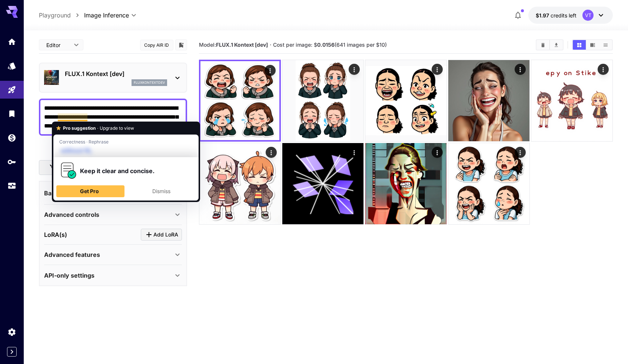
click at [110, 110] on textarea "**********" at bounding box center [113, 117] width 138 height 27
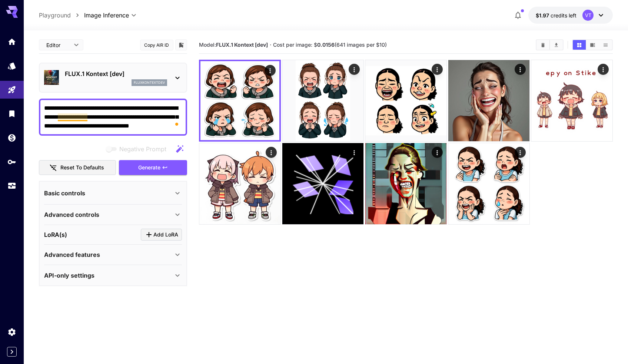
click at [72, 119] on textarea "**********" at bounding box center [113, 117] width 138 height 27
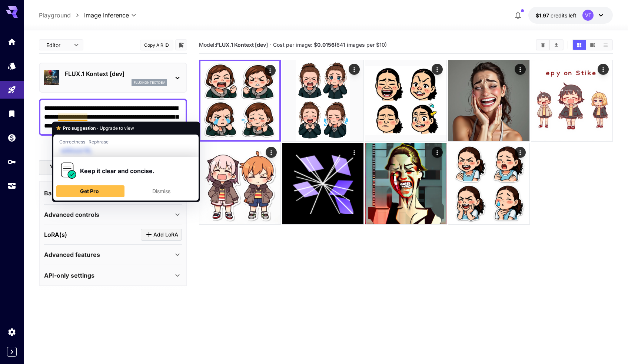
click at [106, 110] on textarea "**********" at bounding box center [113, 117] width 138 height 27
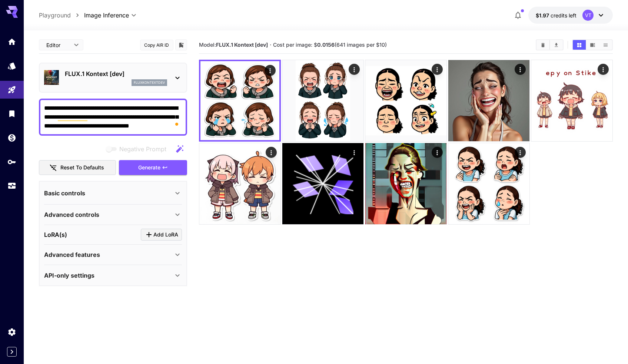
click at [44, 109] on textarea "**********" at bounding box center [113, 117] width 138 height 27
click at [76, 116] on textarea "**********" at bounding box center [113, 117] width 138 height 27
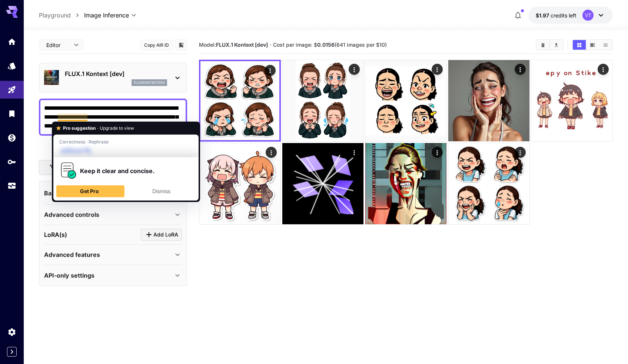
click at [82, 110] on textarea "**********" at bounding box center [113, 117] width 138 height 27
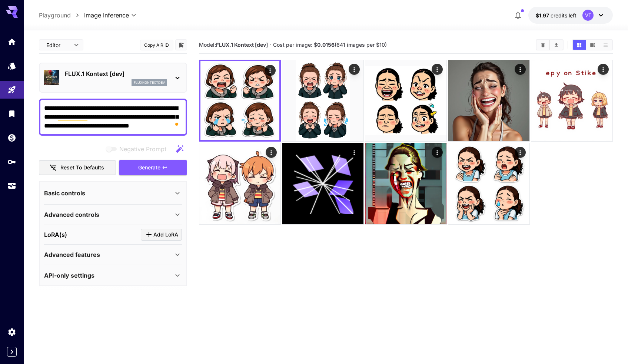
click at [74, 108] on textarea "**********" at bounding box center [113, 117] width 138 height 27
click at [65, 107] on textarea "**********" at bounding box center [113, 117] width 138 height 27
click at [66, 109] on textarea "**********" at bounding box center [113, 117] width 138 height 27
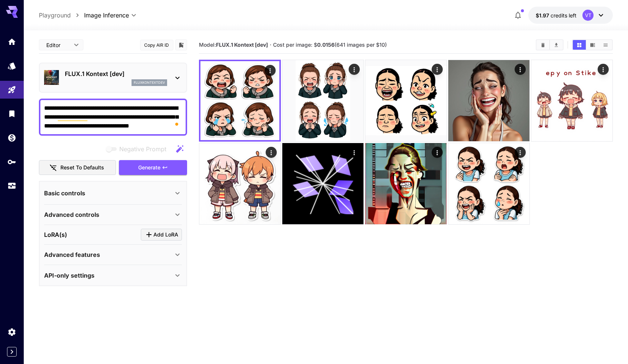
click at [65, 109] on textarea "**********" at bounding box center [113, 117] width 138 height 27
click at [67, 109] on textarea "**********" at bounding box center [113, 117] width 138 height 27
click at [66, 109] on textarea "**********" at bounding box center [113, 117] width 138 height 27
click at [65, 109] on textarea "**********" at bounding box center [113, 117] width 138 height 27
click at [66, 109] on textarea "**********" at bounding box center [113, 117] width 138 height 27
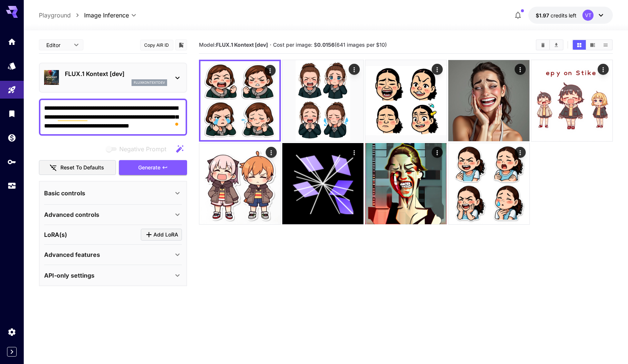
click at [66, 109] on textarea "**********" at bounding box center [113, 117] width 138 height 27
click at [64, 109] on textarea "**********" at bounding box center [113, 117] width 138 height 27
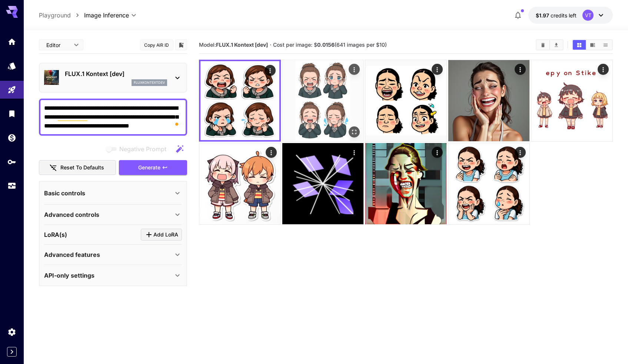
click at [319, 82] on img at bounding box center [322, 100] width 81 height 81
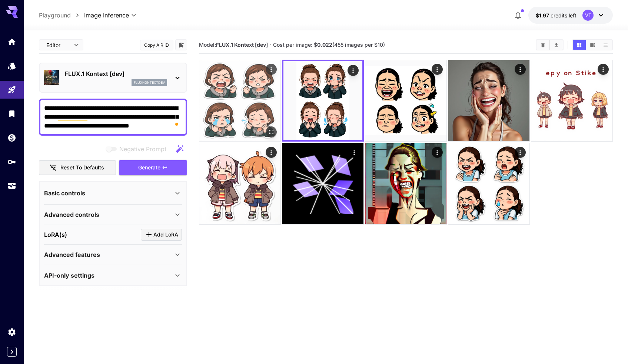
click at [259, 89] on img at bounding box center [239, 100] width 81 height 81
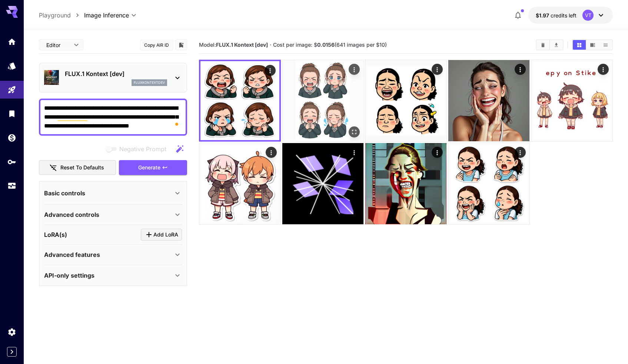
click at [312, 89] on img at bounding box center [322, 100] width 81 height 81
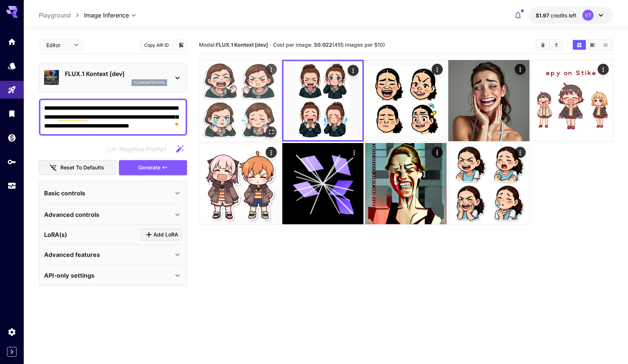
click at [267, 89] on img at bounding box center [239, 100] width 81 height 81
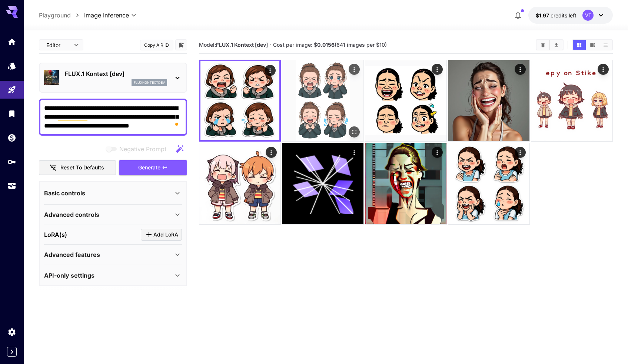
click at [314, 99] on img at bounding box center [322, 100] width 81 height 81
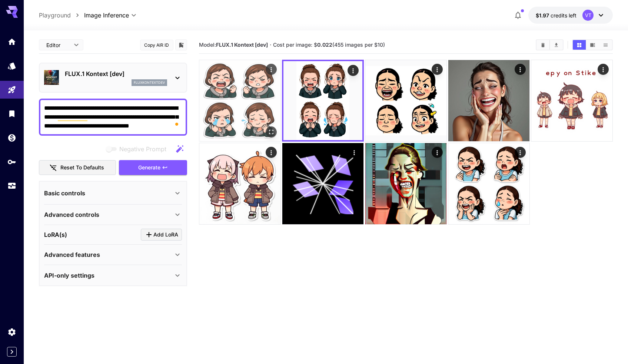
click at [262, 100] on img at bounding box center [239, 100] width 81 height 81
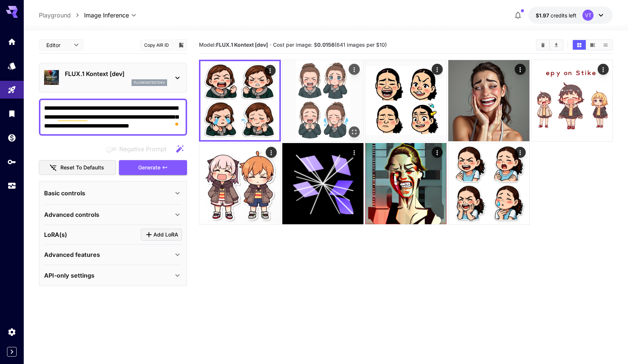
click at [342, 82] on img at bounding box center [322, 100] width 81 height 81
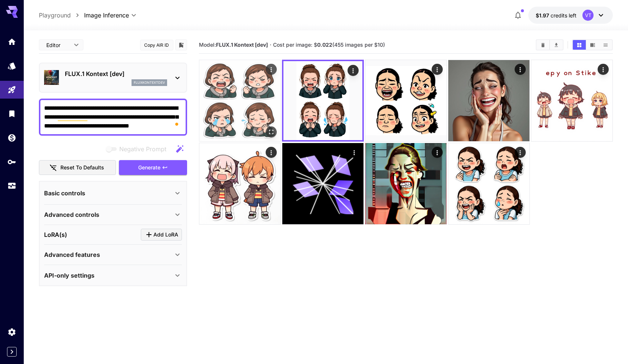
click at [249, 86] on img at bounding box center [239, 100] width 81 height 81
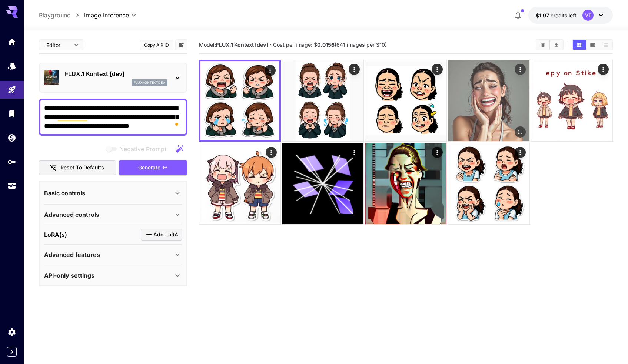
click at [489, 76] on img at bounding box center [488, 100] width 81 height 81
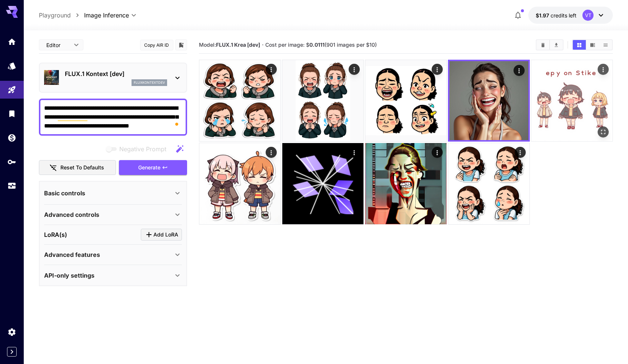
click at [559, 99] on img at bounding box center [571, 100] width 81 height 81
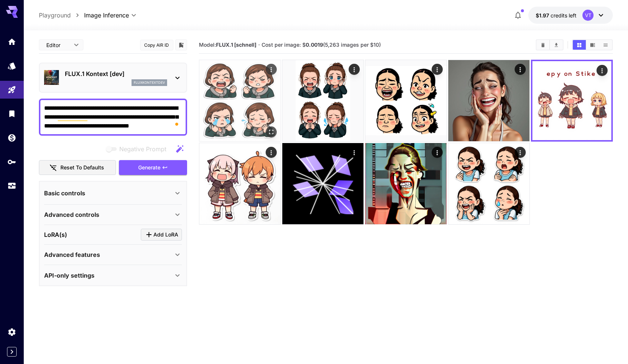
click at [245, 121] on img at bounding box center [239, 100] width 81 height 81
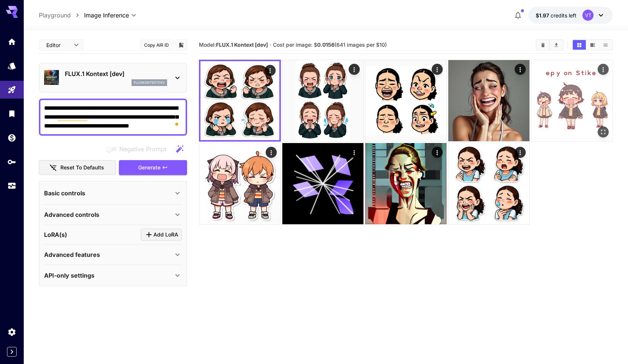
click at [590, 96] on img at bounding box center [571, 100] width 81 height 81
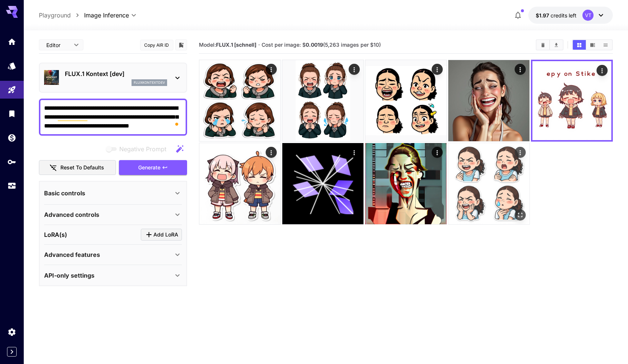
click at [479, 176] on img at bounding box center [488, 183] width 81 height 81
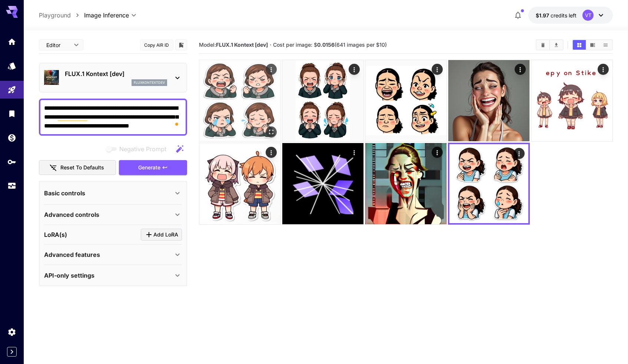
click at [228, 117] on img at bounding box center [239, 100] width 81 height 81
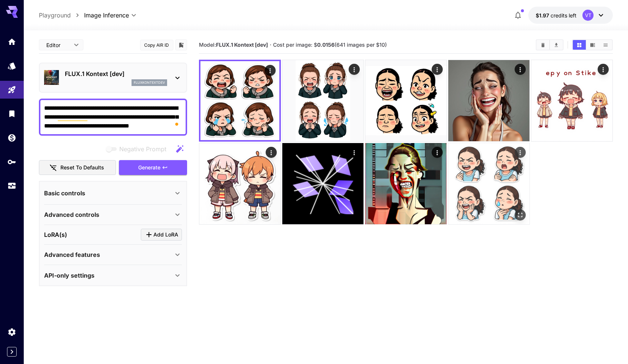
click at [467, 179] on img at bounding box center [488, 183] width 81 height 81
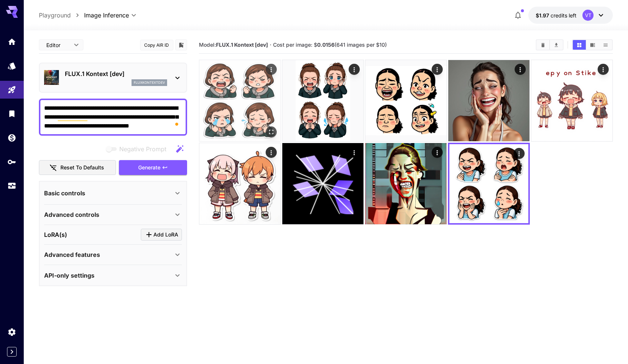
click at [217, 108] on img at bounding box center [239, 100] width 81 height 81
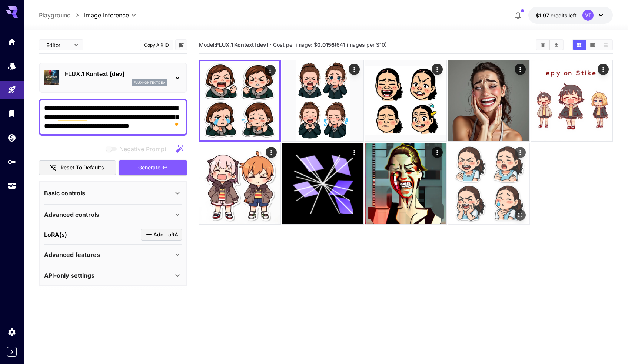
click at [473, 177] on img at bounding box center [488, 183] width 81 height 81
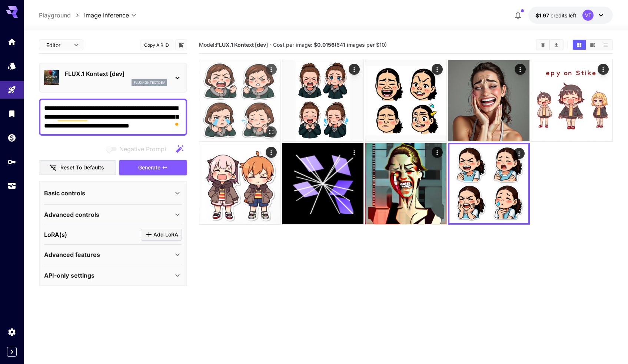
click at [235, 82] on img at bounding box center [239, 100] width 81 height 81
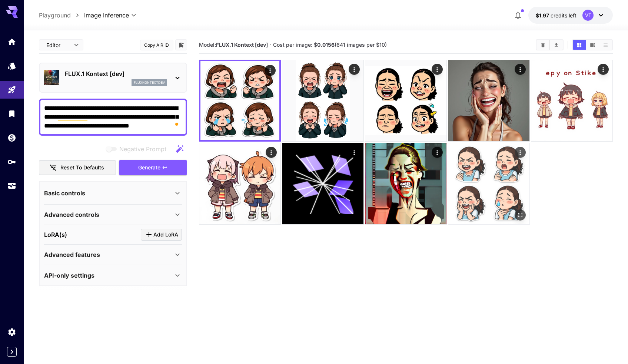
click at [475, 159] on img at bounding box center [488, 183] width 81 height 81
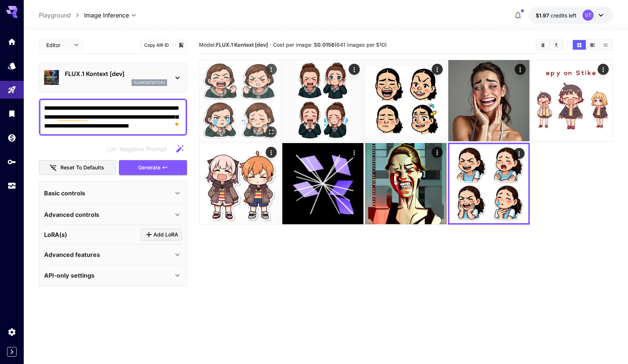
click at [221, 92] on img at bounding box center [239, 100] width 81 height 81
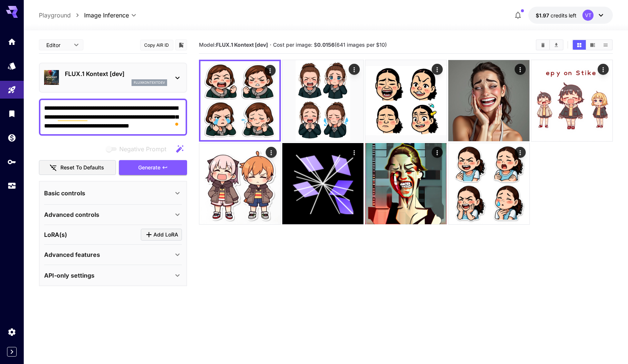
click at [255, 305] on section "Model: FLUX.1 Kontext [dev] · Cost per image: $ 0.0156 (641 images per $10)" at bounding box center [406, 218] width 414 height 364
click at [127, 83] on div "fluxkontextdev" at bounding box center [116, 82] width 102 height 7
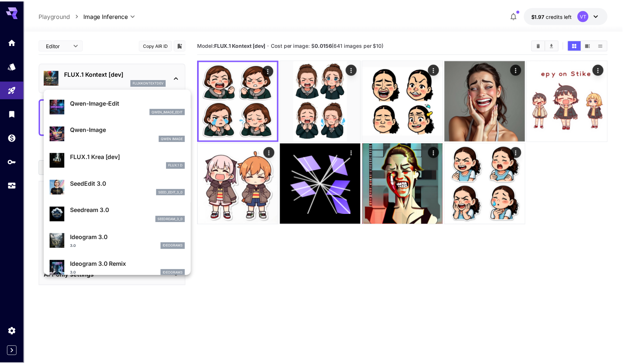
scroll to position [77, 0]
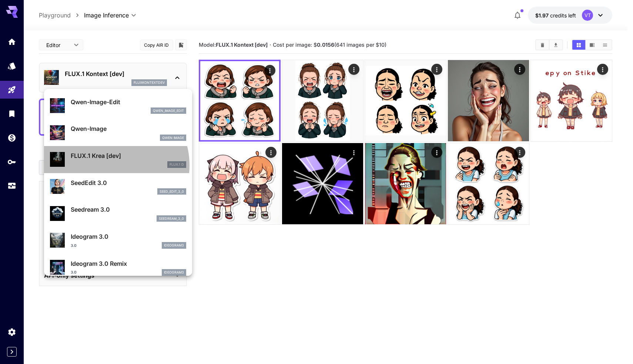
click at [111, 165] on div "FLUX.1 D" at bounding box center [129, 164] width 116 height 7
type input "***"
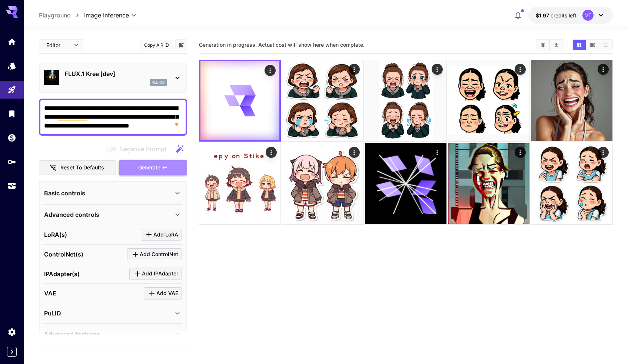
click at [154, 169] on span "Generate" at bounding box center [149, 167] width 22 height 9
click at [176, 195] on icon at bounding box center [177, 193] width 9 height 9
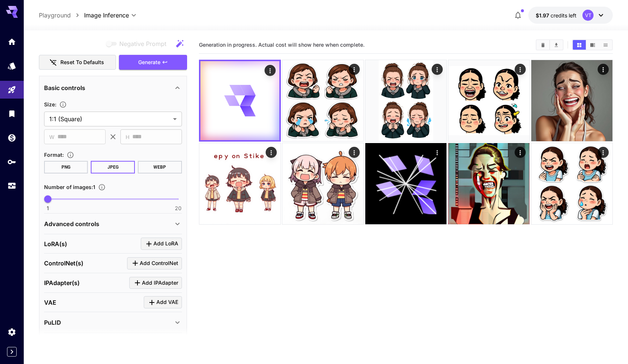
scroll to position [106, 0]
click at [173, 224] on div "Advanced controls" at bounding box center [108, 223] width 129 height 9
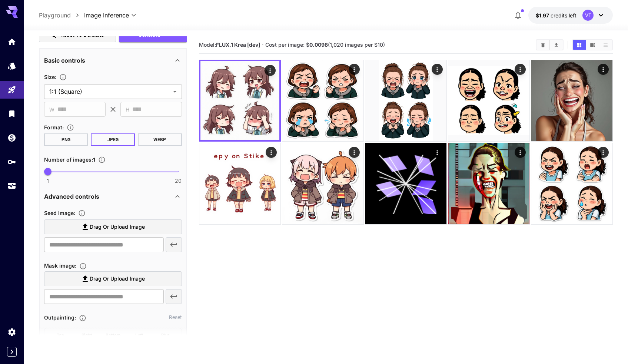
scroll to position [138, 0]
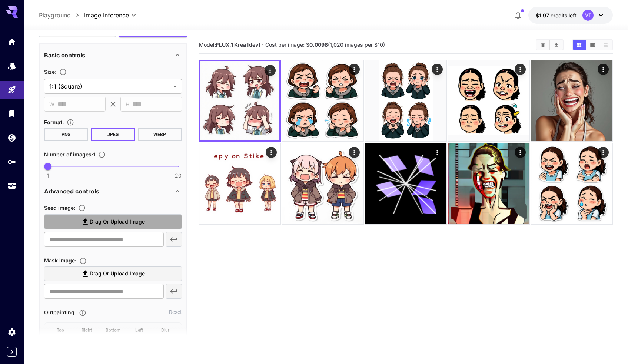
click at [98, 224] on span "Drag or upload image" at bounding box center [117, 221] width 55 height 9
click at [0, 0] on input "Drag or upload image" at bounding box center [0, 0] width 0 height 0
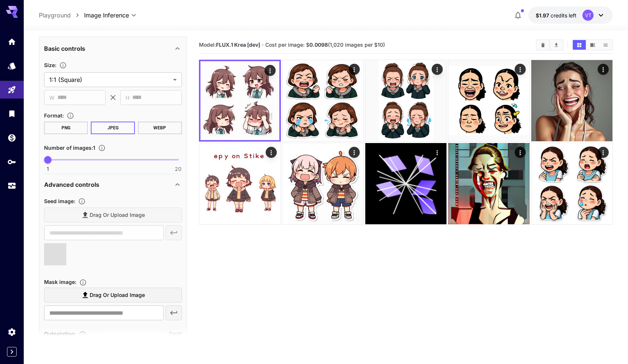
scroll to position [145, 0]
type input "**********"
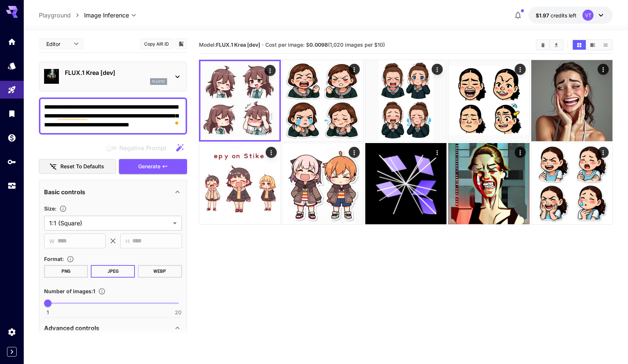
scroll to position [0, 0]
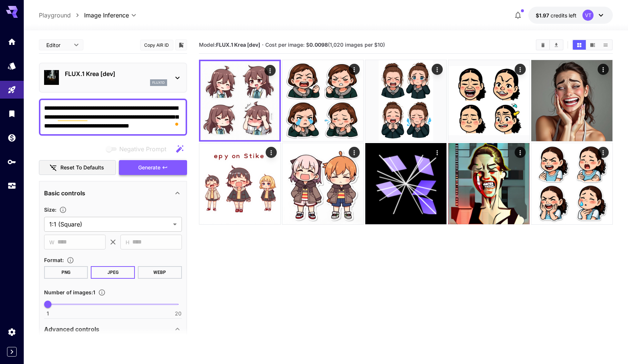
click at [129, 165] on button "Generate" at bounding box center [153, 167] width 68 height 15
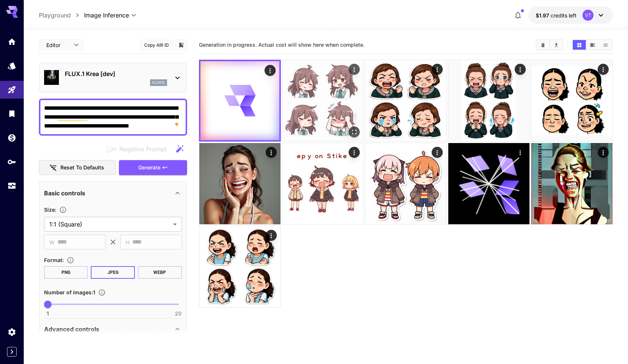
click at [314, 91] on img at bounding box center [322, 100] width 81 height 81
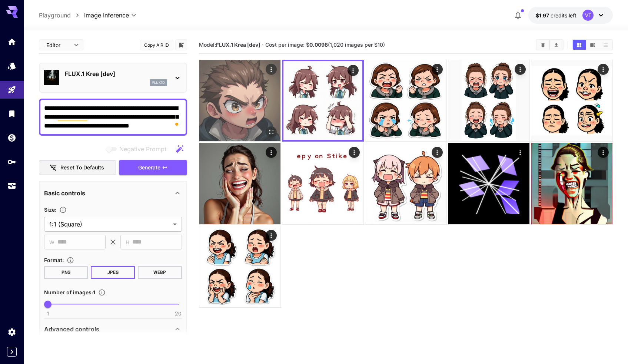
click at [224, 114] on img at bounding box center [239, 100] width 81 height 81
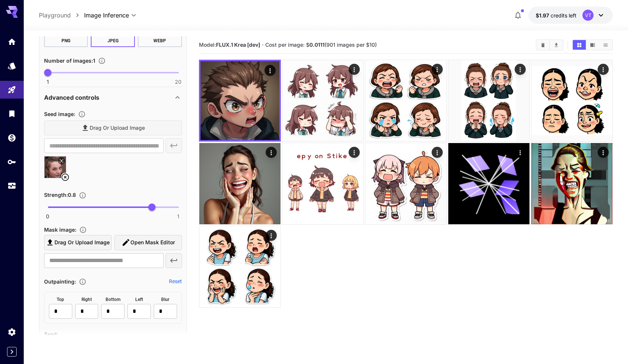
scroll to position [251, 0]
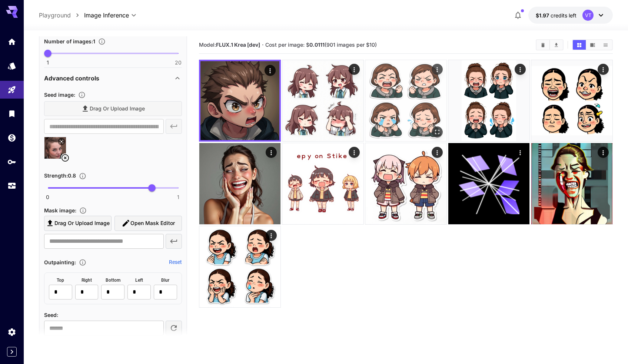
click at [392, 97] on img at bounding box center [405, 100] width 81 height 81
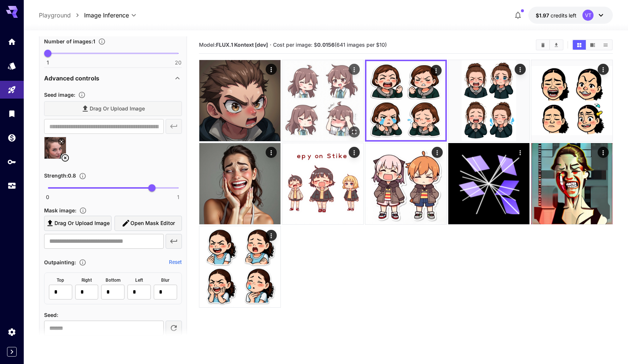
click at [319, 104] on img at bounding box center [322, 100] width 81 height 81
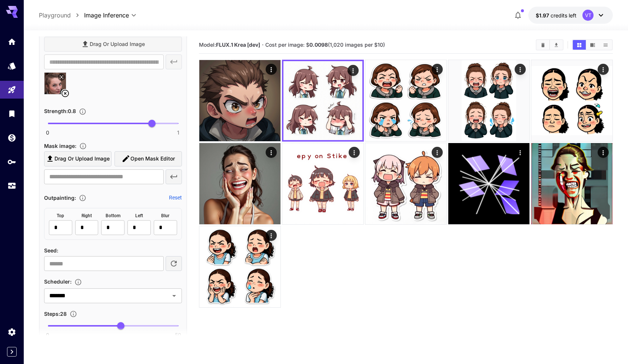
scroll to position [246, 0]
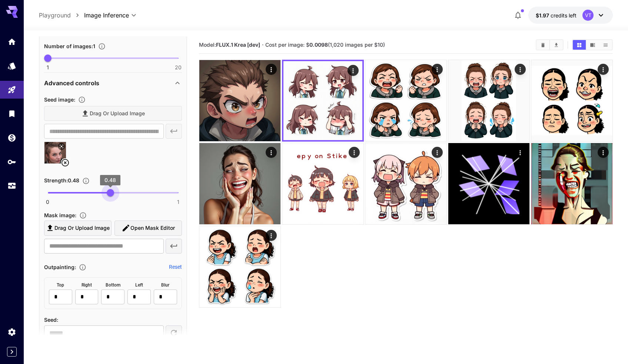
drag, startPoint x: 152, startPoint y: 191, endPoint x: 110, endPoint y: 191, distance: 41.9
click at [110, 191] on span "0.48" at bounding box center [110, 192] width 7 height 7
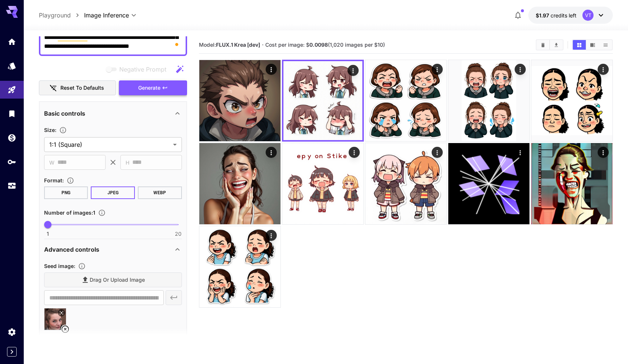
scroll to position [10, 0]
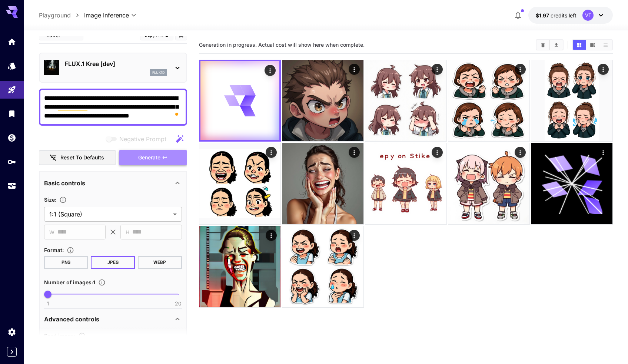
click at [143, 156] on span "Generate" at bounding box center [149, 157] width 22 height 9
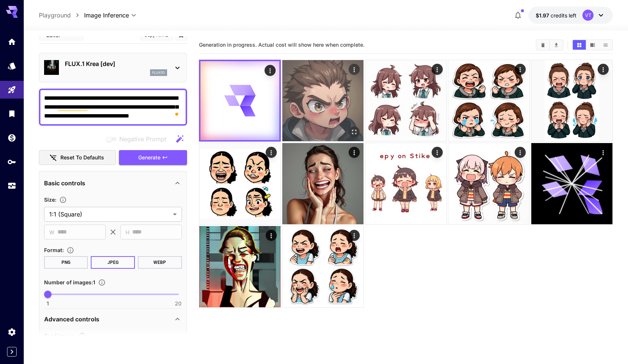
click at [303, 106] on img at bounding box center [322, 100] width 81 height 81
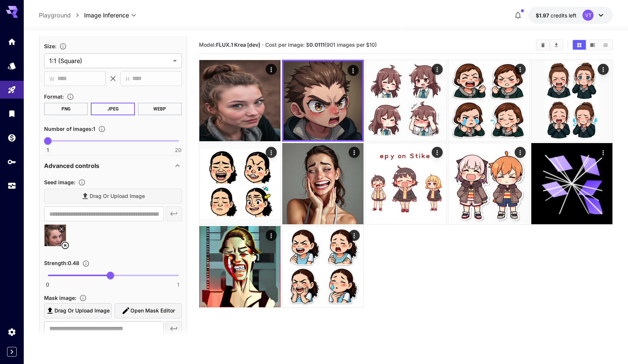
scroll to position [174, 0]
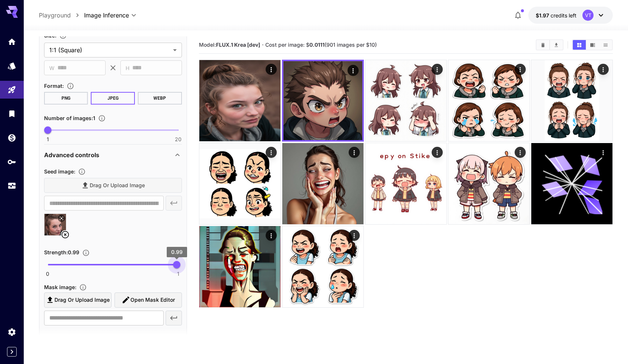
drag, startPoint x: 107, startPoint y: 264, endPoint x: 176, endPoint y: 264, distance: 68.9
click at [176, 264] on span "0.99" at bounding box center [176, 264] width 7 height 7
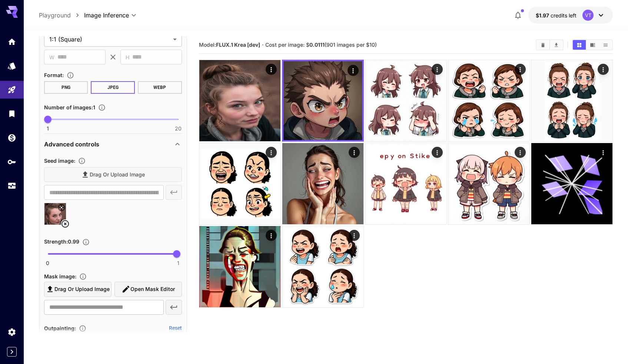
scroll to position [190, 0]
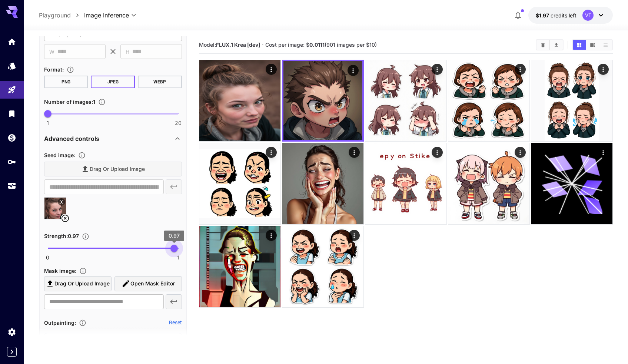
drag, startPoint x: 174, startPoint y: 246, endPoint x: 180, endPoint y: 246, distance: 5.9
click at [178, 246] on span "0.97" at bounding box center [173, 247] width 7 height 7
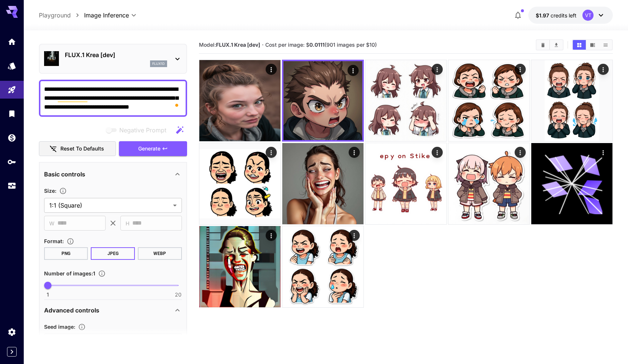
scroll to position [0, 0]
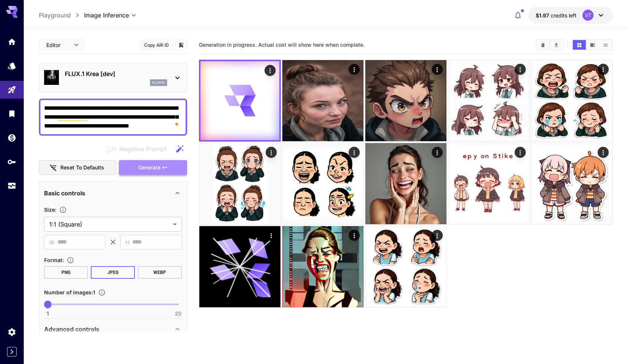
click at [153, 170] on span "Generate" at bounding box center [149, 167] width 22 height 9
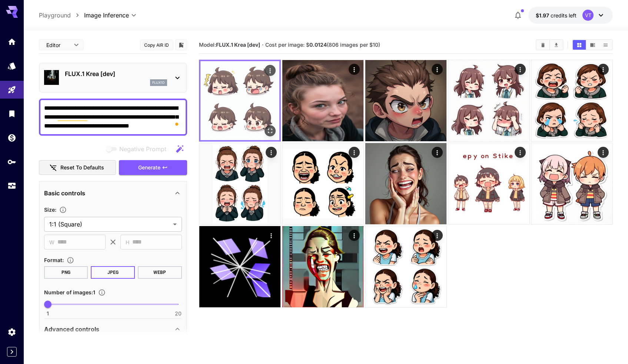
click at [233, 97] on img at bounding box center [239, 100] width 79 height 79
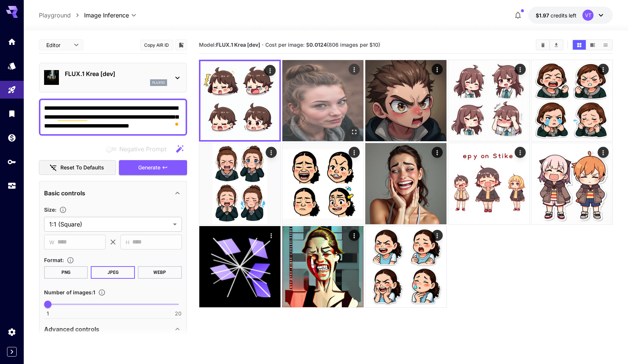
click at [298, 93] on img at bounding box center [322, 100] width 81 height 81
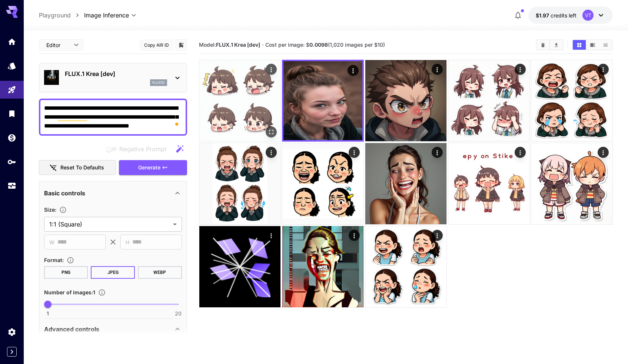
click at [233, 96] on img at bounding box center [239, 100] width 81 height 81
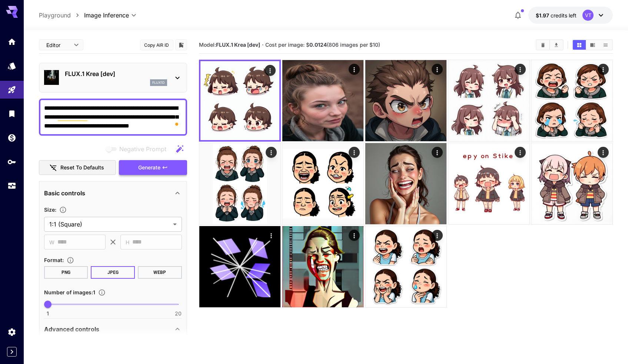
click at [166, 167] on icon "button" at bounding box center [165, 167] width 6 height 6
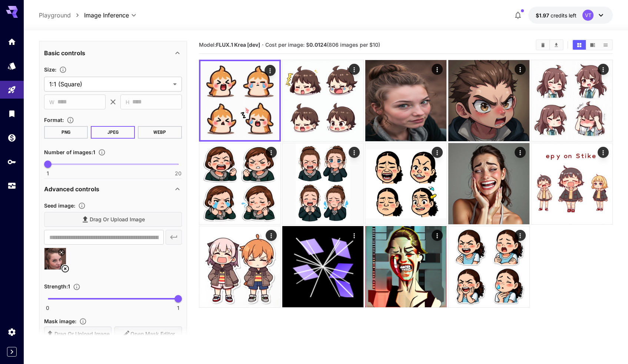
scroll to position [148, 0]
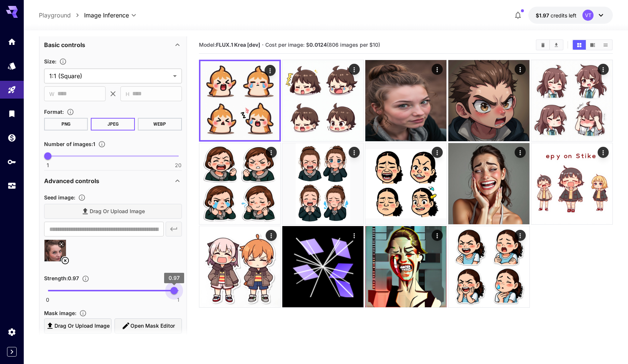
type input "****"
drag, startPoint x: 179, startPoint y: 291, endPoint x: 171, endPoint y: 291, distance: 7.8
click at [171, 291] on span "0.94" at bounding box center [170, 290] width 7 height 7
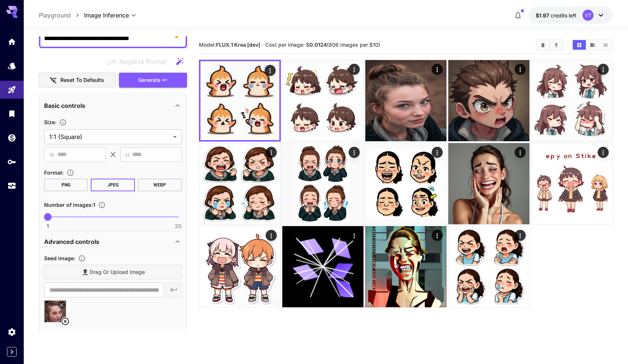
scroll to position [0, 0]
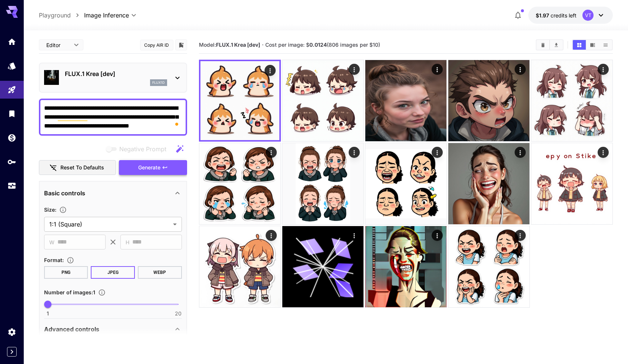
click at [151, 166] on span "Generate" at bounding box center [149, 167] width 22 height 9
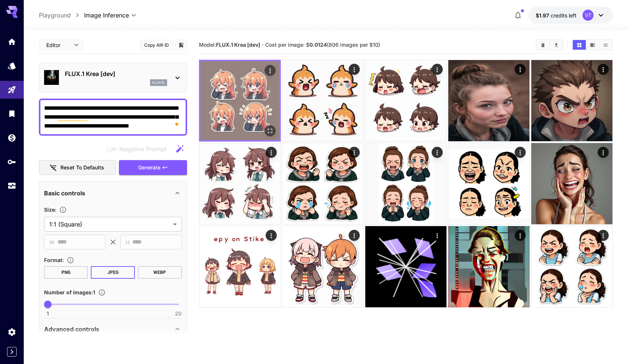
click at [230, 104] on img at bounding box center [239, 100] width 79 height 79
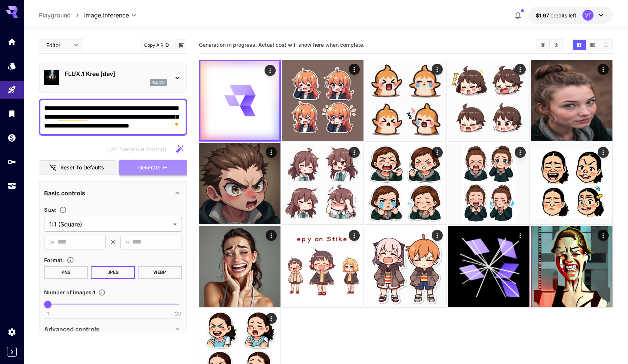
click at [161, 167] on button "Generate" at bounding box center [153, 167] width 68 height 15
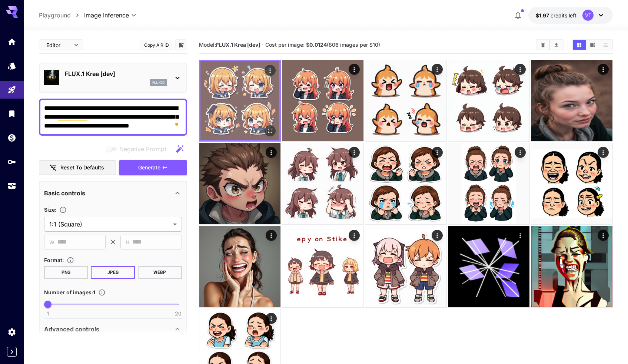
click at [234, 85] on img at bounding box center [239, 100] width 79 height 79
click at [273, 130] on icon "Open in fullscreen" at bounding box center [269, 130] width 7 height 7
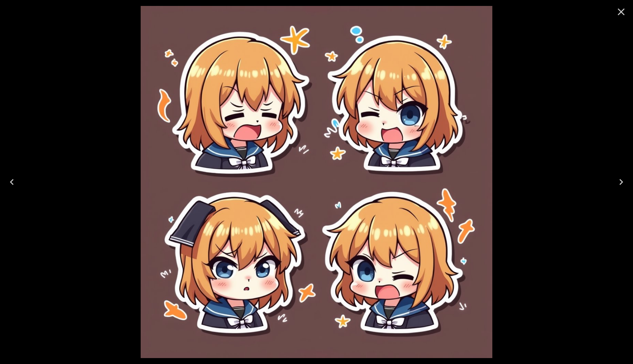
click at [622, 15] on icon "Close" at bounding box center [622, 12] width 12 height 12
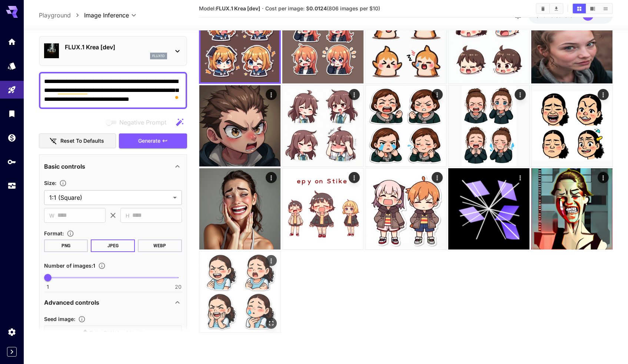
scroll to position [59, 0]
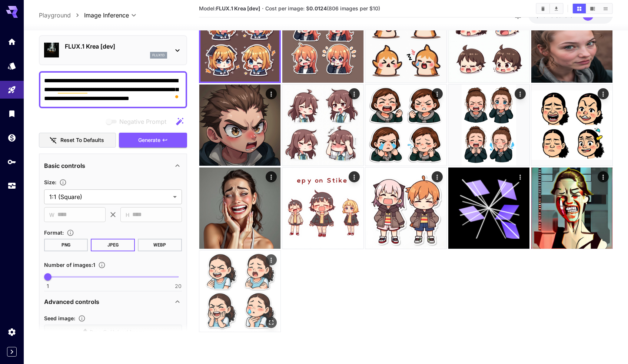
click at [242, 307] on img at bounding box center [239, 290] width 81 height 81
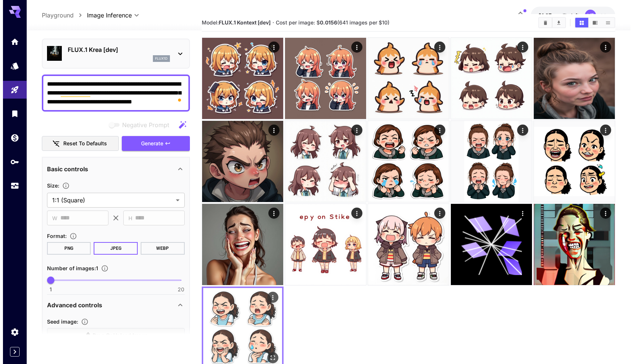
scroll to position [0, 0]
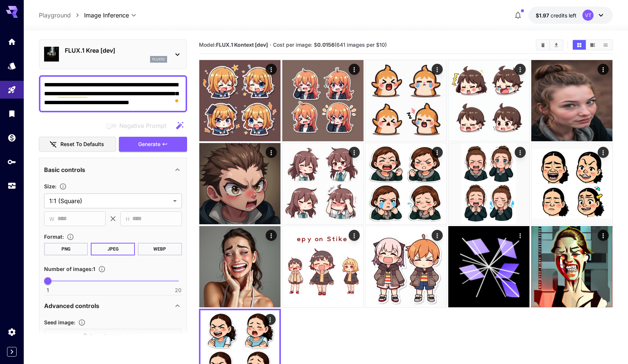
click at [169, 48] on div "FLUX.1 Krea [dev] flux1d" at bounding box center [113, 54] width 138 height 23
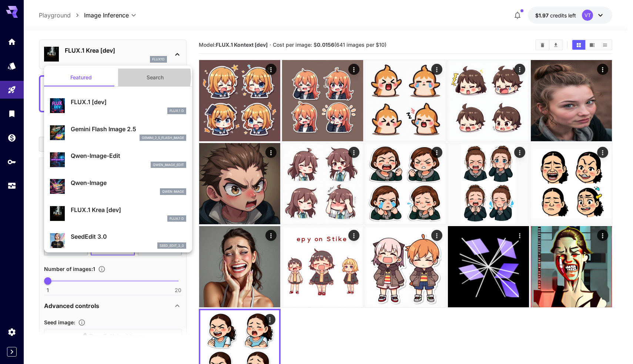
click at [143, 77] on button "Search" at bounding box center [155, 78] width 74 height 18
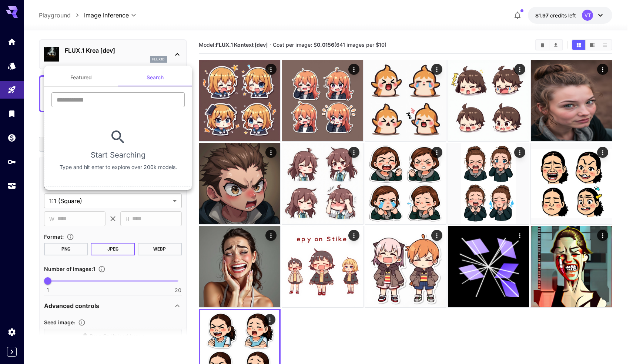
click at [96, 93] on input "text" at bounding box center [117, 99] width 133 height 15
type input "*******"
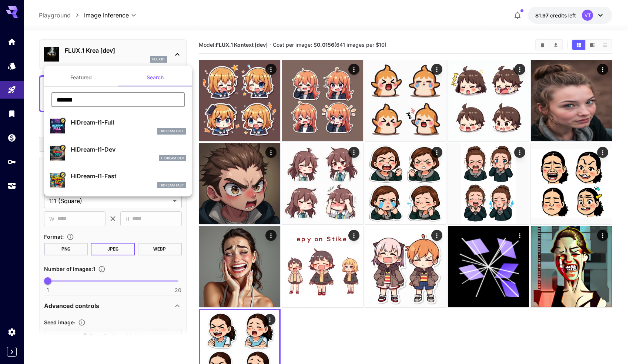
click at [125, 121] on p "HiDream-I1-Full" at bounding box center [129, 122] width 116 height 9
type input "**"
type input "***"
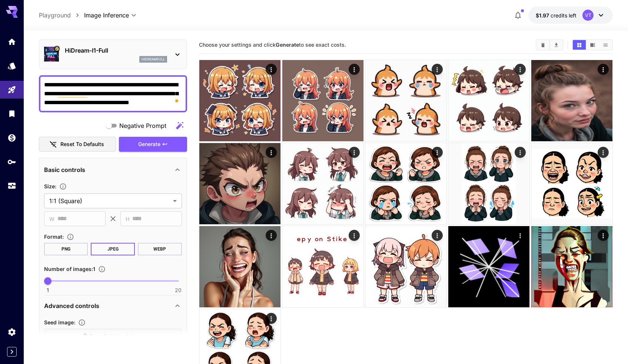
click at [124, 51] on p "HiDream-I1-Full" at bounding box center [116, 50] width 102 height 9
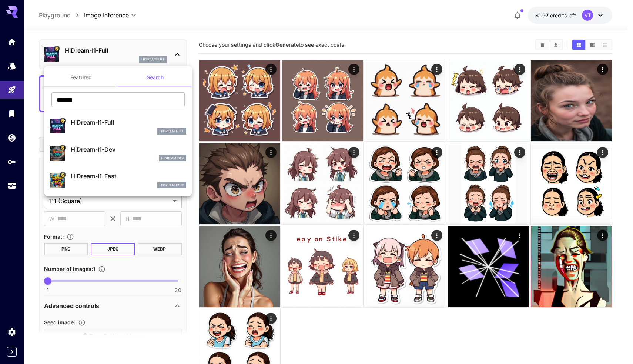
click at [110, 179] on p "HiDream-I1-Fast" at bounding box center [129, 176] width 116 height 9
type input "**"
type input "*"
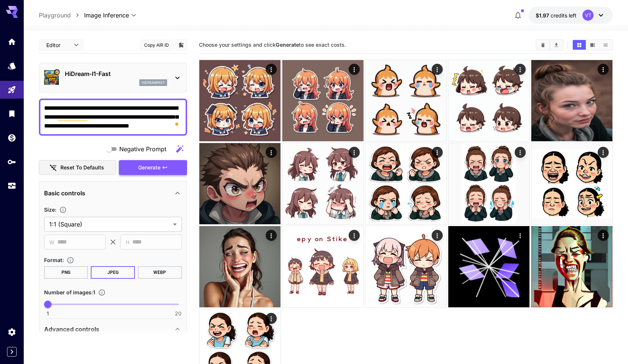
click at [142, 166] on span "Generate" at bounding box center [149, 167] width 22 height 9
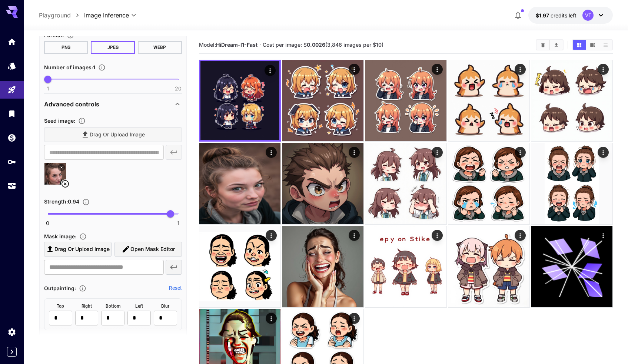
scroll to position [56, 0]
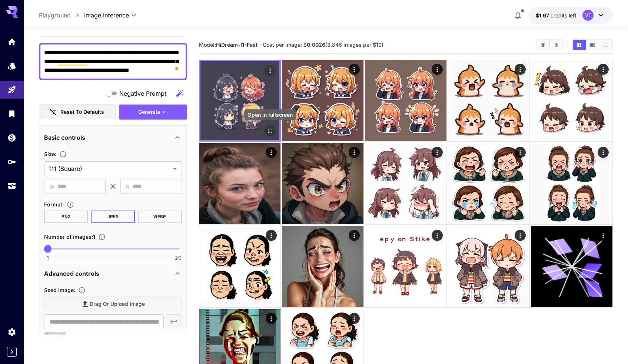
click at [269, 130] on icon "Open in fullscreen" at bounding box center [269, 130] width 7 height 7
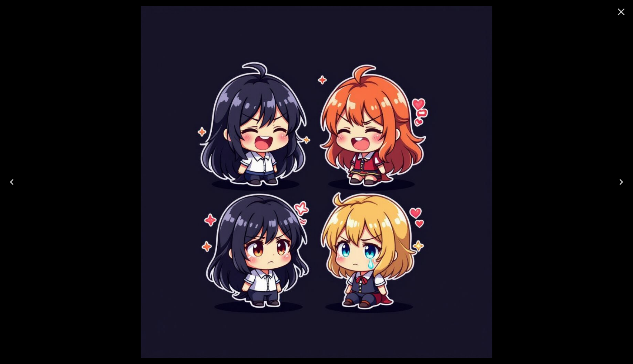
click at [624, 13] on icon "Close" at bounding box center [622, 12] width 12 height 12
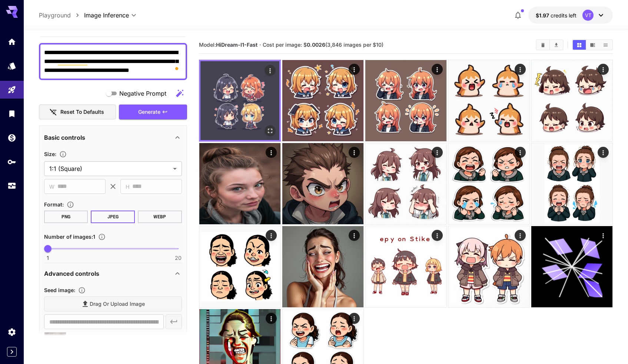
click at [266, 98] on img at bounding box center [239, 100] width 79 height 79
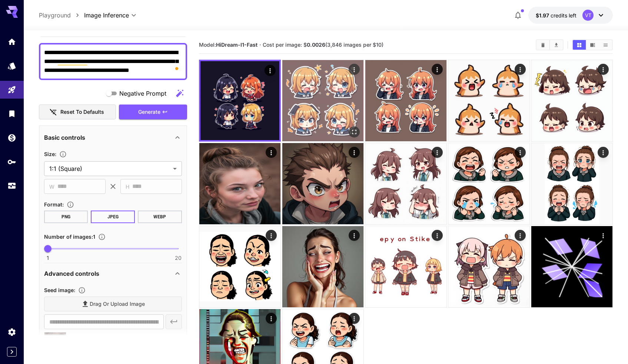
click at [323, 91] on img at bounding box center [322, 100] width 81 height 81
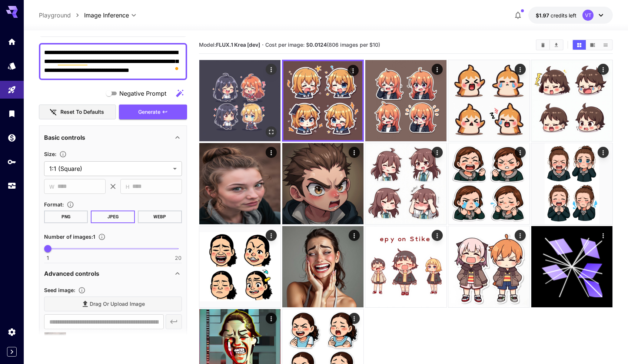
click at [251, 93] on img at bounding box center [239, 100] width 81 height 81
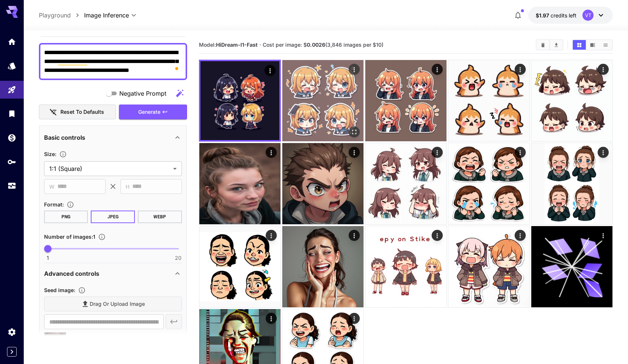
click at [325, 94] on img at bounding box center [322, 100] width 81 height 81
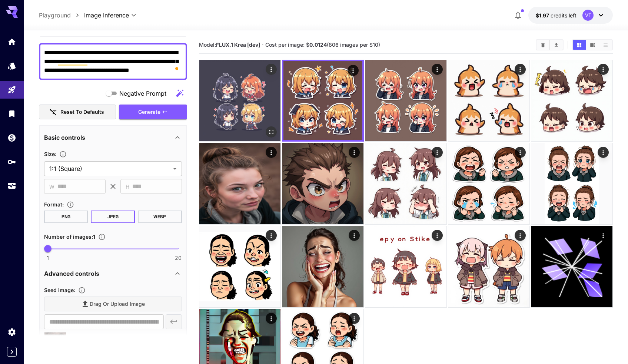
click at [256, 92] on img at bounding box center [239, 100] width 81 height 81
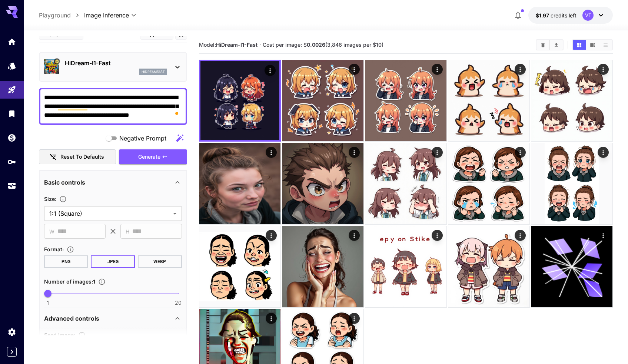
scroll to position [0, 0]
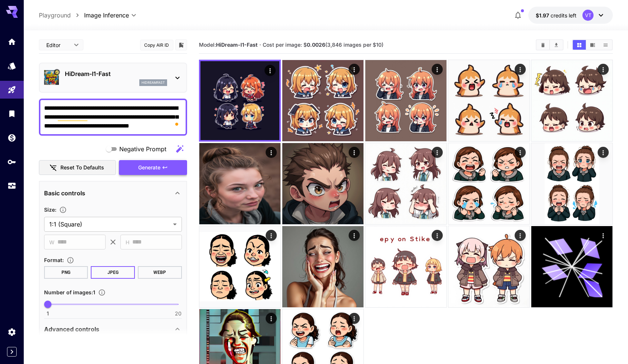
click at [150, 172] on span "Generate" at bounding box center [149, 167] width 22 height 9
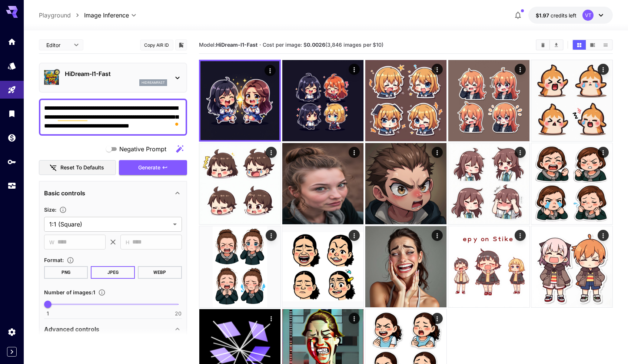
click at [108, 110] on textarea "**********" at bounding box center [113, 117] width 138 height 27
click at [118, 121] on textarea "**********" at bounding box center [113, 117] width 138 height 27
click at [103, 127] on textarea "**********" at bounding box center [113, 117] width 138 height 27
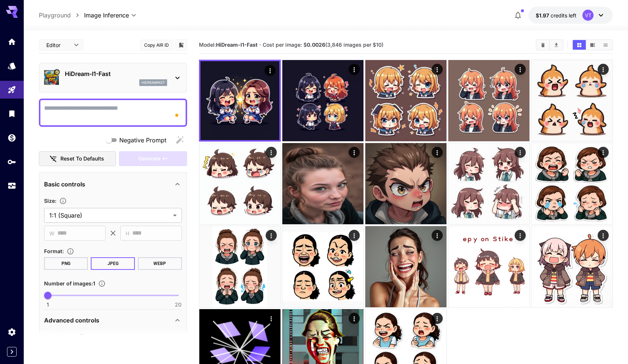
paste textarea "**********"
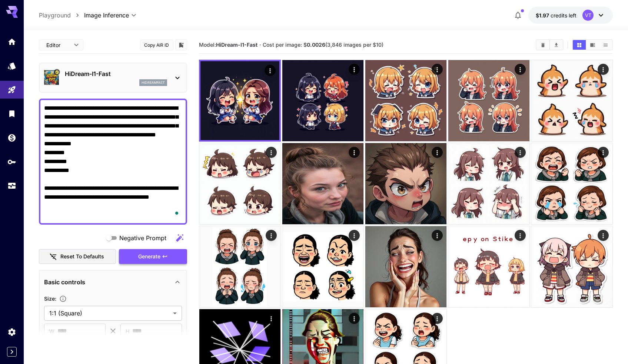
click at [156, 253] on span "Generate" at bounding box center [149, 256] width 22 height 9
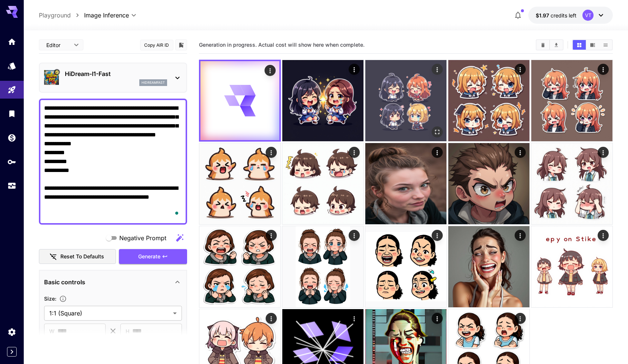
click at [396, 76] on img at bounding box center [405, 100] width 81 height 81
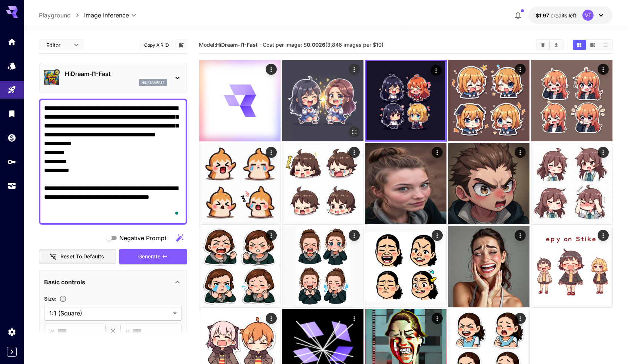
click at [339, 88] on img at bounding box center [322, 100] width 81 height 81
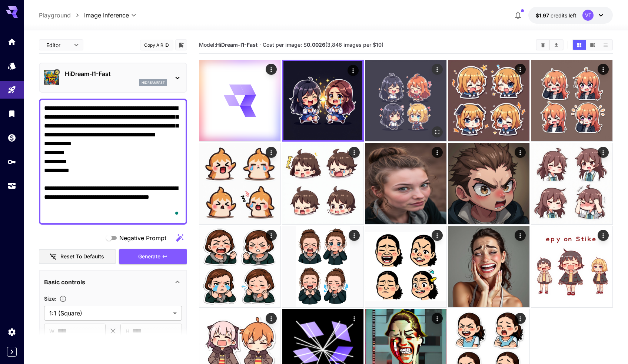
click at [401, 85] on img at bounding box center [405, 100] width 81 height 81
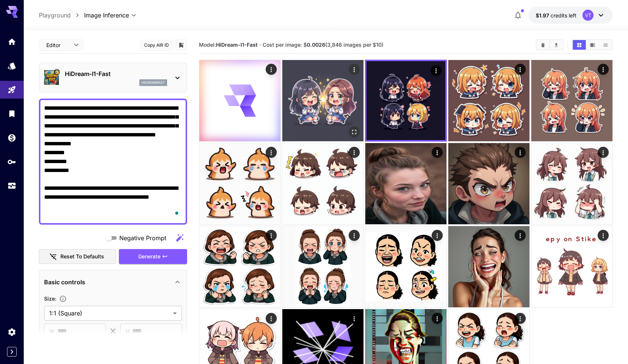
click at [333, 85] on img at bounding box center [322, 100] width 81 height 81
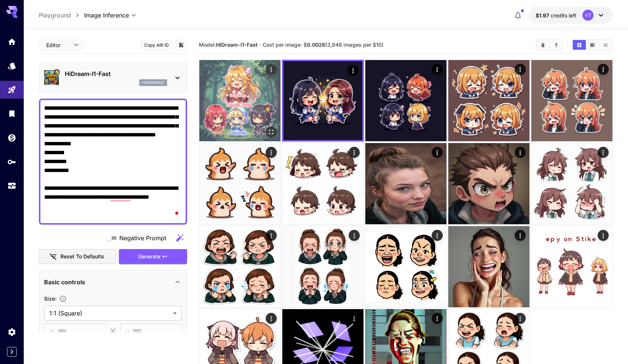
click at [250, 99] on img at bounding box center [239, 100] width 81 height 81
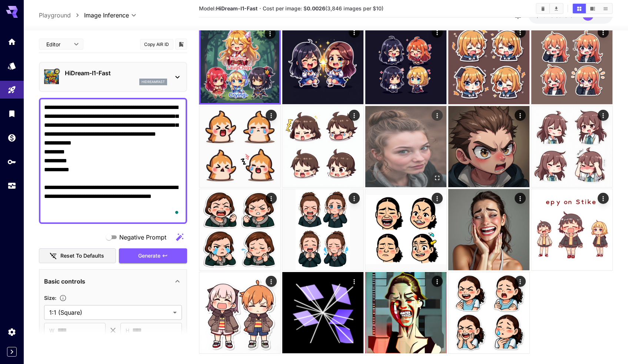
scroll to position [59, 0]
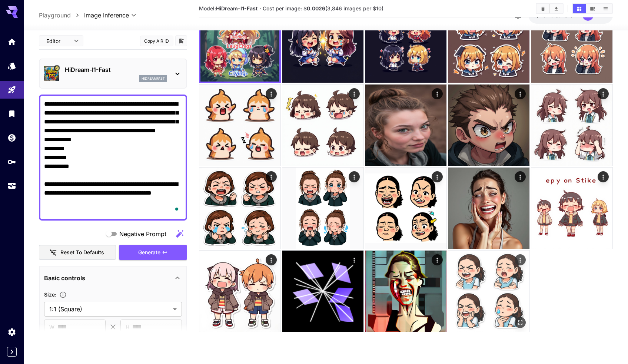
type textarea "**********"
click at [520, 260] on icon "Actions" at bounding box center [519, 259] width 1 height 5
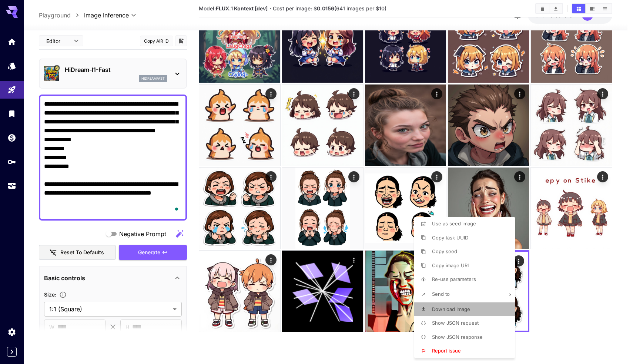
click at [444, 308] on span "Download Image" at bounding box center [451, 309] width 38 height 6
click at [627, 277] on div at bounding box center [316, 182] width 633 height 364
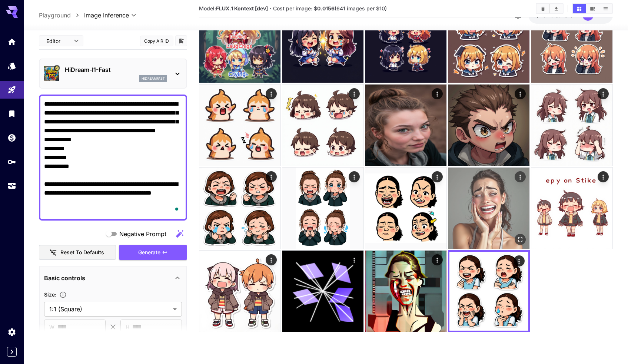
click at [502, 208] on img at bounding box center [488, 207] width 81 height 81
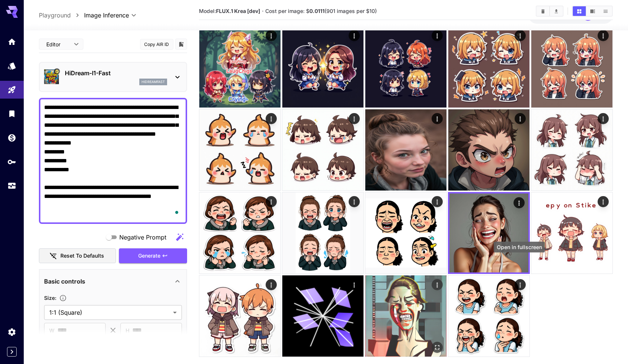
scroll to position [33, 0]
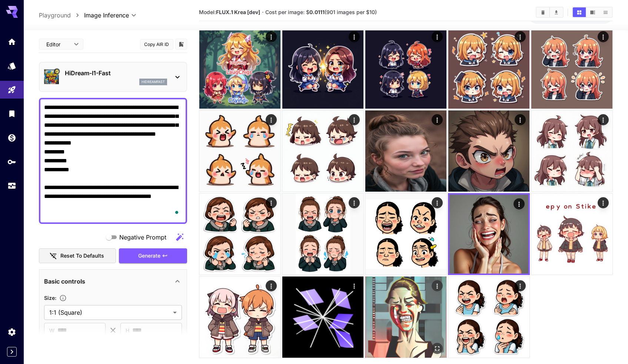
click at [405, 318] on img at bounding box center [405, 316] width 81 height 81
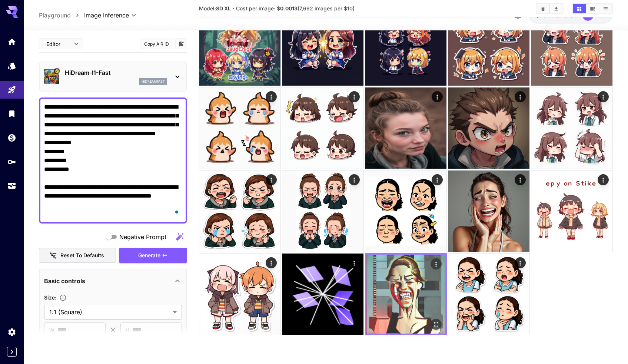
scroll to position [59, 0]
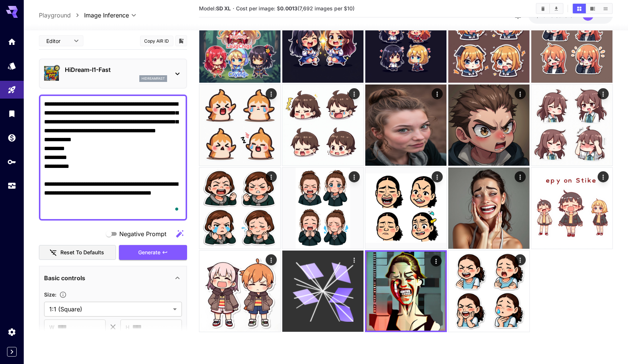
click at [320, 298] on icon at bounding box center [316, 306] width 13 height 31
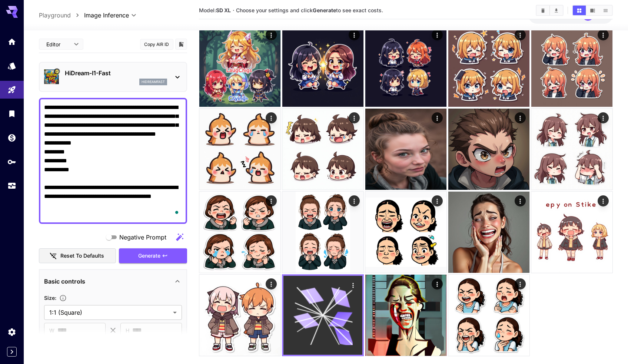
scroll to position [30, 0]
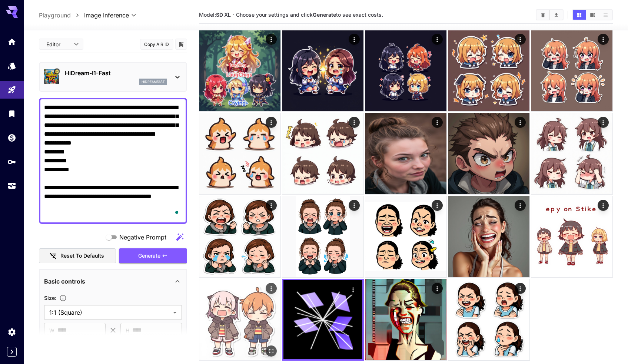
click at [260, 314] on img at bounding box center [239, 319] width 81 height 81
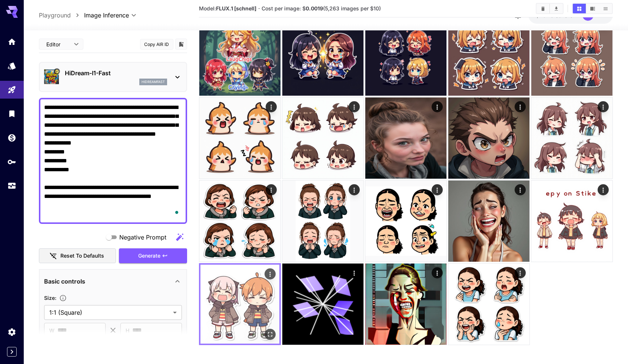
scroll to position [42, 0]
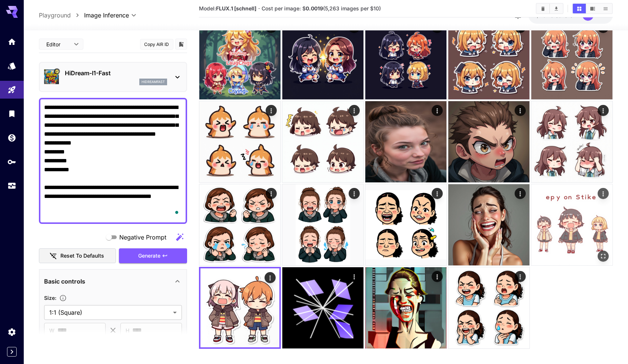
click at [558, 237] on img at bounding box center [571, 224] width 81 height 81
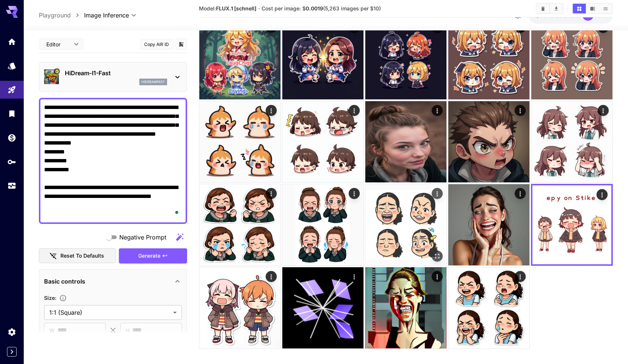
click at [416, 236] on img at bounding box center [405, 224] width 81 height 81
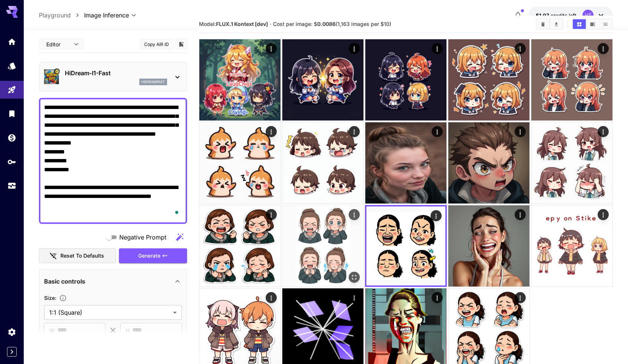
scroll to position [19, 0]
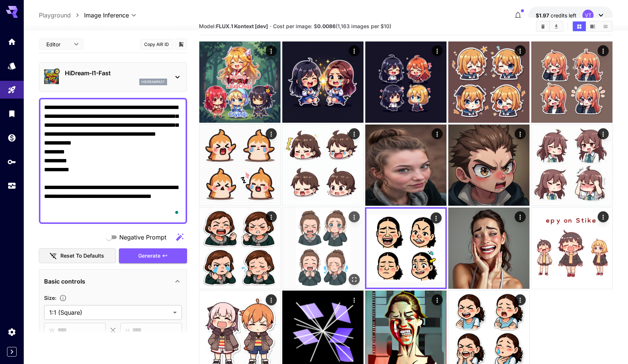
click at [337, 240] on img at bounding box center [322, 247] width 81 height 81
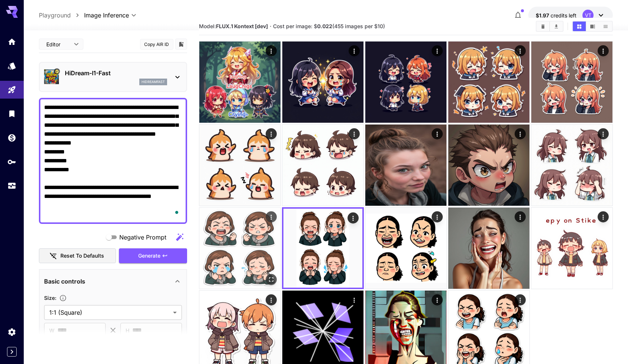
click at [234, 249] on img at bounding box center [239, 247] width 81 height 81
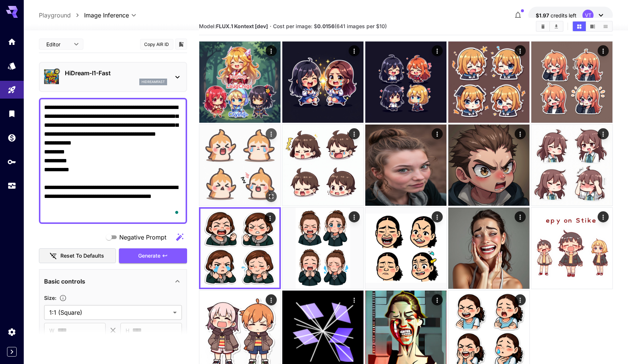
click at [258, 162] on img at bounding box center [239, 164] width 81 height 81
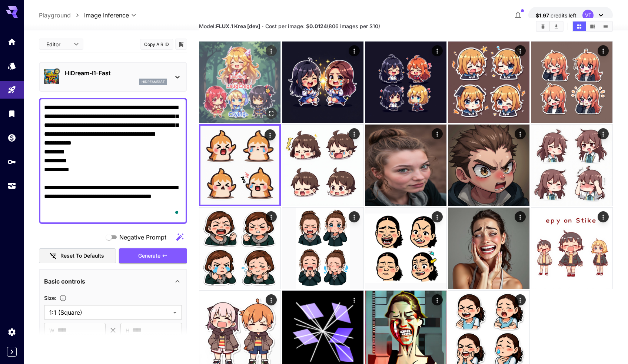
click at [251, 103] on img at bounding box center [239, 81] width 81 height 81
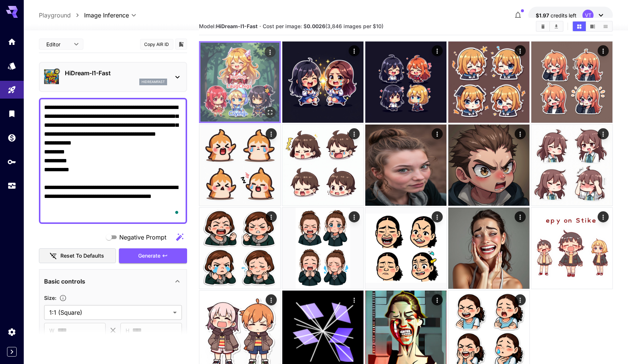
scroll to position [0, 0]
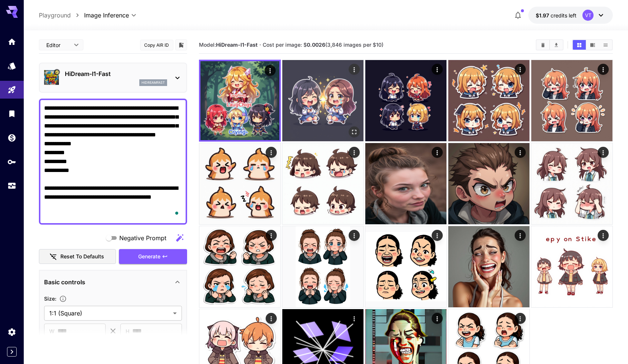
click at [314, 104] on img at bounding box center [322, 100] width 81 height 81
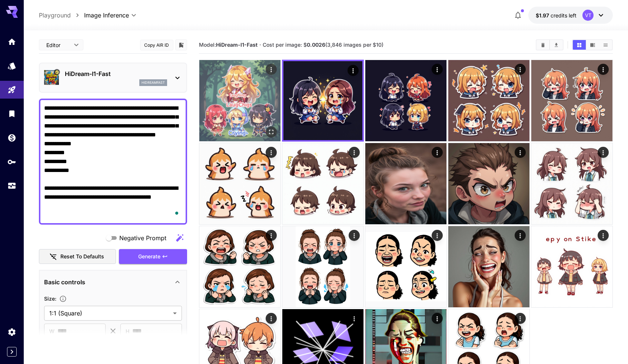
click at [244, 111] on img at bounding box center [239, 100] width 81 height 81
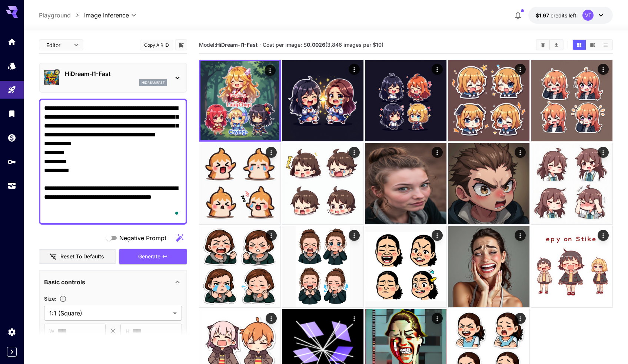
click at [134, 179] on textarea "**********" at bounding box center [113, 162] width 138 height 116
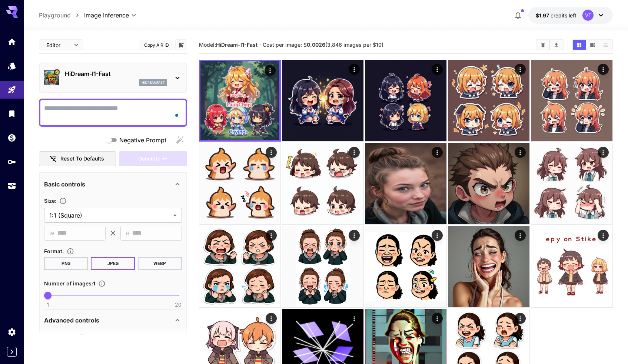
paste textarea "**********"
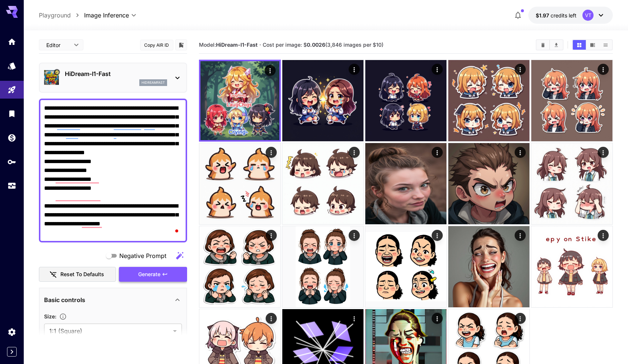
type textarea "**********"
click at [156, 278] on span "Generate" at bounding box center [149, 274] width 22 height 9
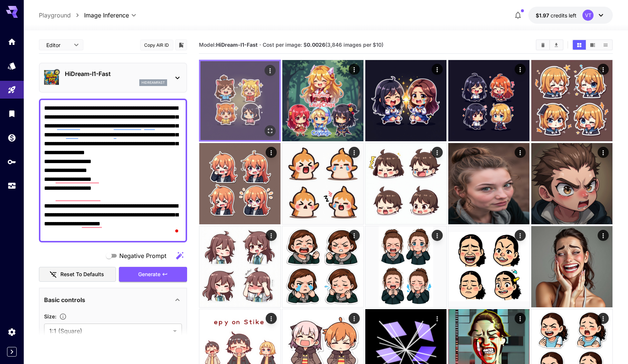
click at [243, 116] on img at bounding box center [239, 100] width 79 height 79
click at [270, 133] on icon "Open in fullscreen" at bounding box center [269, 130] width 7 height 7
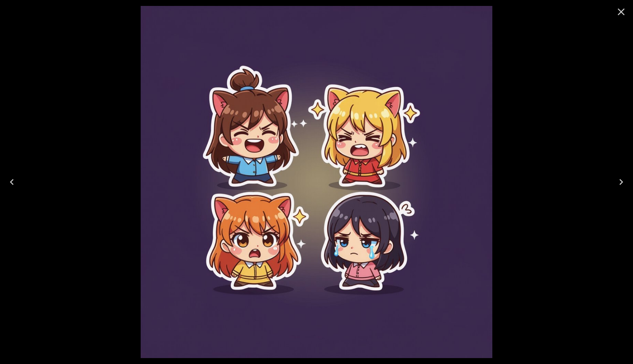
click at [621, 16] on icon "Close" at bounding box center [622, 12] width 12 height 12
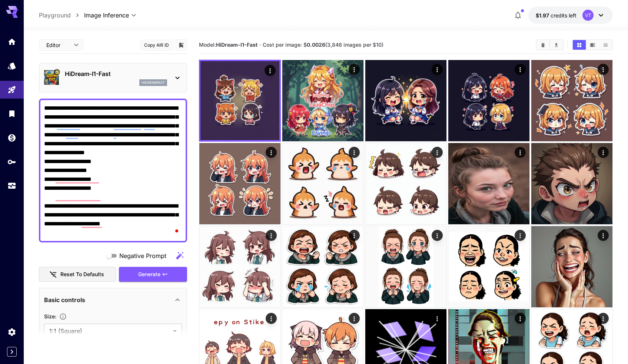
click at [170, 73] on div "HiDream-I1-Fast hidreamfast" at bounding box center [113, 77] width 138 height 23
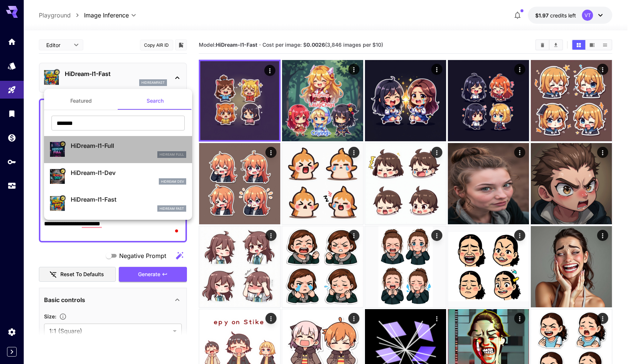
click at [123, 144] on p "HiDream-I1-Full" at bounding box center [129, 145] width 116 height 9
type input "**"
type input "***"
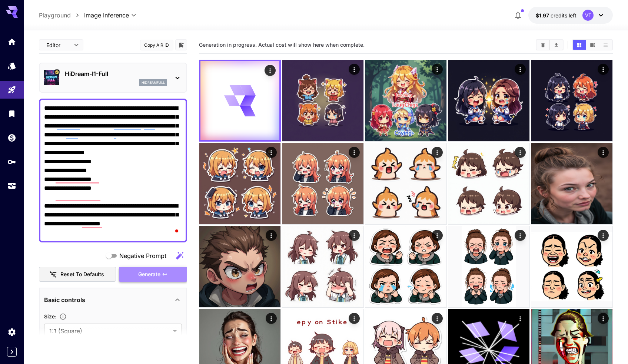
click at [154, 274] on span "Generate" at bounding box center [149, 274] width 22 height 9
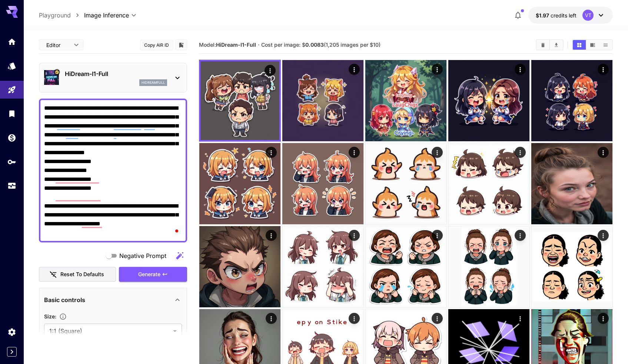
click at [141, 88] on div "HiDream-I1-Full hidreamfull" at bounding box center [113, 77] width 138 height 23
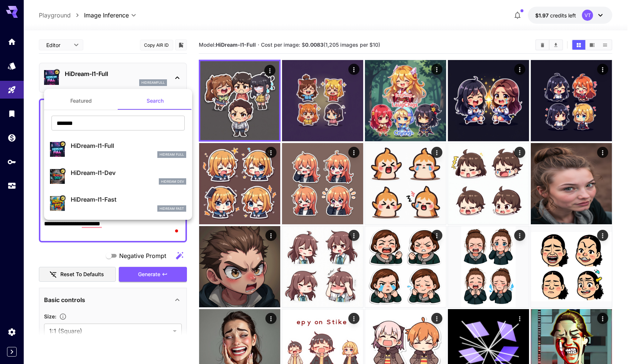
click at [131, 170] on p "HiDream-I1-Dev" at bounding box center [129, 172] width 116 height 9
type input "**"
type input "*"
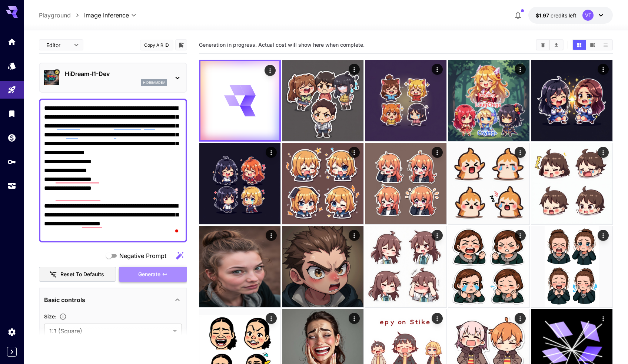
click at [155, 272] on span "Generate" at bounding box center [149, 274] width 22 height 9
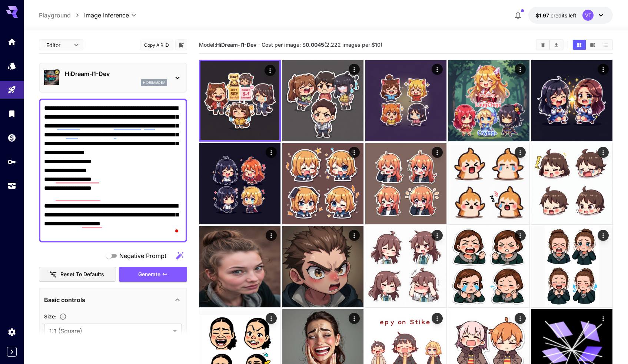
click at [142, 80] on div "hidreamdev" at bounding box center [154, 82] width 26 height 7
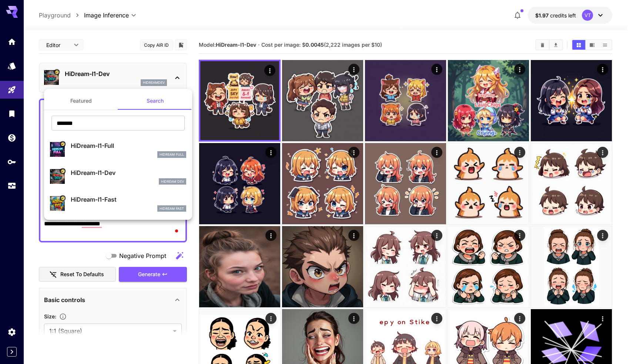
click at [79, 91] on ul "Featured Search ******* ​ HiDream-I1-Full HiDream Full HiDream-I1-Dev HiDream D…" at bounding box center [118, 154] width 148 height 131
click at [79, 96] on button "Featured" at bounding box center [81, 101] width 74 height 18
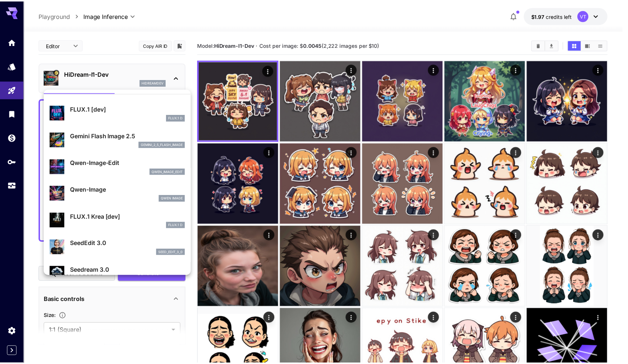
scroll to position [18, 0]
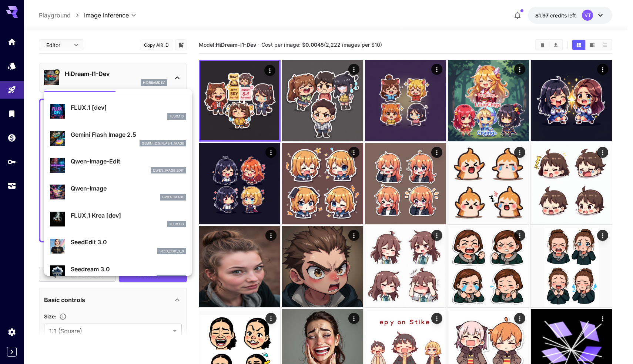
click at [504, 243] on div at bounding box center [316, 182] width 633 height 364
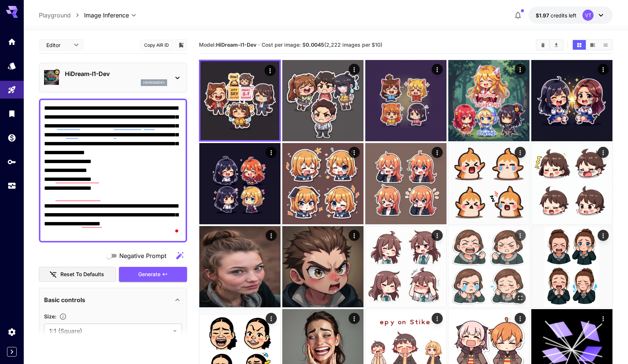
click at [490, 253] on img at bounding box center [488, 266] width 81 height 81
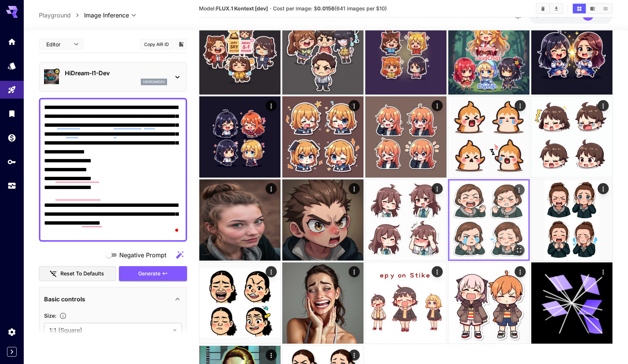
scroll to position [75, 0]
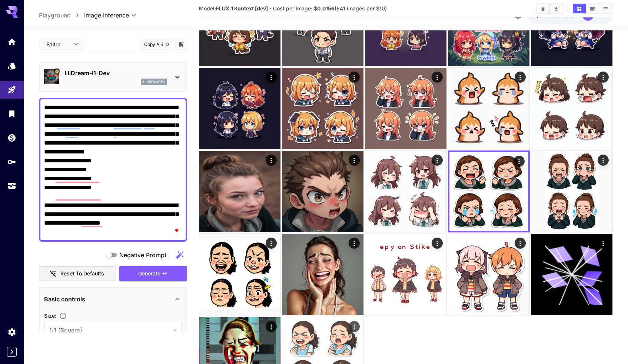
click at [334, 332] on img at bounding box center [322, 357] width 81 height 81
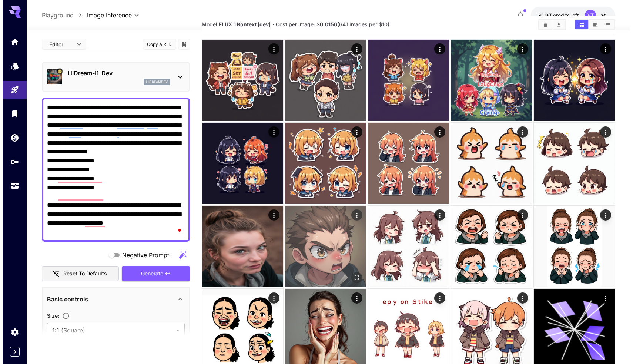
scroll to position [0, 0]
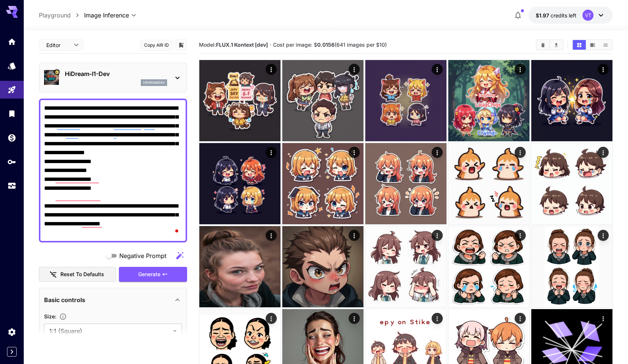
click at [94, 76] on p "HiDream-I1-Dev" at bounding box center [116, 73] width 102 height 9
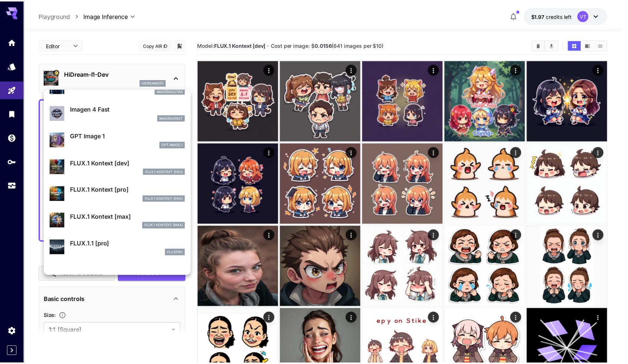
scroll to position [395, 0]
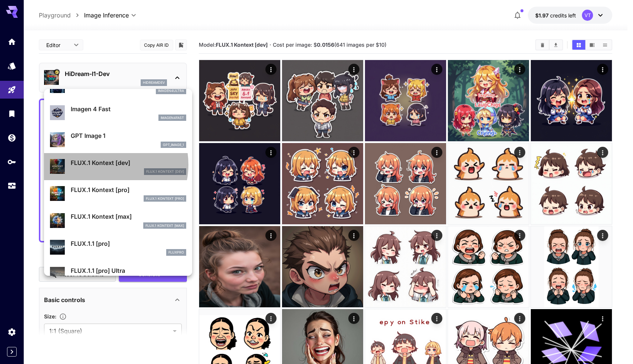
click at [105, 164] on p "FLUX.1 Kontext [dev]" at bounding box center [129, 162] width 116 height 9
type input "****"
type input "***"
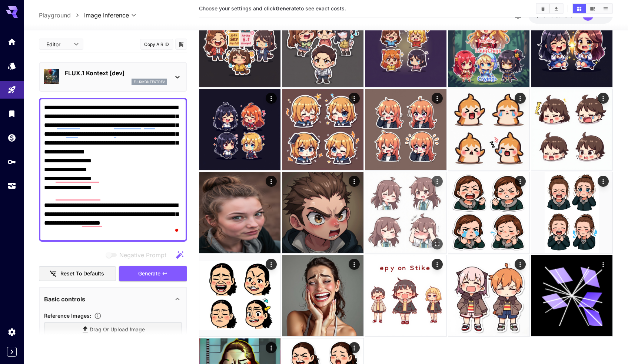
scroll to position [132, 0]
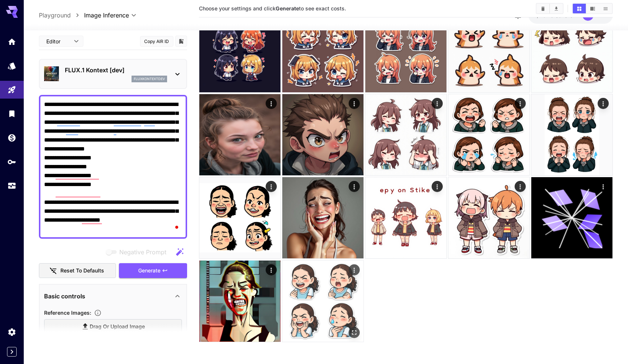
click at [310, 314] on img at bounding box center [322, 300] width 81 height 81
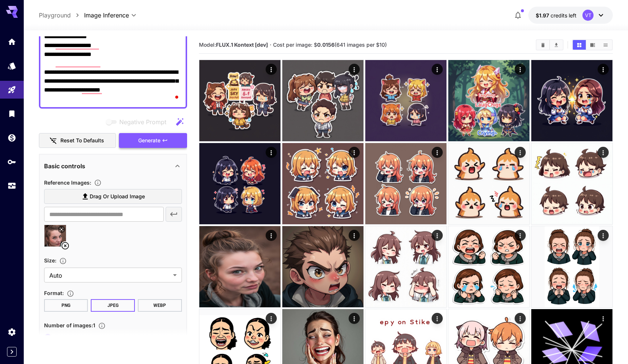
scroll to position [135, 0]
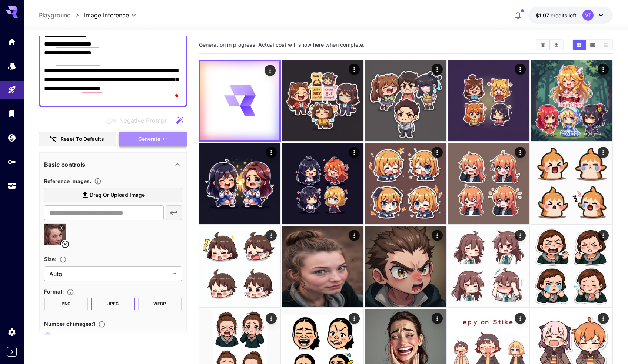
click at [156, 139] on span "Generate" at bounding box center [149, 138] width 22 height 9
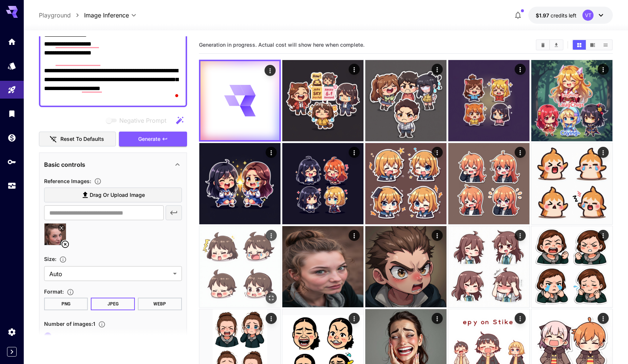
scroll to position [132, 0]
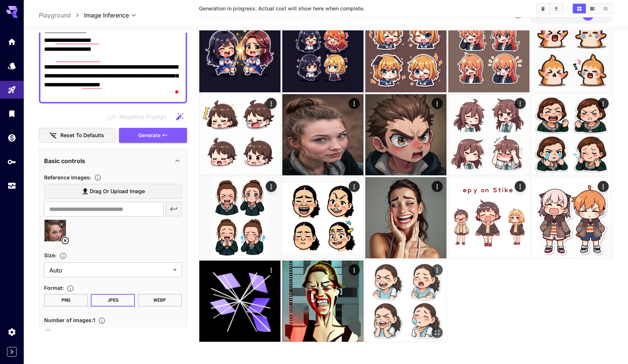
click at [392, 270] on img at bounding box center [405, 300] width 81 height 81
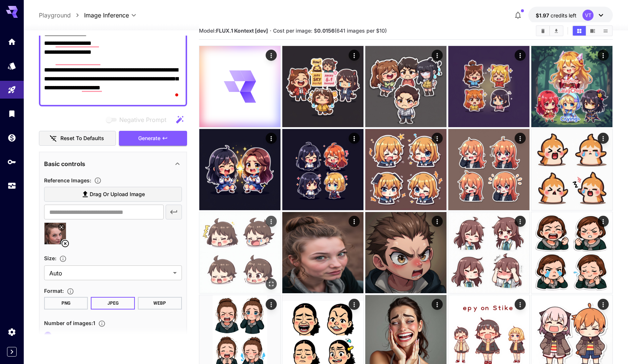
scroll to position [0, 0]
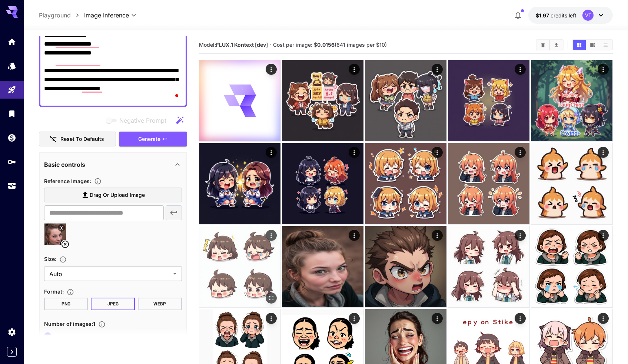
click at [256, 256] on img at bounding box center [239, 266] width 81 height 81
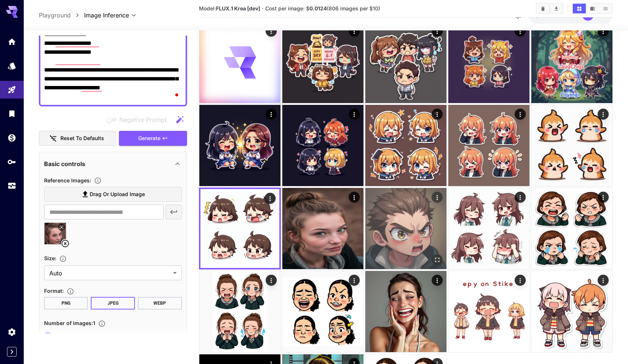
scroll to position [40, 0]
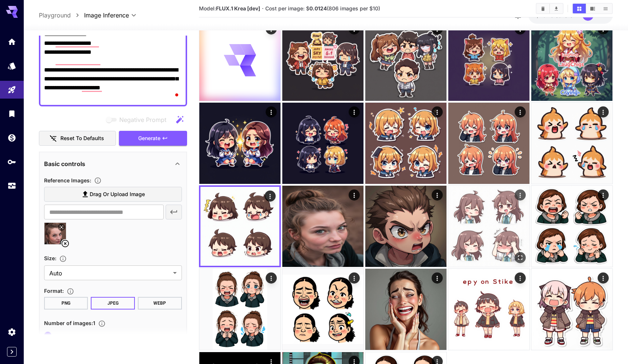
click at [490, 228] on img at bounding box center [488, 226] width 81 height 81
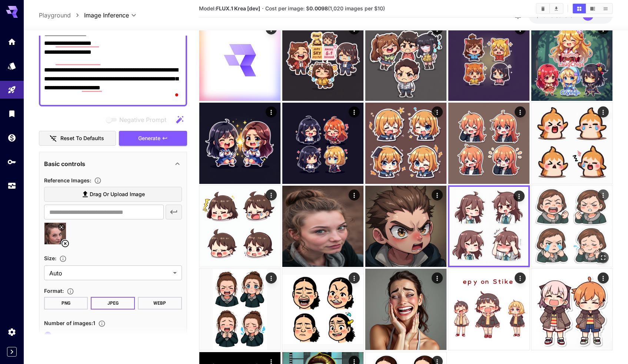
click at [558, 232] on img at bounding box center [571, 226] width 81 height 81
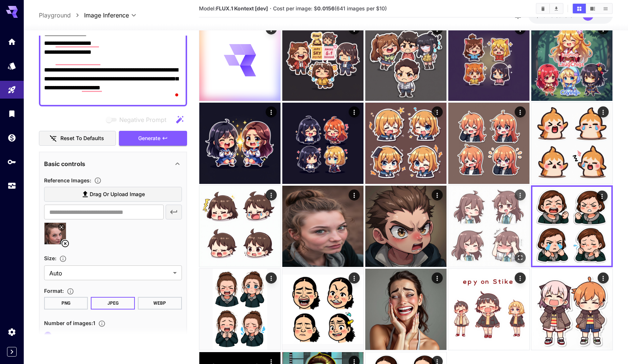
click at [517, 234] on img at bounding box center [488, 226] width 81 height 81
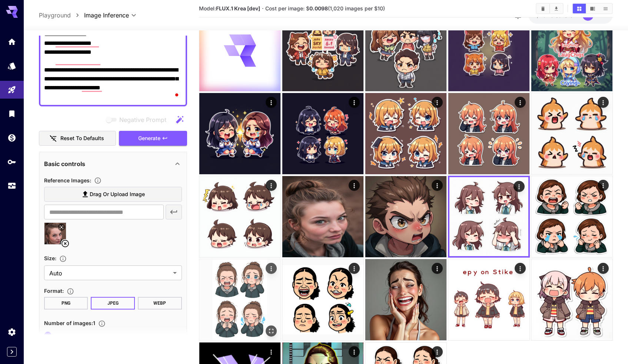
scroll to position [55, 0]
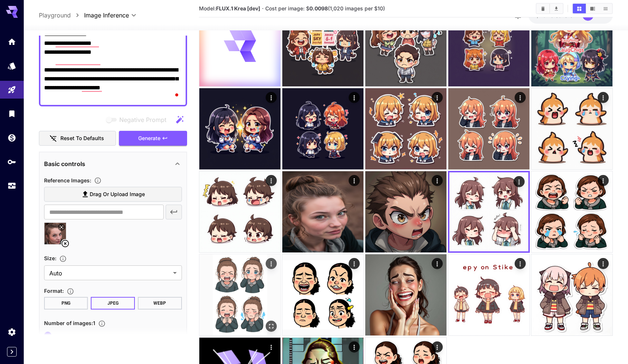
click at [244, 287] on img at bounding box center [239, 294] width 81 height 81
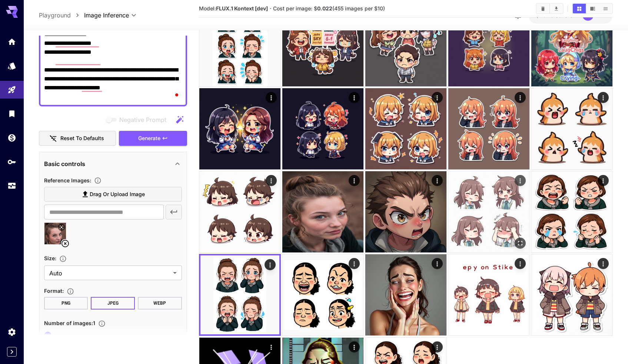
click at [498, 222] on img at bounding box center [488, 211] width 81 height 81
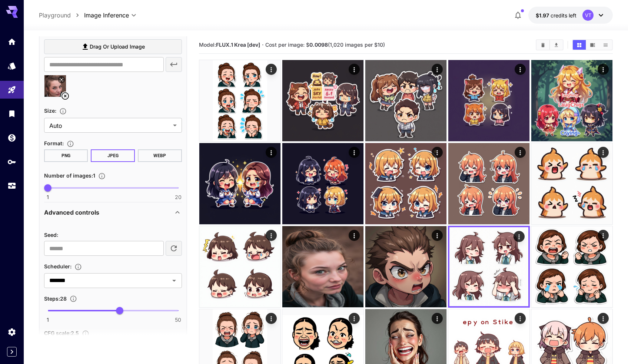
scroll to position [283, 0]
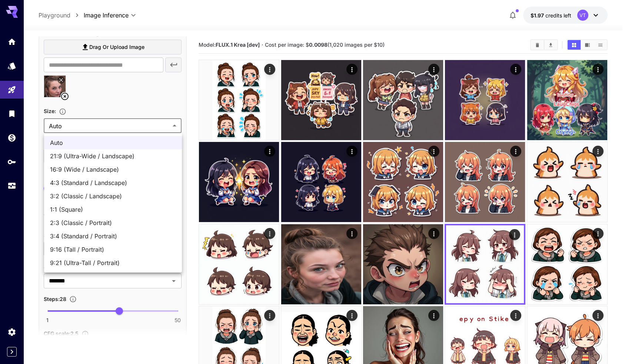
click at [91, 132] on body "**********" at bounding box center [314, 246] width 628 height 492
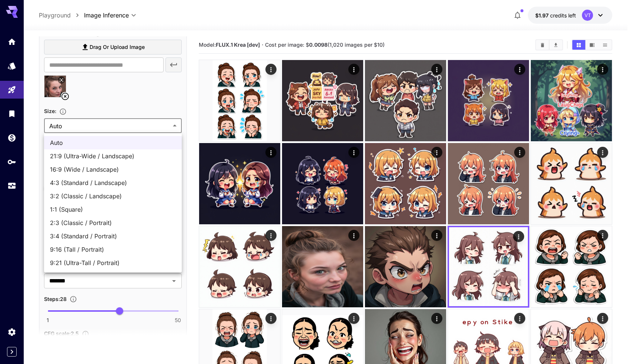
click at [71, 206] on span "1:1 (Square)" at bounding box center [113, 209] width 126 height 9
type input "**********"
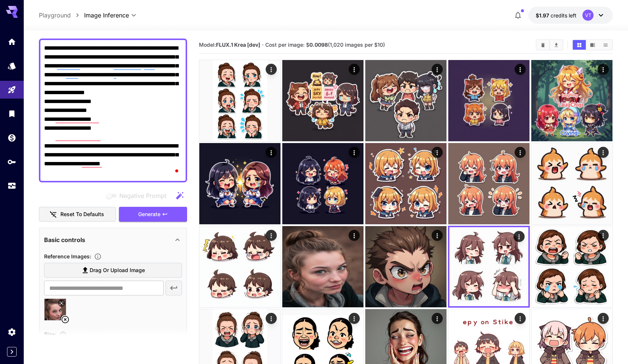
scroll to position [54, 0]
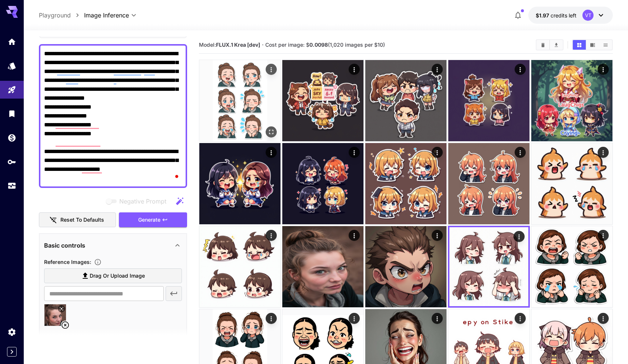
click at [222, 87] on img at bounding box center [239, 100] width 81 height 81
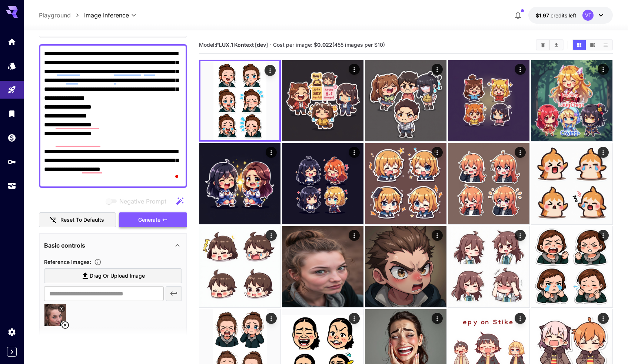
click at [153, 223] on span "Generate" at bounding box center [149, 219] width 22 height 9
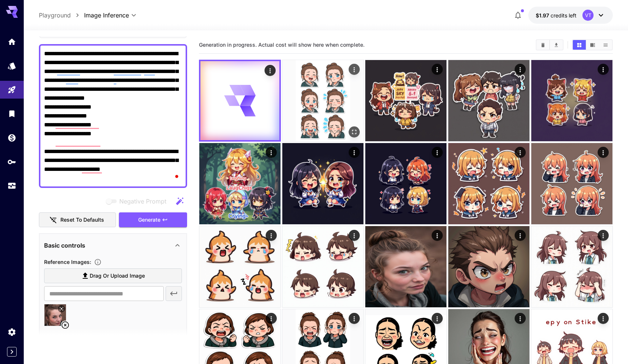
click at [329, 101] on img at bounding box center [322, 100] width 81 height 81
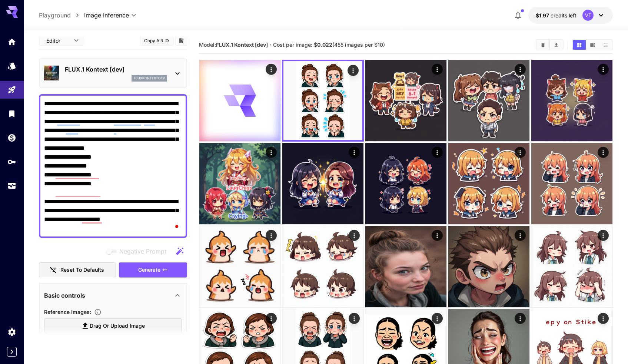
scroll to position [0, 0]
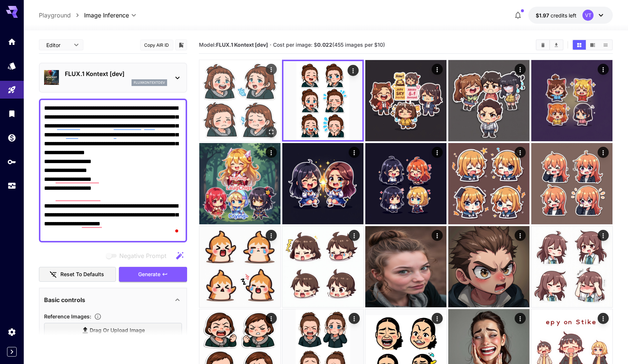
click at [228, 107] on img at bounding box center [239, 100] width 81 height 81
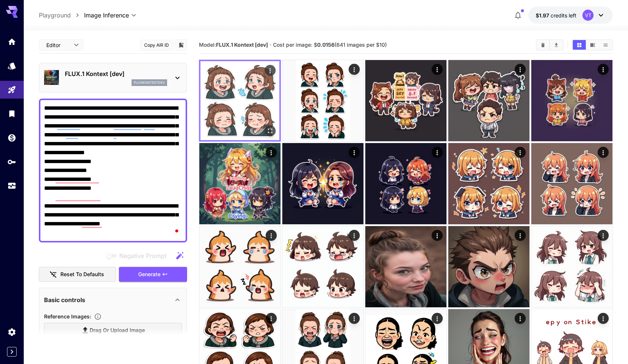
click at [272, 130] on icon "Open in fullscreen" at bounding box center [269, 130] width 7 height 7
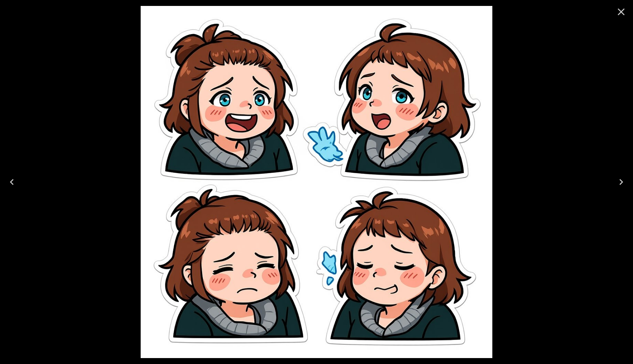
click at [623, 16] on icon "Close" at bounding box center [622, 12] width 12 height 12
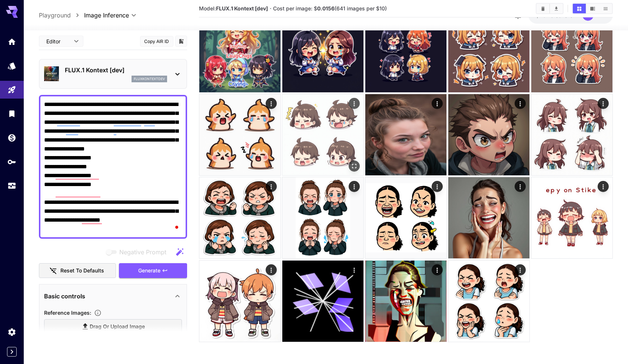
scroll to position [129, 0]
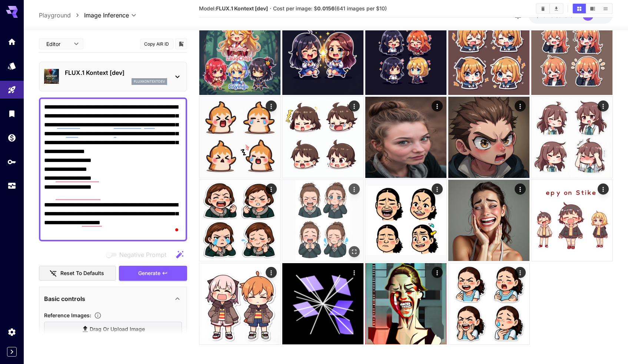
click at [321, 231] on img at bounding box center [322, 220] width 81 height 81
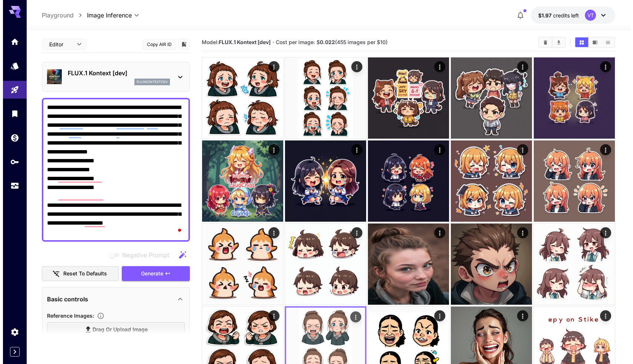
scroll to position [0, 0]
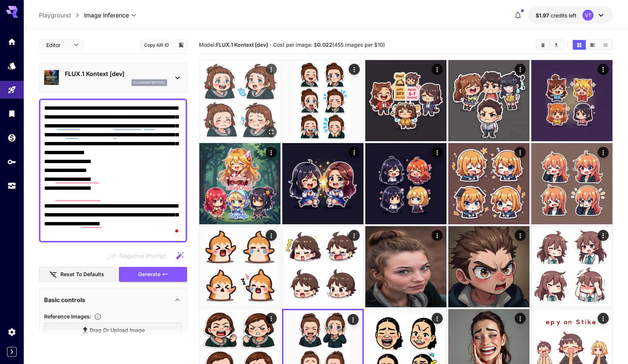
click at [246, 127] on img at bounding box center [239, 100] width 81 height 81
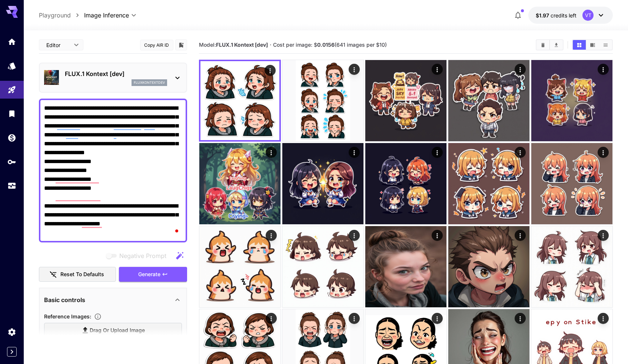
click at [88, 81] on div "fluxkontextdev" at bounding box center [116, 82] width 102 height 7
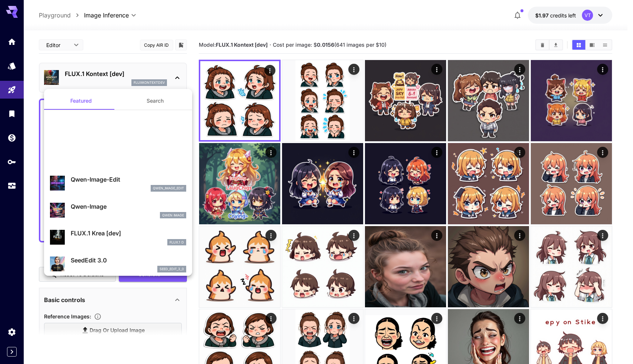
click at [145, 93] on button "Search" at bounding box center [155, 101] width 74 height 18
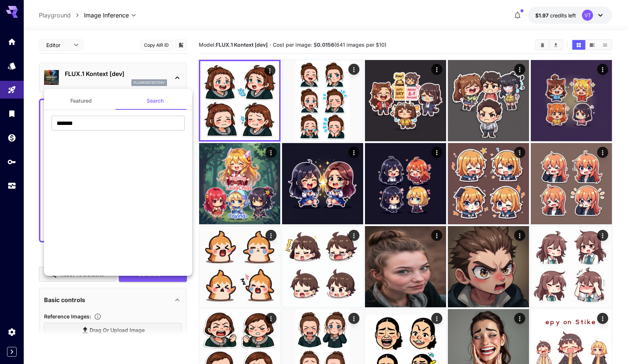
click at [103, 114] on section "******* ​" at bounding box center [118, 234] width 148 height 248
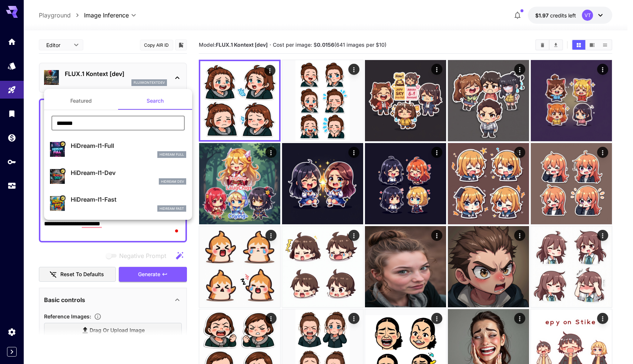
drag, startPoint x: 85, startPoint y: 120, endPoint x: 26, endPoint y: 119, distance: 58.9
click at [26, 120] on div "Featured Search ******* ​ HiDream-I1-Full HiDream Full HiDream-I1-Dev HiDream D…" at bounding box center [74, 111] width 148 height 222
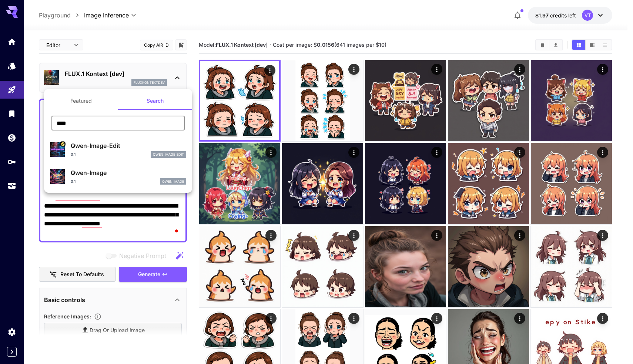
type input "****"
click at [89, 173] on p "Qwen-Image" at bounding box center [129, 172] width 116 height 9
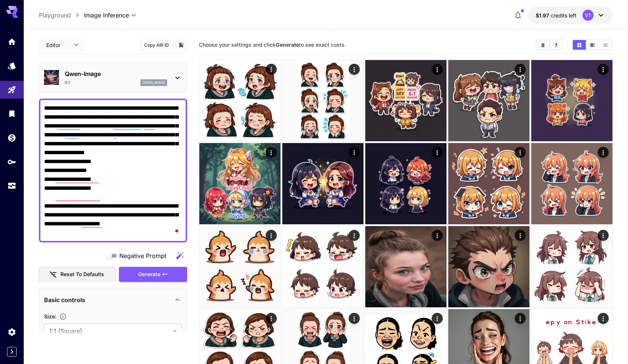
scroll to position [21, 0]
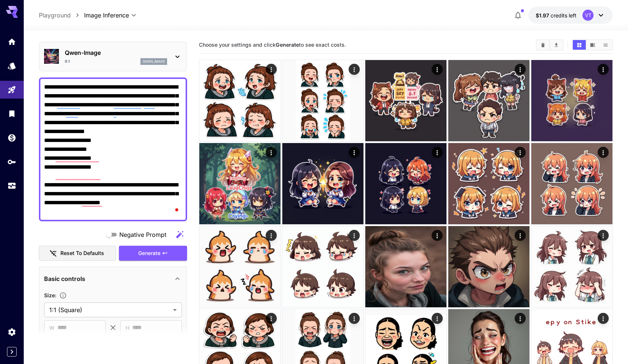
click at [144, 63] on p "qwen_image" at bounding box center [154, 61] width 22 height 5
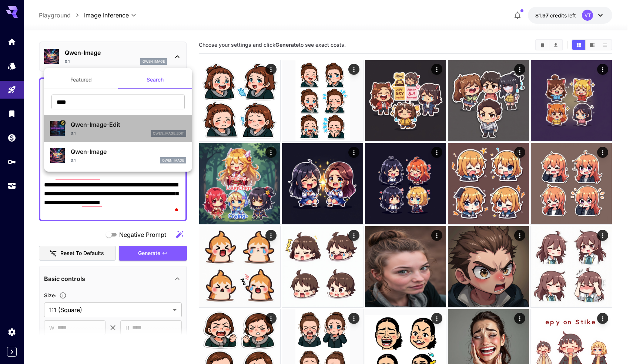
click at [103, 129] on div "Qwen-Image-Edit 0.1 qwen_image_edit" at bounding box center [129, 128] width 116 height 17
type input "*"
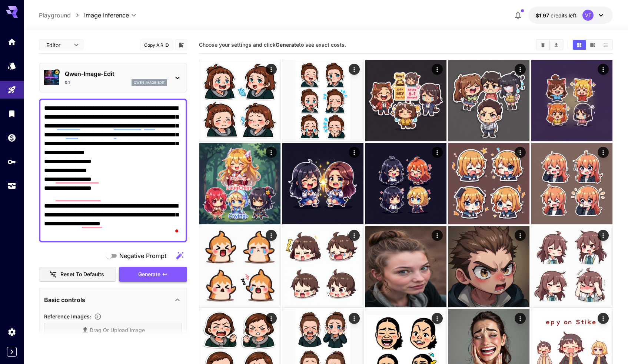
click at [152, 276] on span "Generate" at bounding box center [149, 274] width 22 height 9
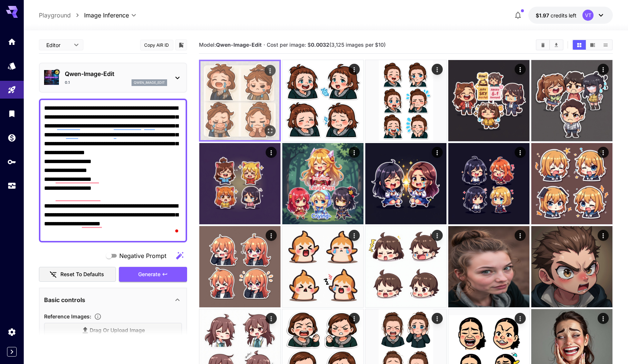
click at [229, 93] on img at bounding box center [239, 100] width 79 height 79
click at [269, 135] on button "Open in fullscreen" at bounding box center [269, 130] width 11 height 11
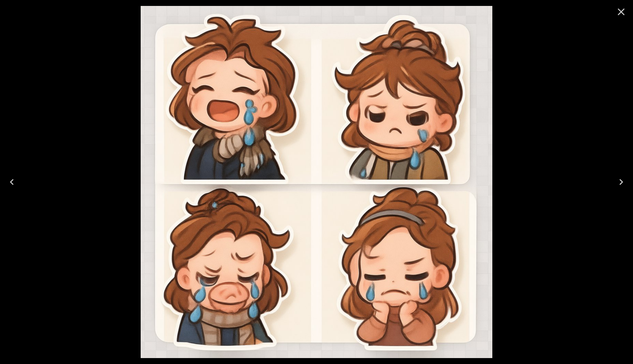
click at [621, 15] on icon "Close" at bounding box center [622, 12] width 12 height 12
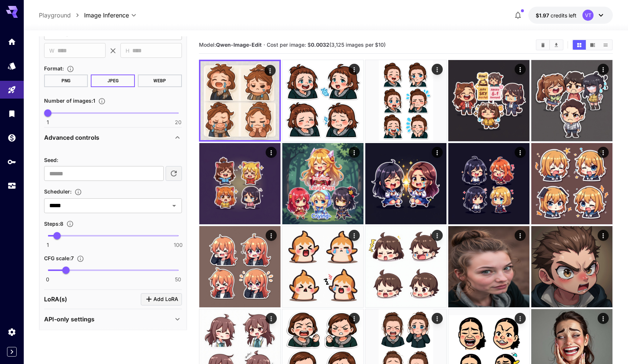
scroll to position [379, 0]
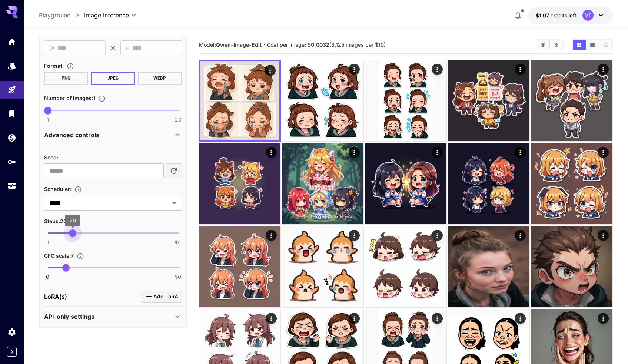
drag, startPoint x: 57, startPoint y: 235, endPoint x: 73, endPoint y: 236, distance: 15.9
click at [73, 236] on span "20" at bounding box center [72, 232] width 7 height 7
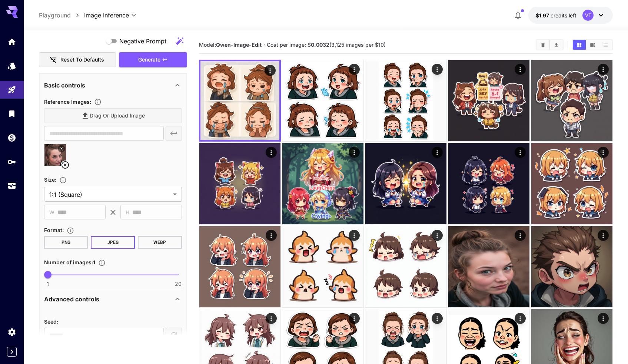
scroll to position [180, 0]
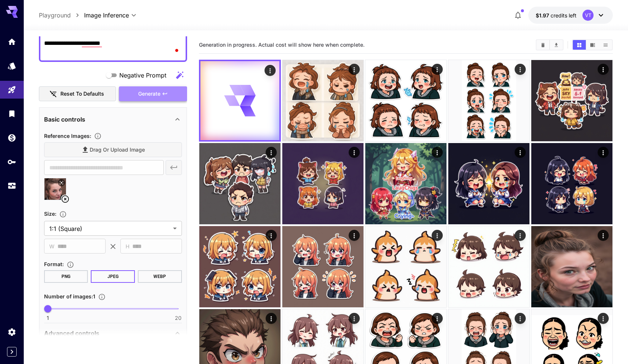
click at [151, 97] on span "Generate" at bounding box center [149, 93] width 22 height 9
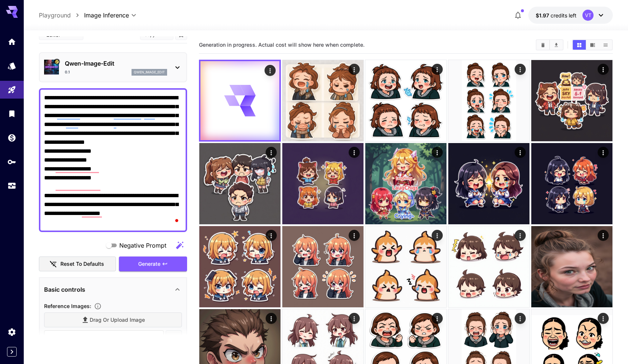
scroll to position [0, 0]
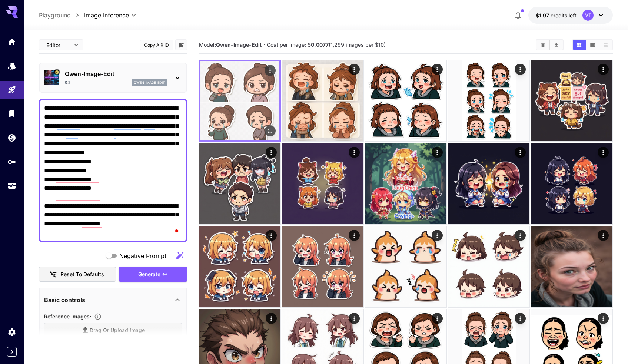
click at [256, 83] on img at bounding box center [239, 100] width 79 height 79
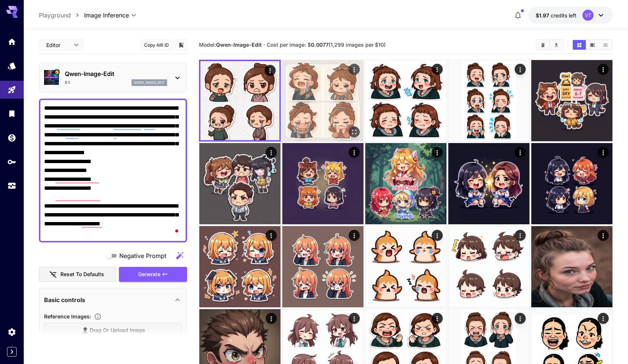
click at [298, 93] on img at bounding box center [322, 100] width 81 height 81
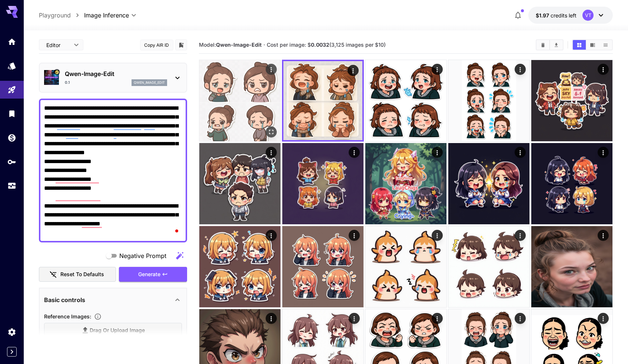
click at [229, 100] on img at bounding box center [239, 100] width 81 height 81
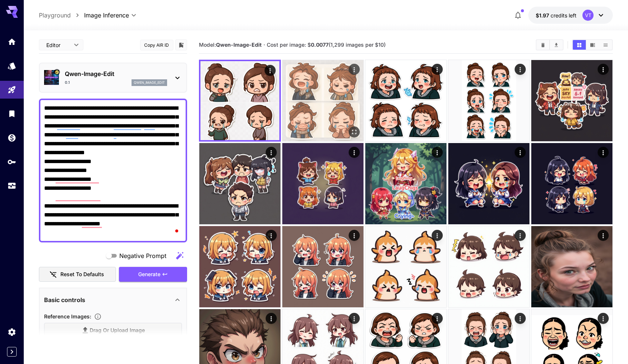
click at [306, 109] on img at bounding box center [322, 100] width 81 height 81
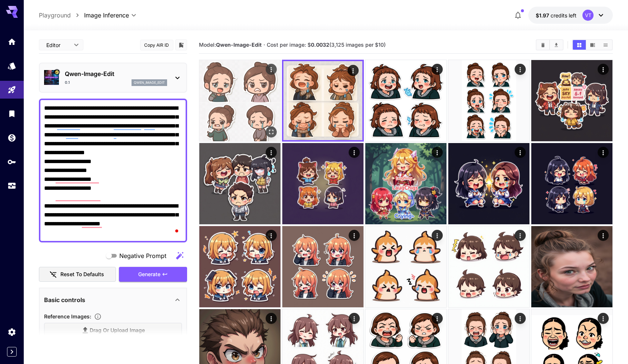
click at [241, 104] on img at bounding box center [239, 100] width 81 height 81
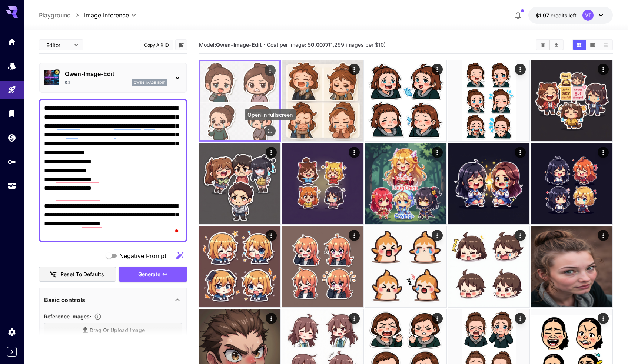
click at [269, 129] on icon "Open in fullscreen" at bounding box center [269, 130] width 7 height 7
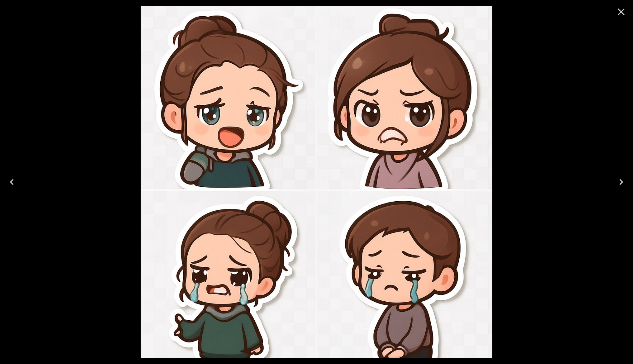
click at [507, 112] on div at bounding box center [316, 182] width 633 height 364
click at [622, 10] on icon "Close" at bounding box center [622, 12] width 12 height 12
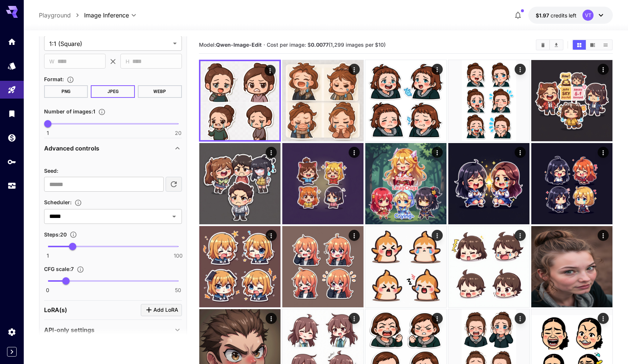
scroll to position [370, 0]
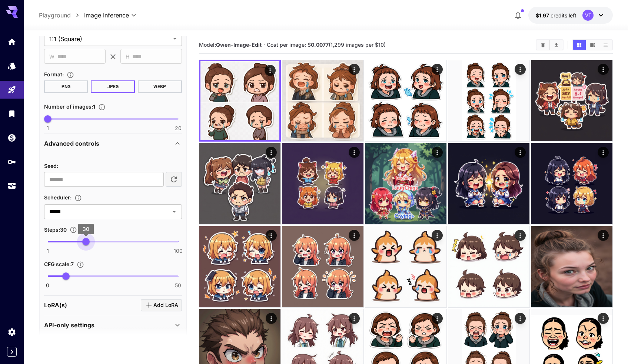
type input "**"
drag, startPoint x: 73, startPoint y: 238, endPoint x: 83, endPoint y: 239, distance: 9.7
click at [83, 239] on span "28" at bounding box center [83, 241] width 7 height 7
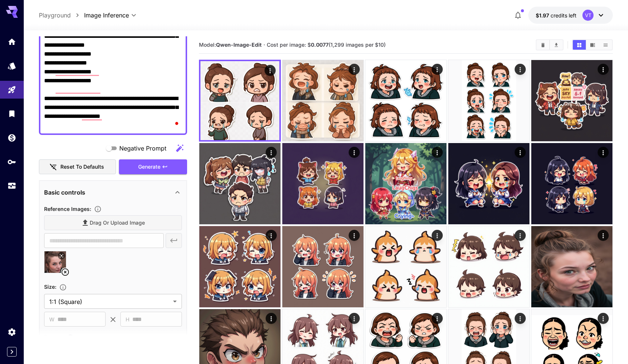
scroll to position [51, 0]
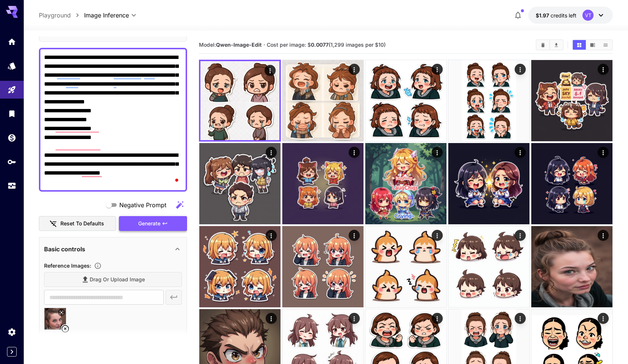
click at [139, 220] on span "Generate" at bounding box center [149, 223] width 22 height 9
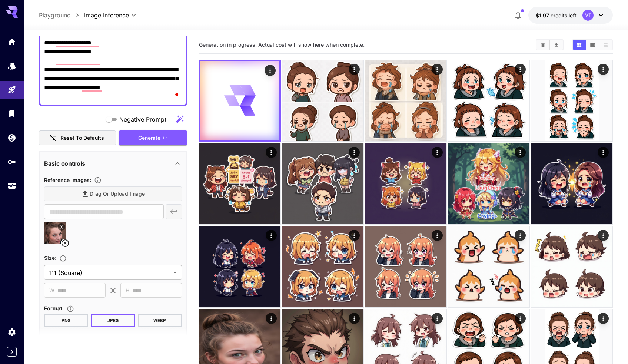
scroll to position [137, 0]
click at [54, 236] on img at bounding box center [54, 232] width 21 height 21
type input "**********"
click at [111, 236] on div at bounding box center [113, 236] width 138 height 28
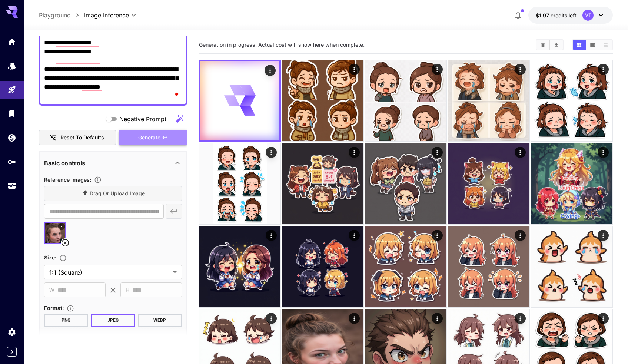
click at [142, 137] on span "Generate" at bounding box center [149, 137] width 22 height 9
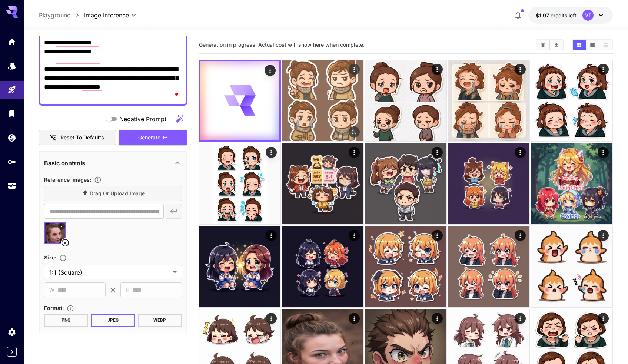
click at [316, 79] on img at bounding box center [322, 100] width 81 height 81
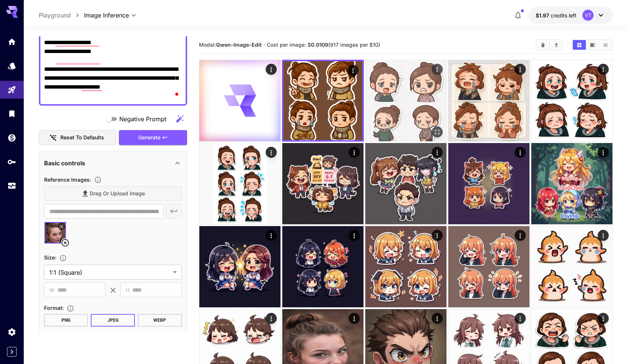
click at [376, 86] on img at bounding box center [405, 100] width 81 height 81
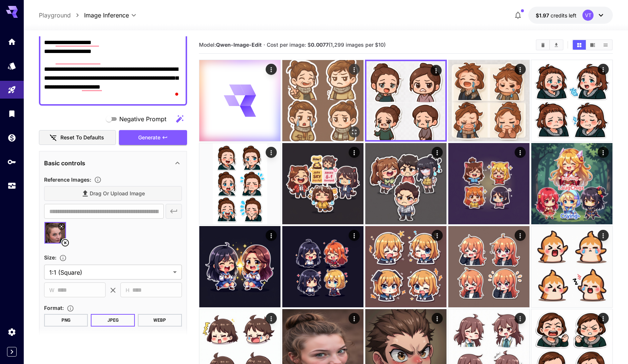
click at [316, 86] on img at bounding box center [322, 100] width 81 height 81
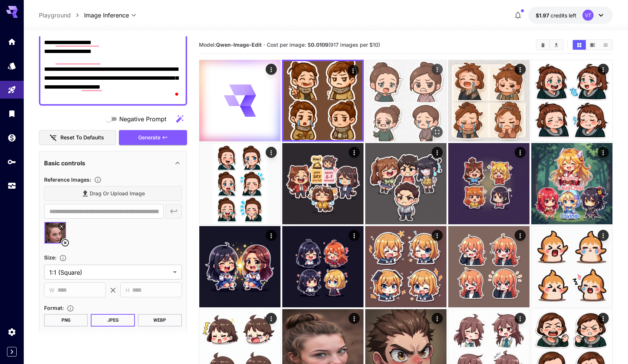
click at [376, 80] on img at bounding box center [405, 100] width 81 height 81
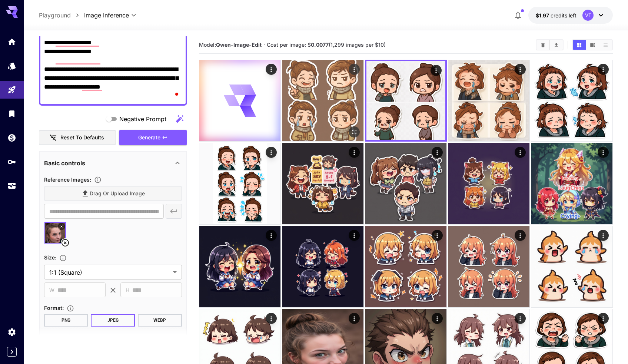
click at [338, 87] on img at bounding box center [322, 100] width 81 height 81
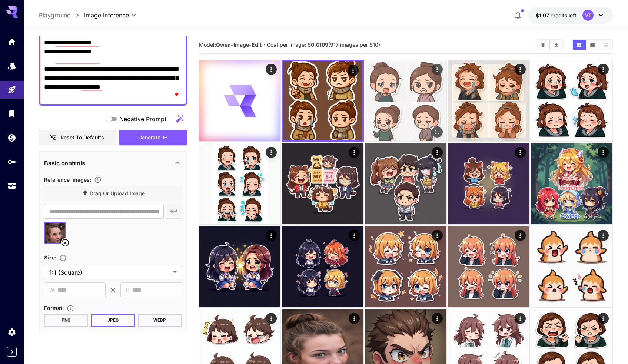
click at [425, 104] on img at bounding box center [405, 100] width 81 height 81
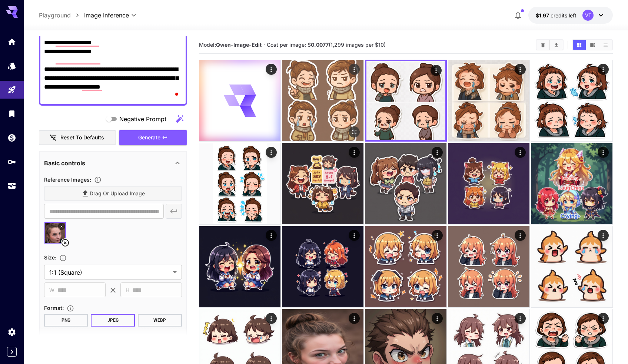
click at [333, 103] on img at bounding box center [322, 100] width 81 height 81
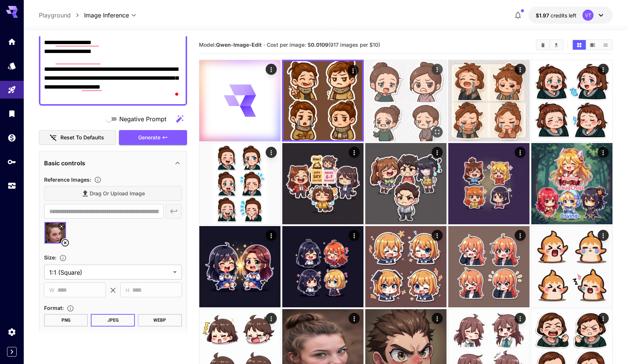
click at [378, 93] on img at bounding box center [405, 100] width 81 height 81
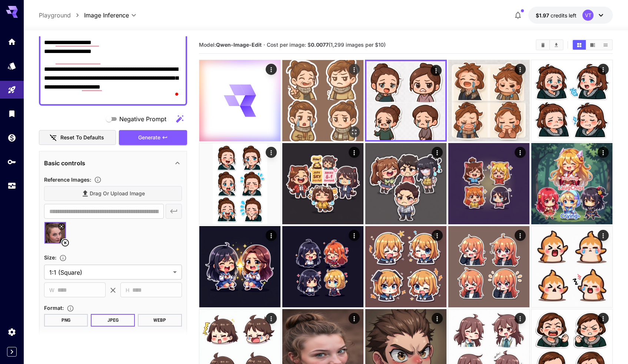
click at [335, 93] on img at bounding box center [322, 100] width 81 height 81
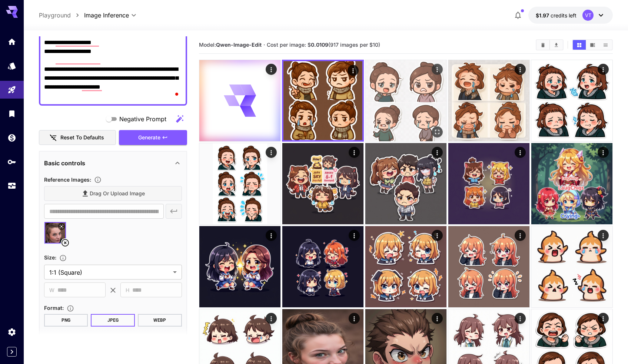
click at [376, 93] on img at bounding box center [405, 100] width 81 height 81
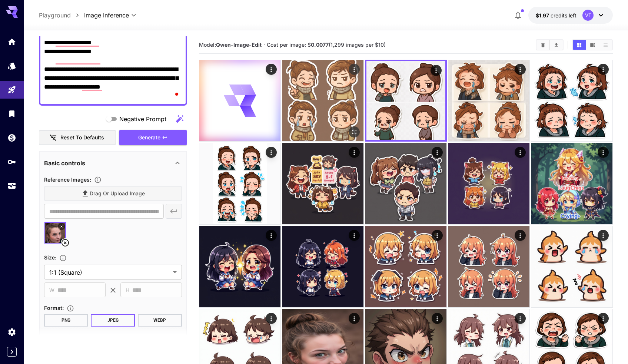
click at [338, 93] on img at bounding box center [322, 100] width 81 height 81
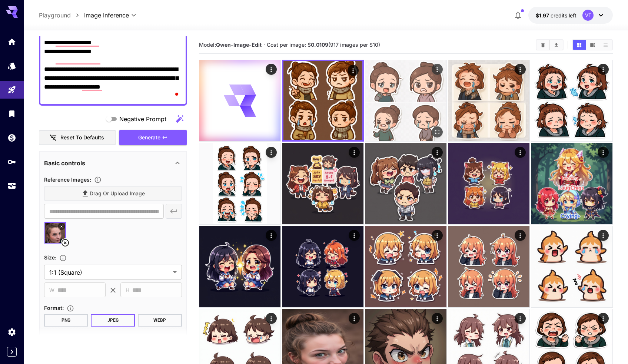
click at [382, 92] on img at bounding box center [405, 100] width 81 height 81
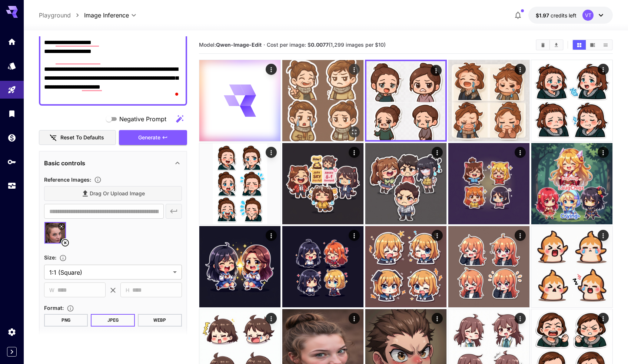
click at [325, 92] on img at bounding box center [322, 100] width 81 height 81
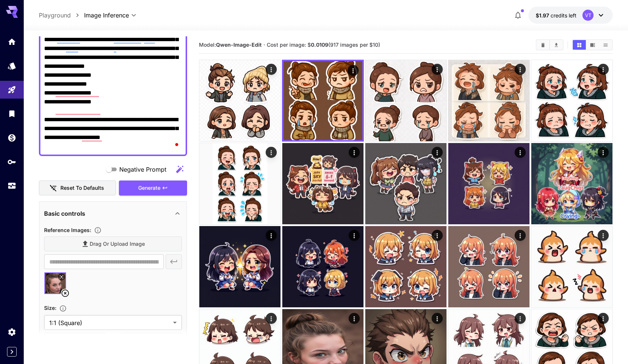
scroll to position [0, 0]
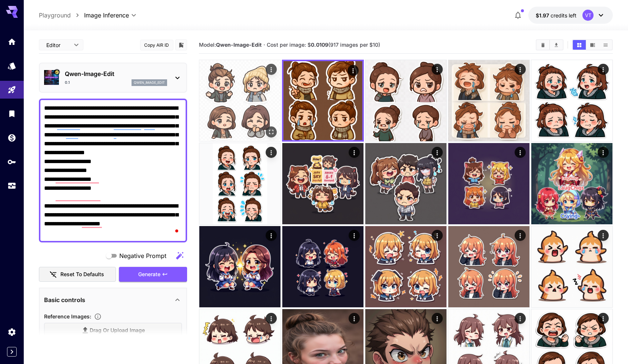
click at [260, 107] on img at bounding box center [239, 100] width 81 height 81
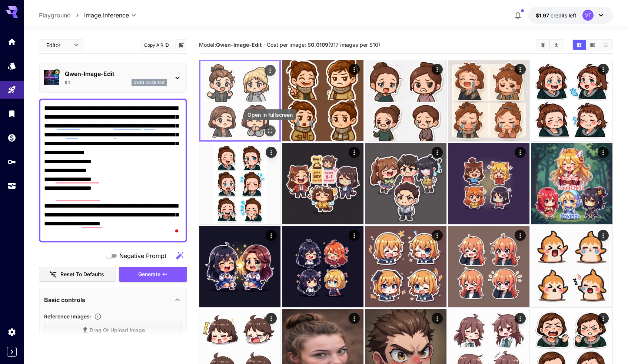
click at [270, 130] on icon "Open in fullscreen" at bounding box center [269, 130] width 7 height 7
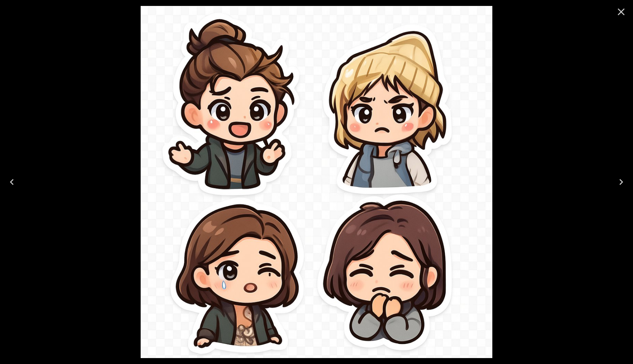
click at [527, 65] on div at bounding box center [316, 182] width 633 height 364
click at [622, 13] on icon "Close" at bounding box center [621, 12] width 7 height 7
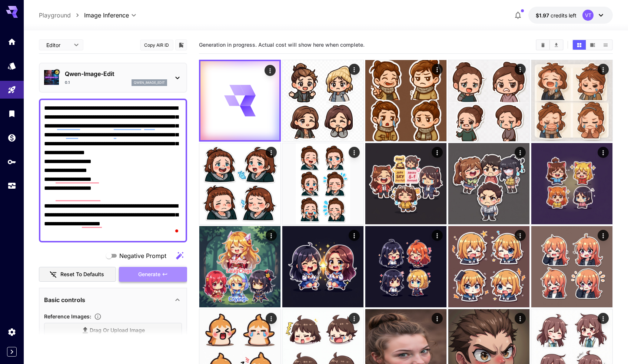
click at [158, 277] on span "Generate" at bounding box center [149, 274] width 22 height 9
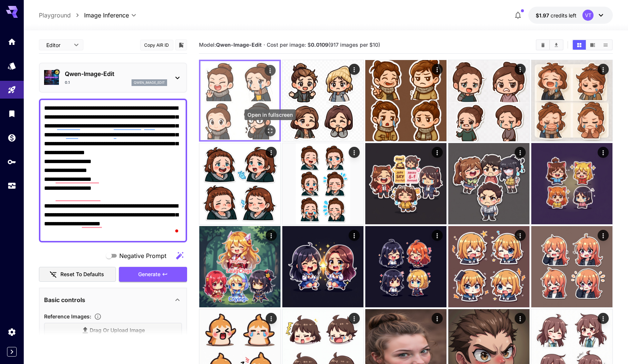
click at [269, 133] on icon "Open in fullscreen" at bounding box center [269, 130] width 7 height 7
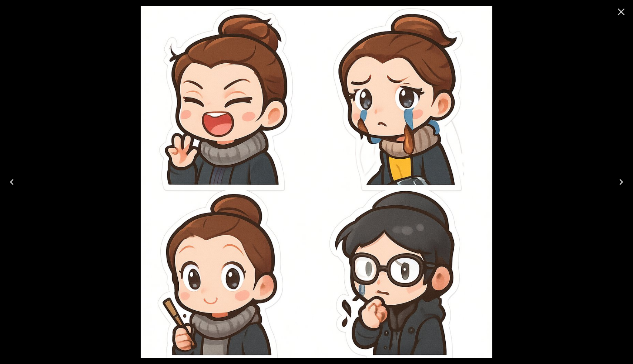
click at [619, 14] on icon "Close" at bounding box center [621, 12] width 7 height 7
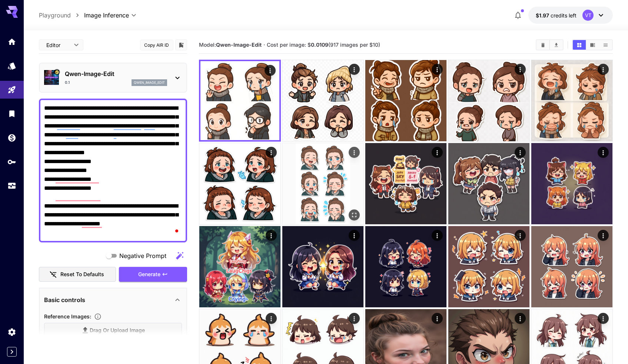
scroll to position [215, 0]
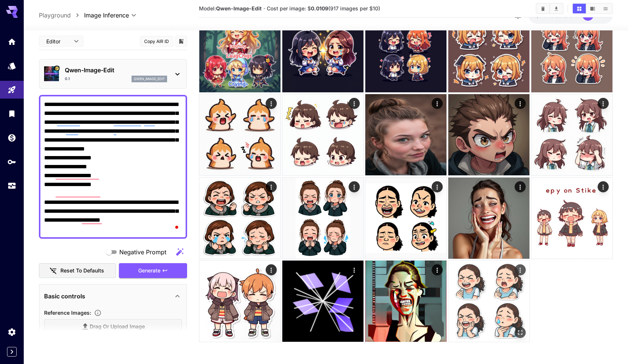
click at [487, 309] on img at bounding box center [488, 300] width 81 height 81
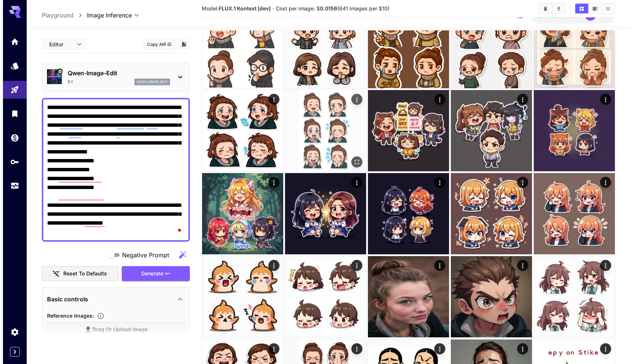
scroll to position [0, 0]
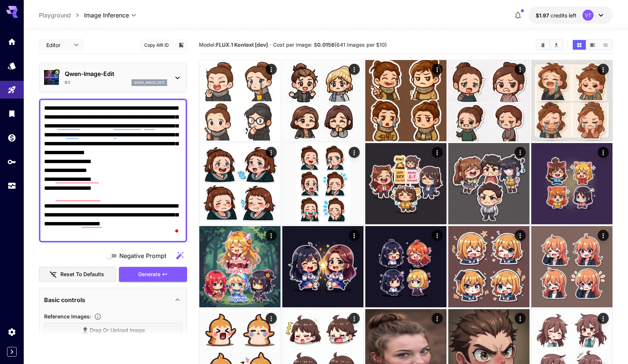
click at [107, 71] on p "Qwen-Image-Edit" at bounding box center [116, 73] width 102 height 9
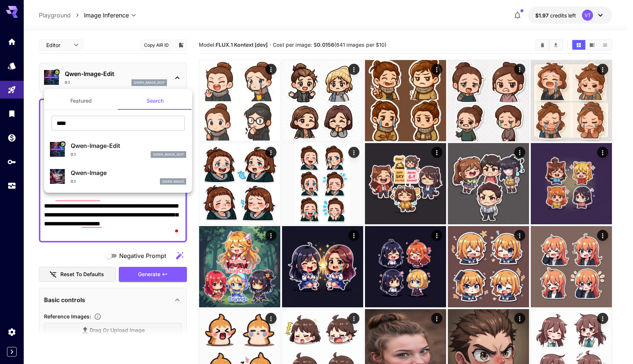
click at [90, 100] on button "Featured" at bounding box center [81, 101] width 74 height 18
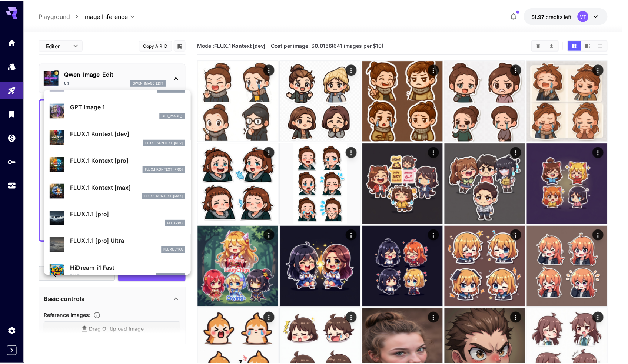
scroll to position [425, 0]
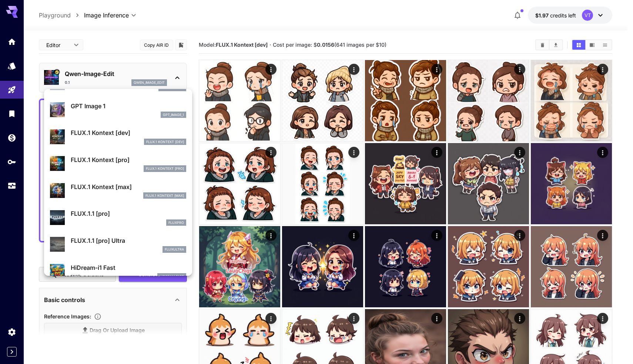
click at [111, 137] on p "FLUX.1 Kontext [dev]" at bounding box center [129, 132] width 116 height 9
type input "****"
type input "***"
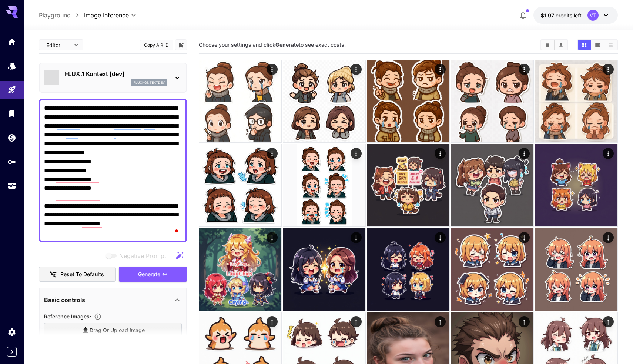
type input "*******"
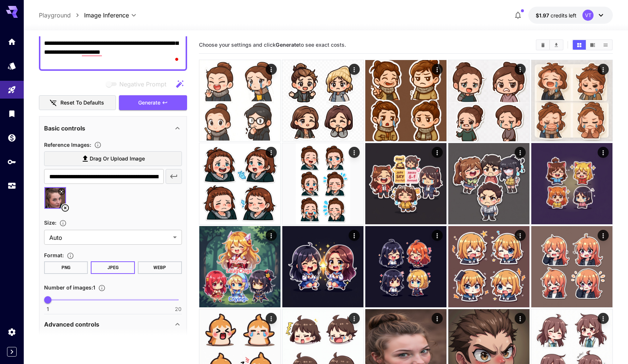
scroll to position [174, 0]
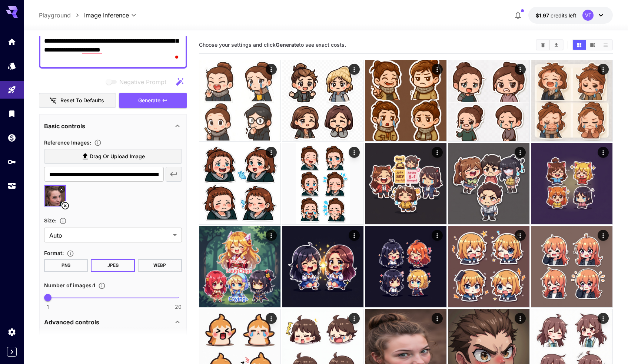
click at [53, 196] on img at bounding box center [54, 195] width 21 height 21
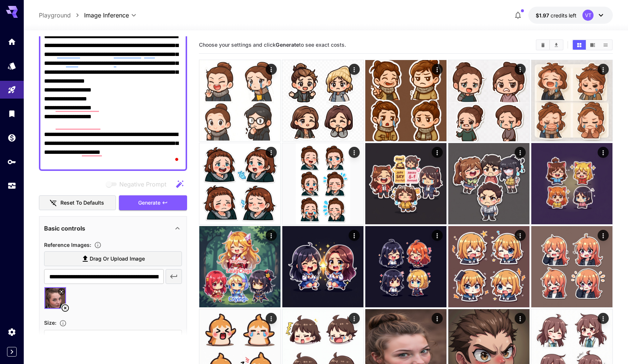
scroll to position [0, 0]
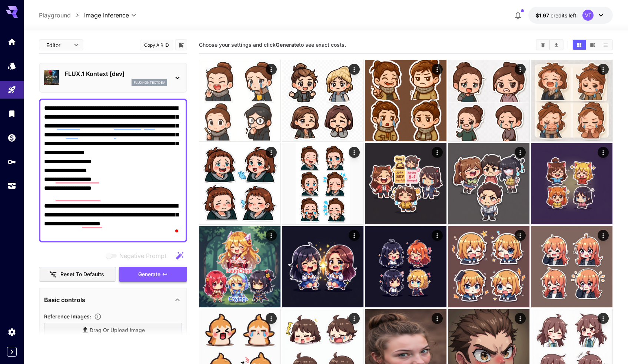
click at [144, 274] on span "Generate" at bounding box center [149, 274] width 22 height 9
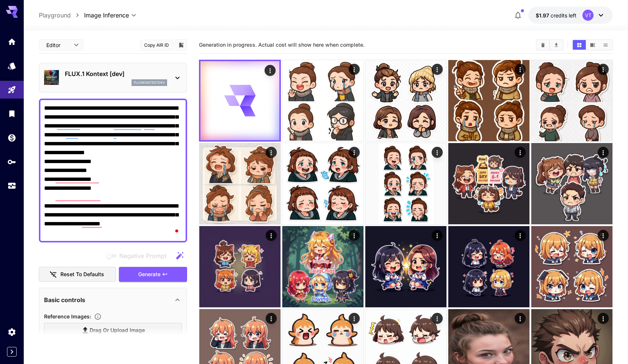
click at [596, 16] on div "VT" at bounding box center [593, 15] width 23 height 11
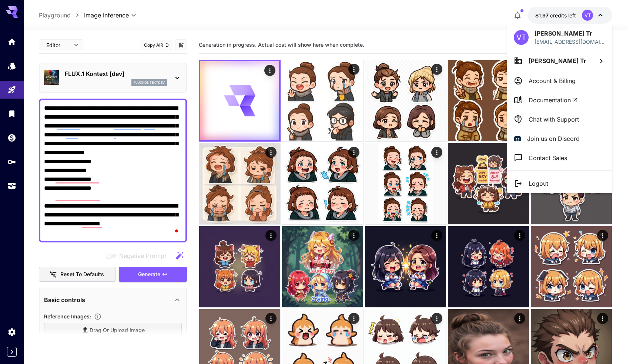
click at [550, 17] on div at bounding box center [316, 182] width 633 height 364
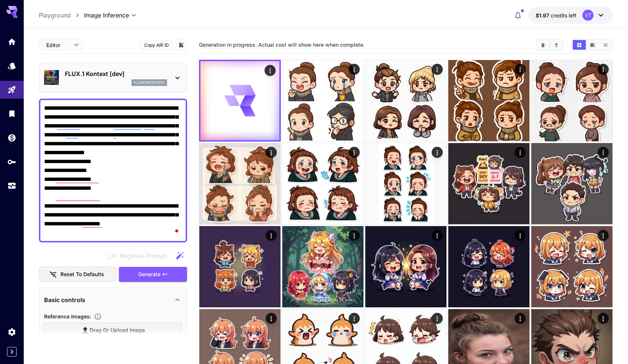
click at [523, 16] on button "button" at bounding box center [517, 15] width 15 height 15
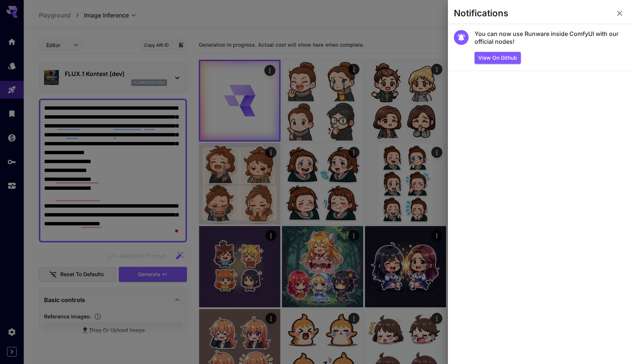
click at [624, 12] on icon "button" at bounding box center [620, 13] width 9 height 9
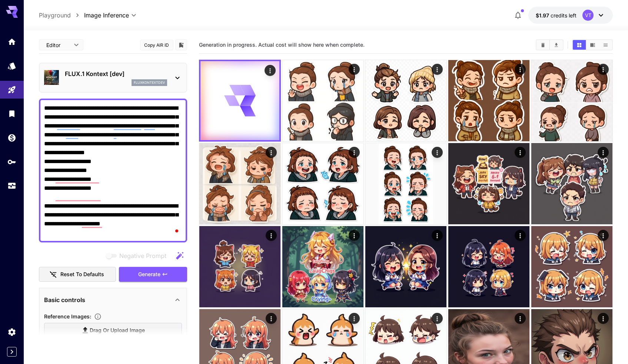
click at [342, 29] on div at bounding box center [326, 25] width 604 height 9
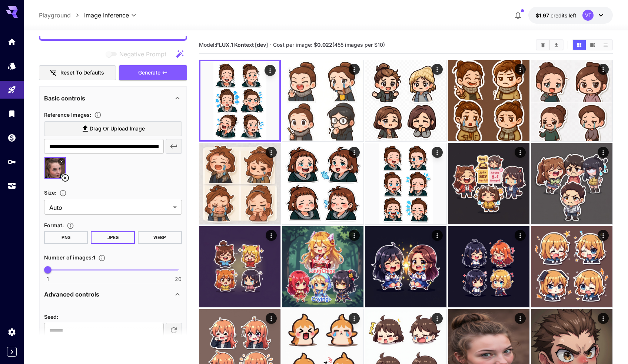
scroll to position [236, 0]
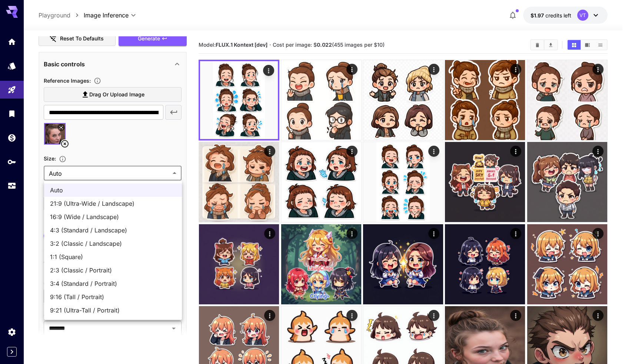
click at [81, 169] on body "**********" at bounding box center [314, 287] width 628 height 575
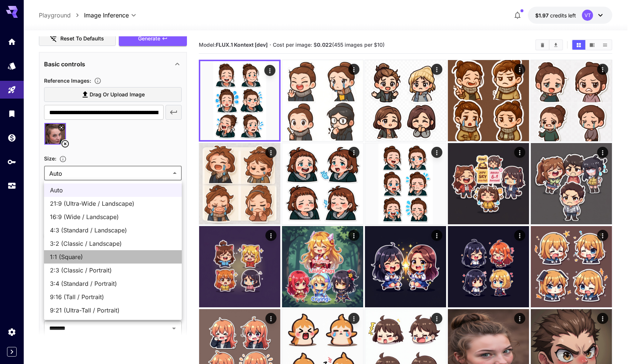
click at [72, 253] on span "1:1 (Square)" at bounding box center [113, 256] width 126 height 9
type input "**********"
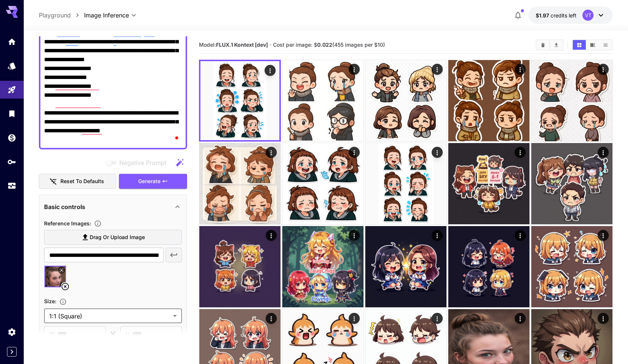
scroll to position [79, 0]
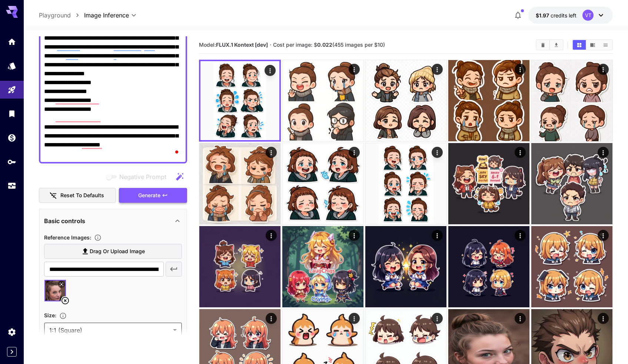
click at [144, 197] on span "Generate" at bounding box center [149, 195] width 22 height 9
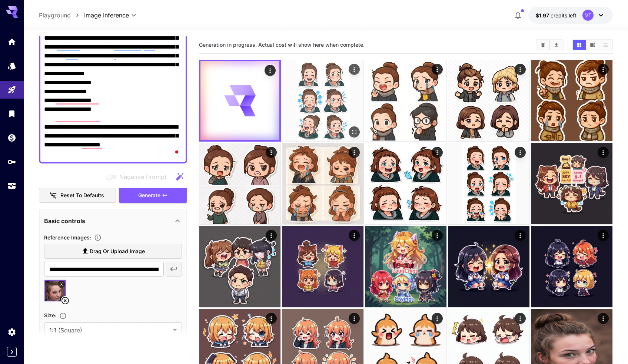
click at [306, 87] on img at bounding box center [322, 100] width 81 height 81
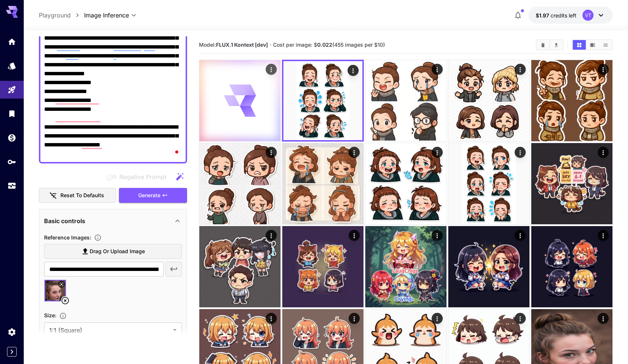
click at [260, 93] on div at bounding box center [239, 100] width 81 height 81
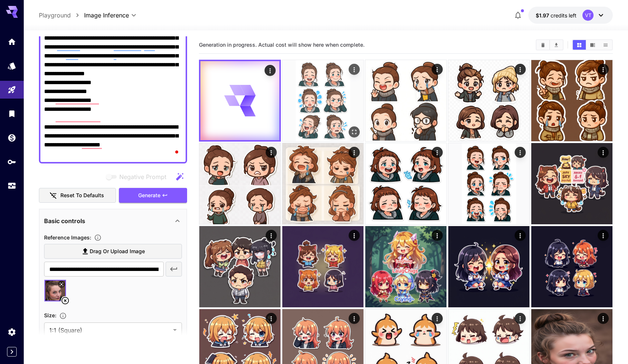
click at [328, 96] on img at bounding box center [322, 100] width 81 height 81
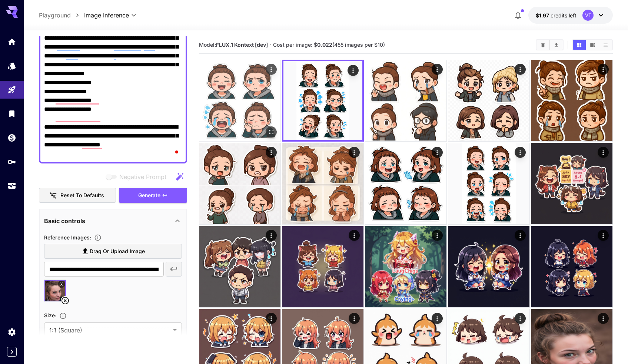
click at [237, 130] on img at bounding box center [239, 100] width 81 height 81
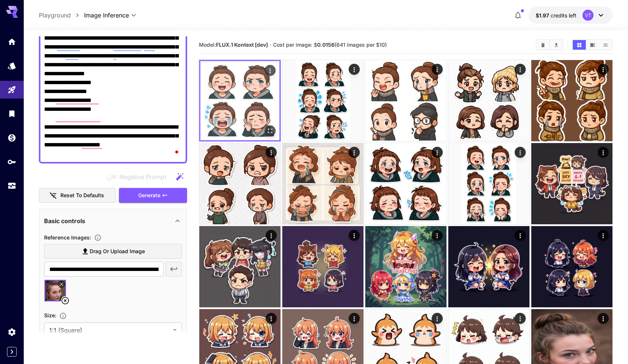
click at [244, 107] on img at bounding box center [239, 100] width 79 height 79
click at [270, 133] on icon "Open in fullscreen" at bounding box center [269, 130] width 7 height 7
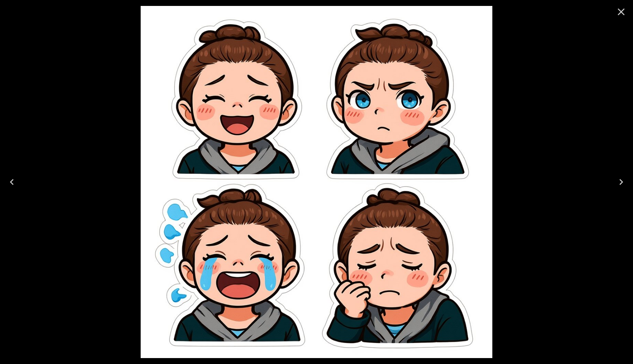
click at [619, 16] on icon "Close" at bounding box center [622, 12] width 12 height 12
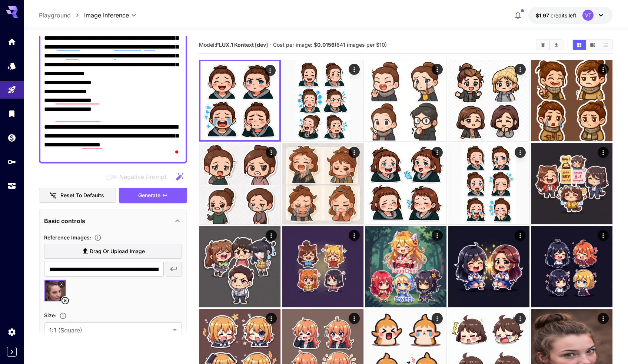
click at [51, 292] on img at bounding box center [54, 290] width 21 height 21
click at [53, 293] on img at bounding box center [54, 290] width 21 height 21
click at [53, 285] on img at bounding box center [54, 290] width 21 height 21
click at [57, 285] on img at bounding box center [54, 290] width 21 height 21
click at [60, 285] on icon at bounding box center [61, 284] width 4 height 4
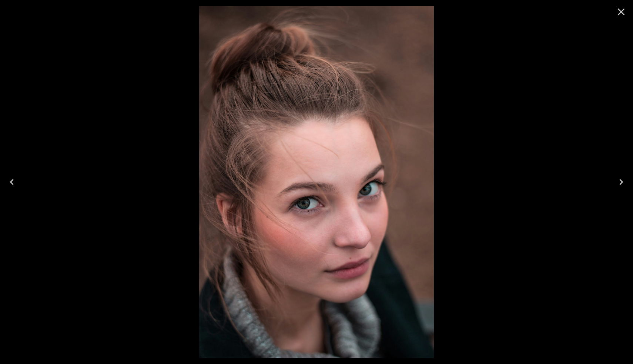
click at [118, 251] on div at bounding box center [316, 182] width 633 height 364
click at [622, 8] on icon "Close" at bounding box center [622, 12] width 12 height 12
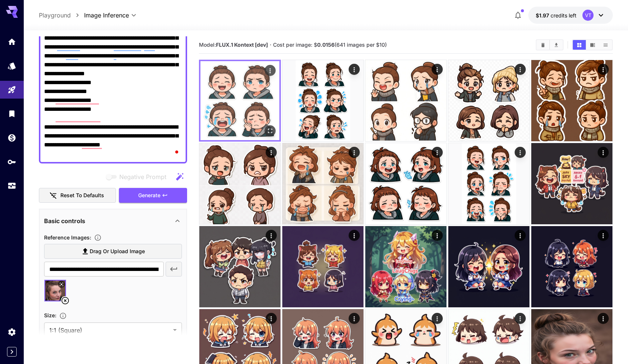
click at [231, 127] on img at bounding box center [239, 100] width 79 height 79
click at [270, 130] on icon "Open in fullscreen" at bounding box center [269, 130] width 7 height 7
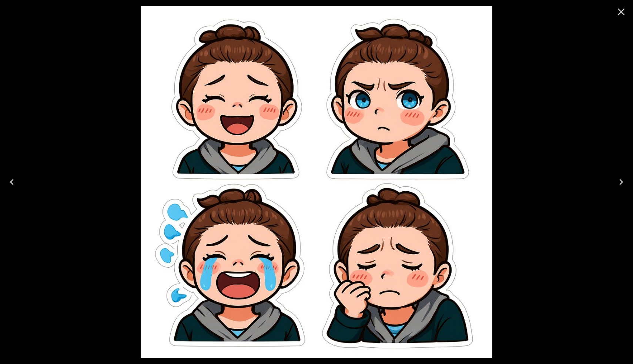
click at [623, 13] on icon "Close" at bounding box center [621, 12] width 7 height 7
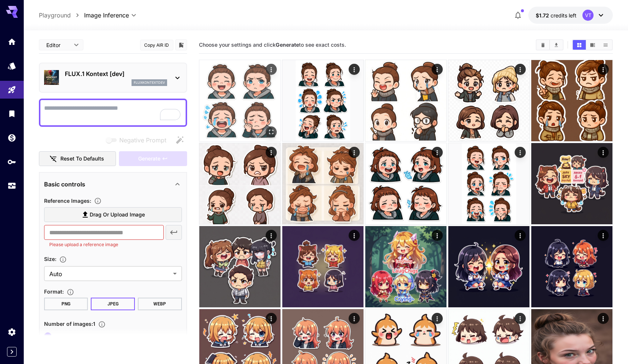
click at [245, 95] on img at bounding box center [239, 100] width 81 height 81
click at [241, 110] on img at bounding box center [239, 100] width 81 height 81
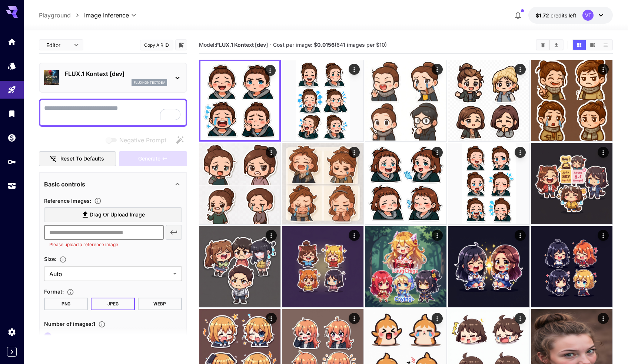
click at [106, 235] on input "text" at bounding box center [104, 232] width 120 height 15
click at [121, 249] on section "Drag or upload image ​ Please upload a reference image" at bounding box center [113, 229] width 138 height 44
drag, startPoint x: 198, startPoint y: 45, endPoint x: 487, endPoint y: 46, distance: 288.9
click at [487, 46] on main "**********" at bounding box center [326, 340] width 574 height 609
copy section "Model: FLUX.1 Kontext [dev] · Cost per image: $ 0.0156 (641 images per $10)"
